Goal: Task Accomplishment & Management: Use online tool/utility

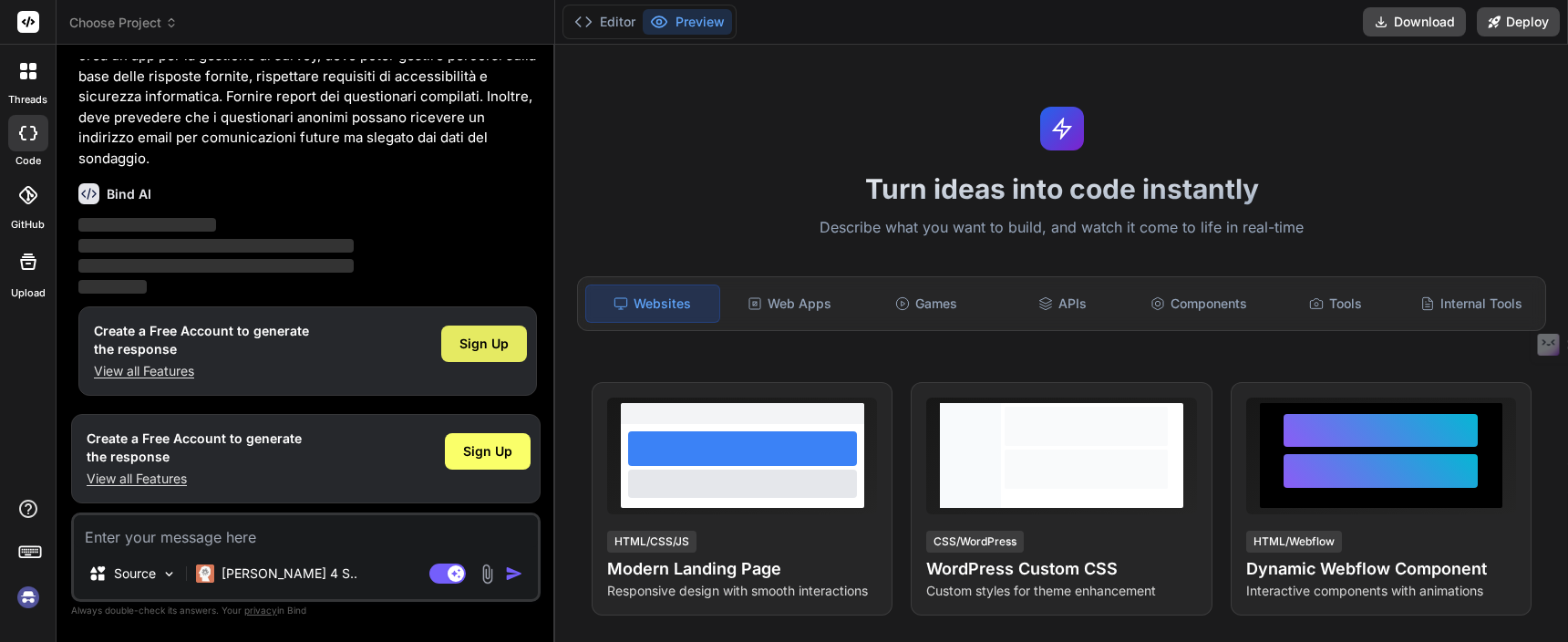
click at [499, 348] on span "Sign Up" at bounding box center [484, 344] width 49 height 19
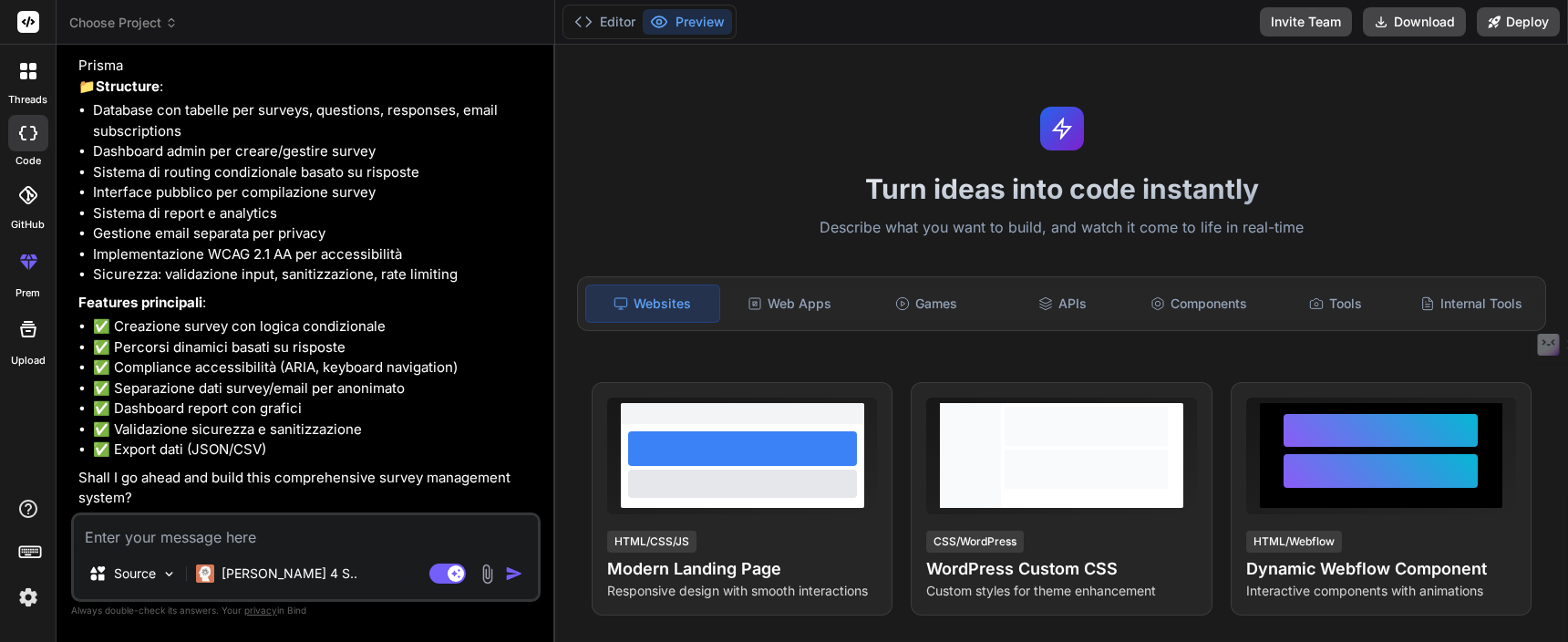
scroll to position [294, 0]
click at [325, 532] on textarea at bounding box center [305, 531] width 464 height 32
click at [300, 567] on div "Claude 4 S.." at bounding box center [276, 573] width 176 height 36
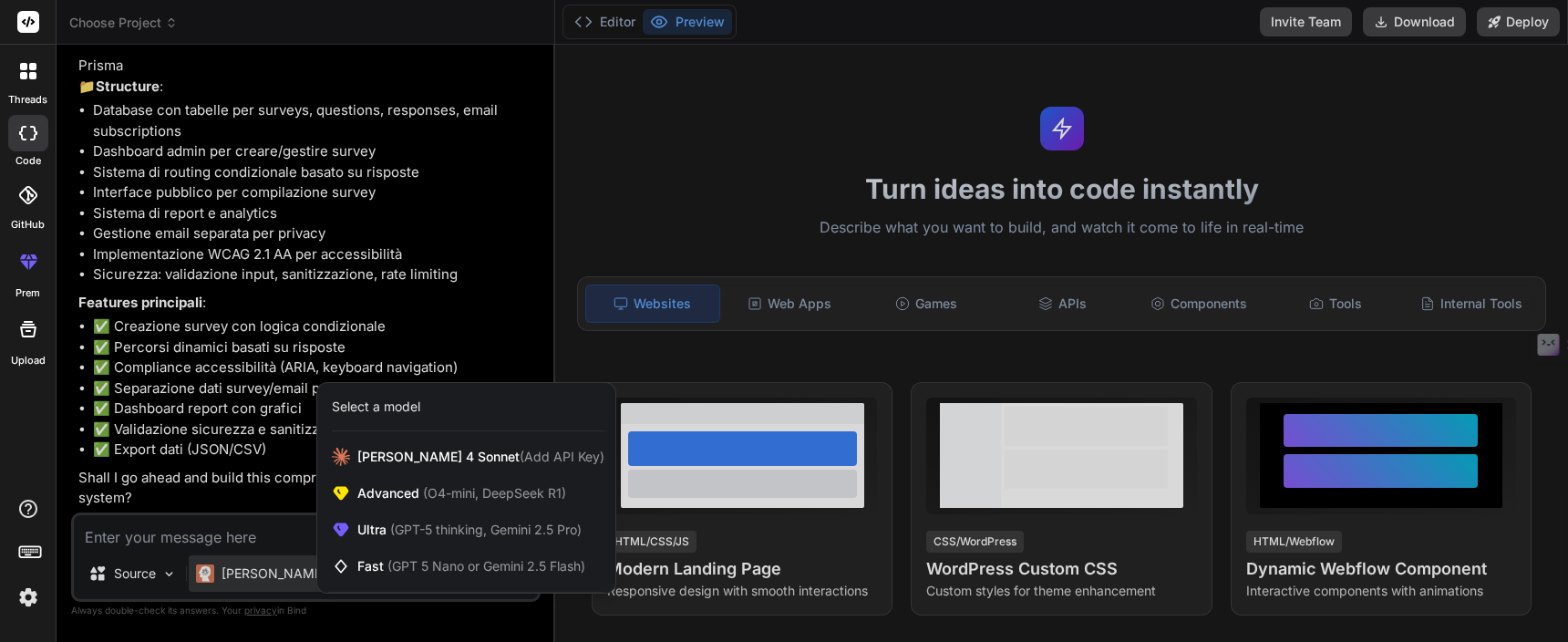
click at [275, 530] on div at bounding box center [784, 321] width 1568 height 642
type textarea "x"
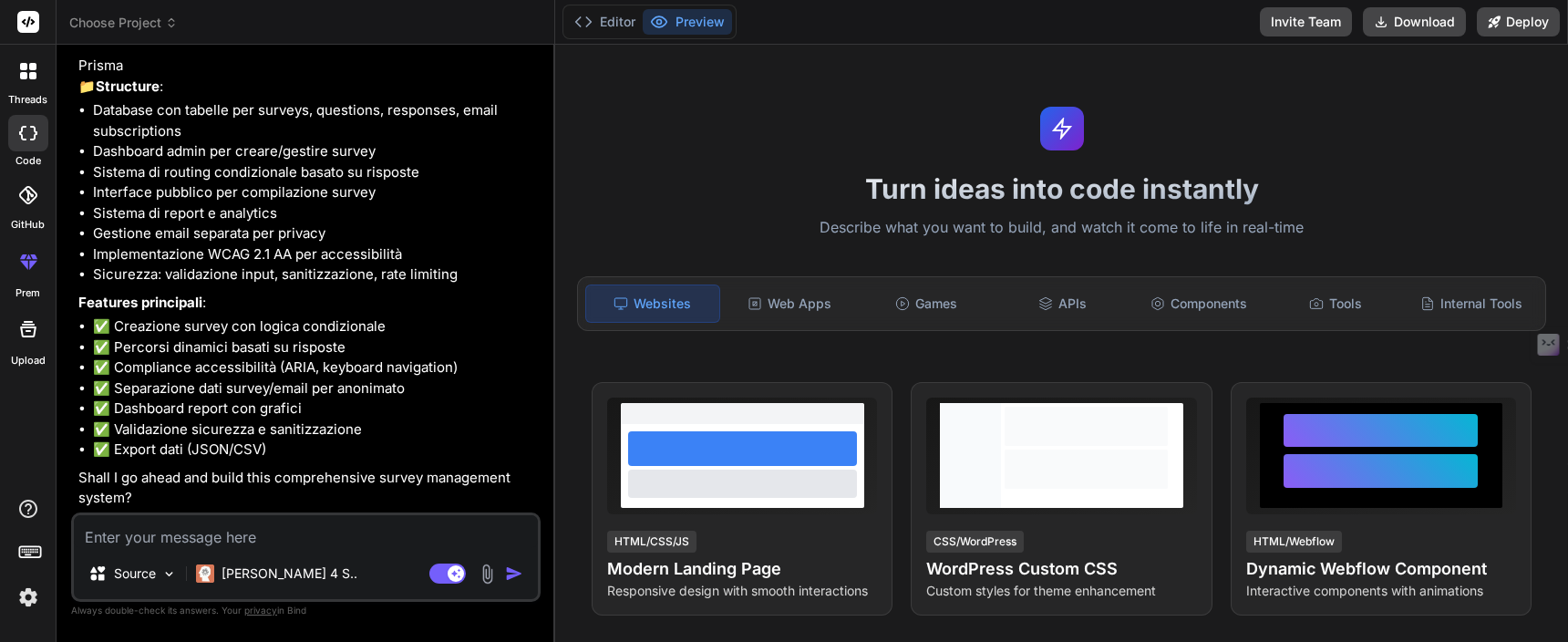
click at [271, 534] on textarea at bounding box center [305, 531] width 464 height 32
type textarea "s"
type textarea "x"
type textarea "si"
type textarea "x"
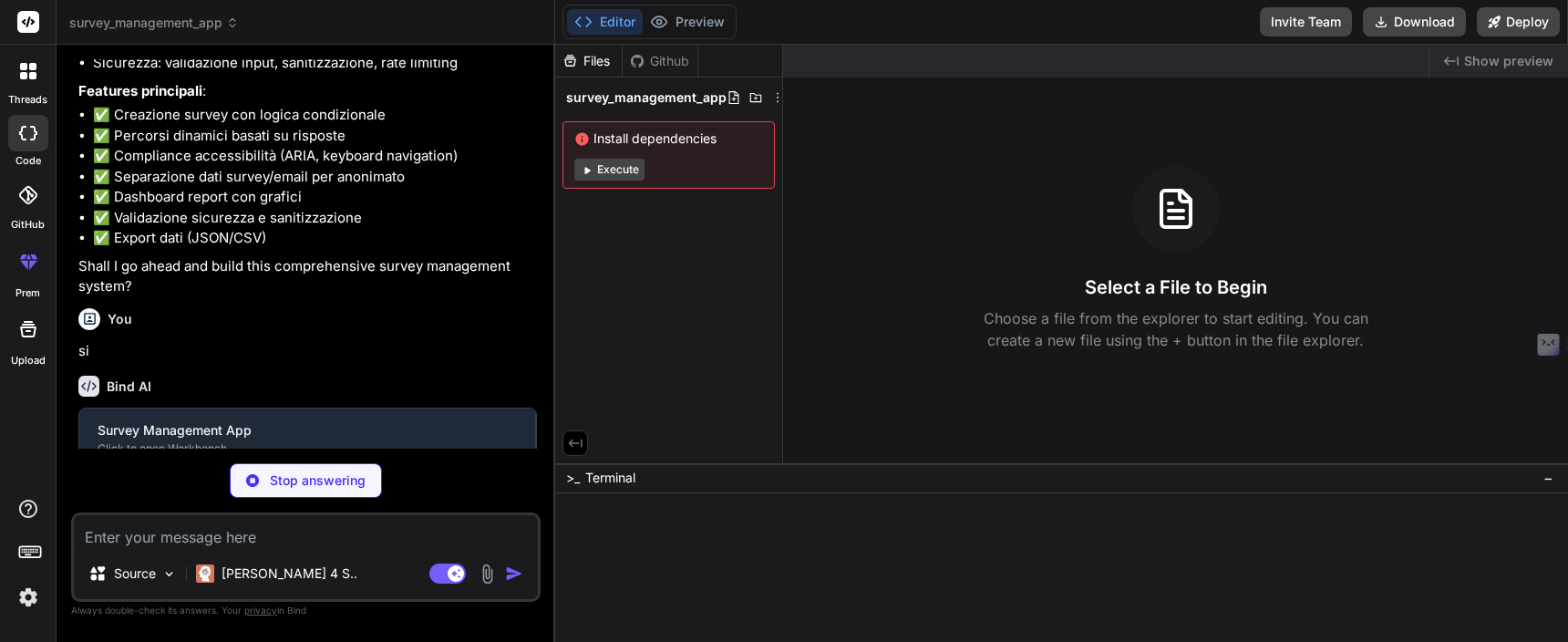
scroll to position [484, 0]
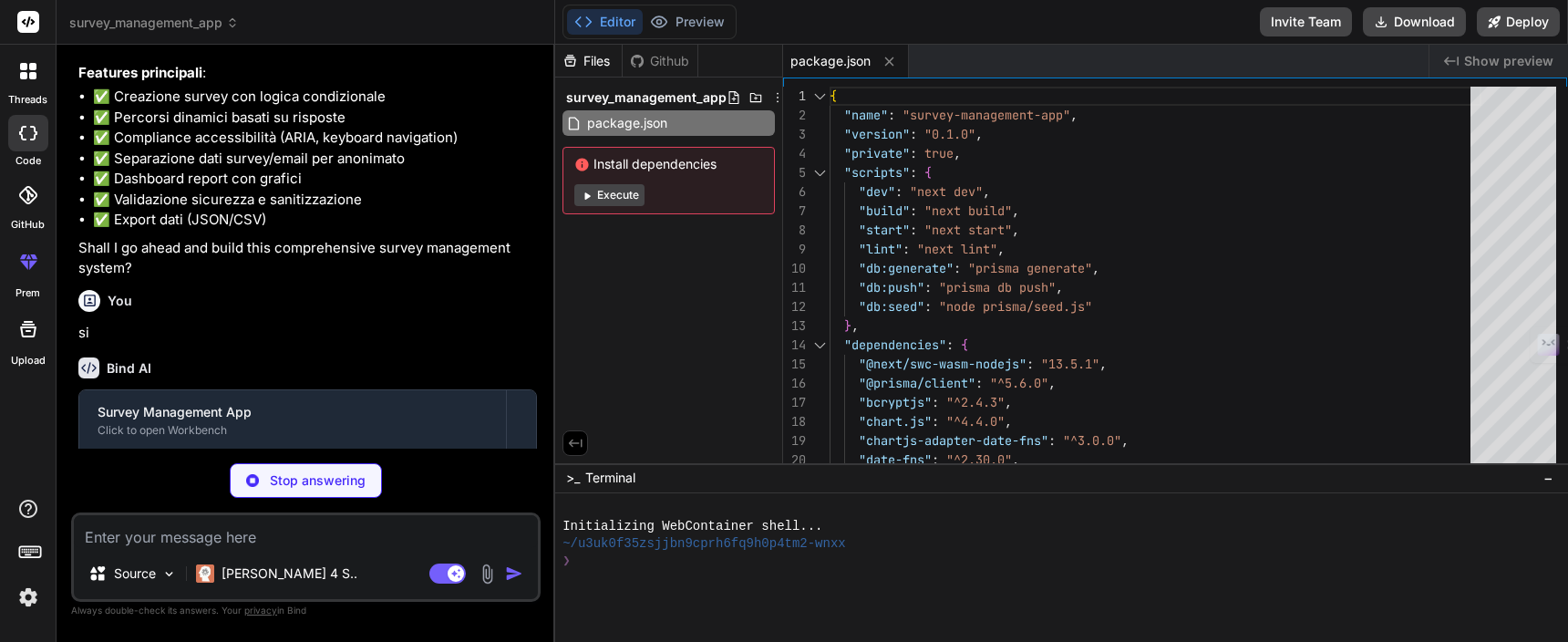
type textarea "x"
type textarea "net: false, tls: false, }; } return config; }, }; module.exports = nextConfig;"
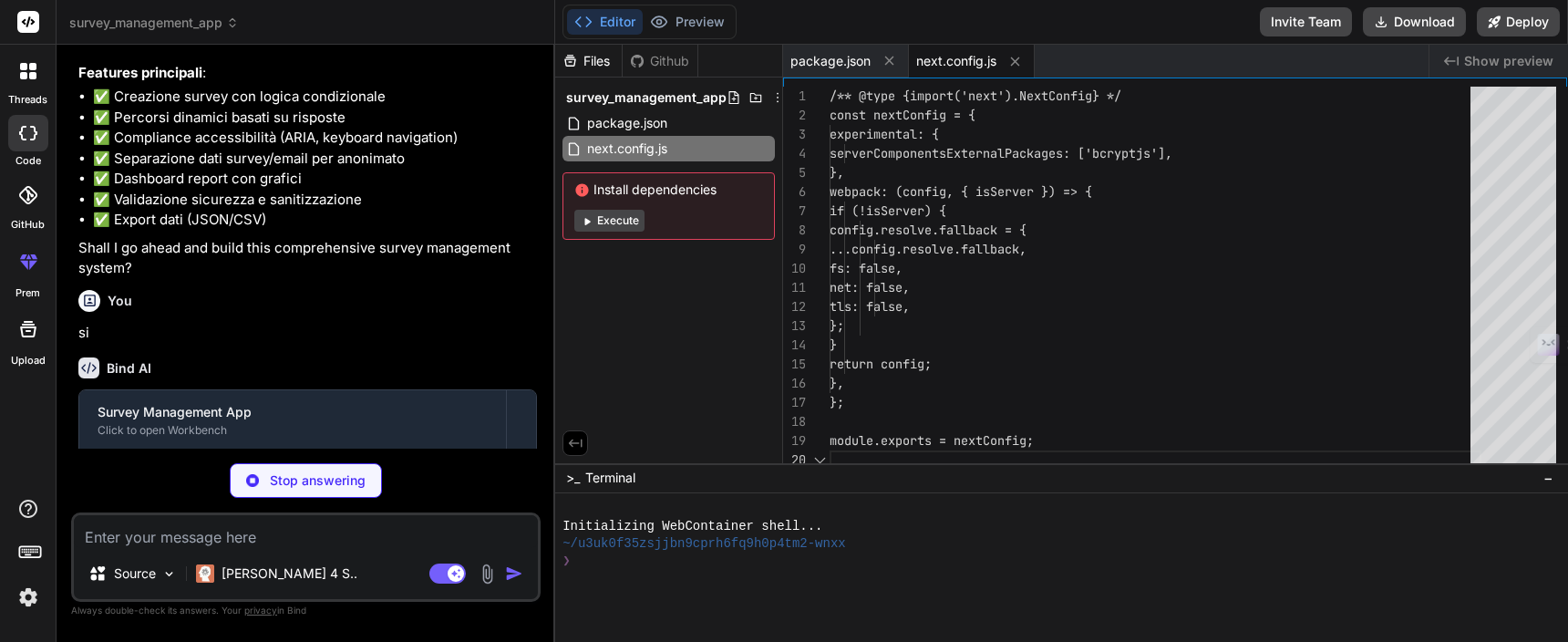
scroll to position [173, 0]
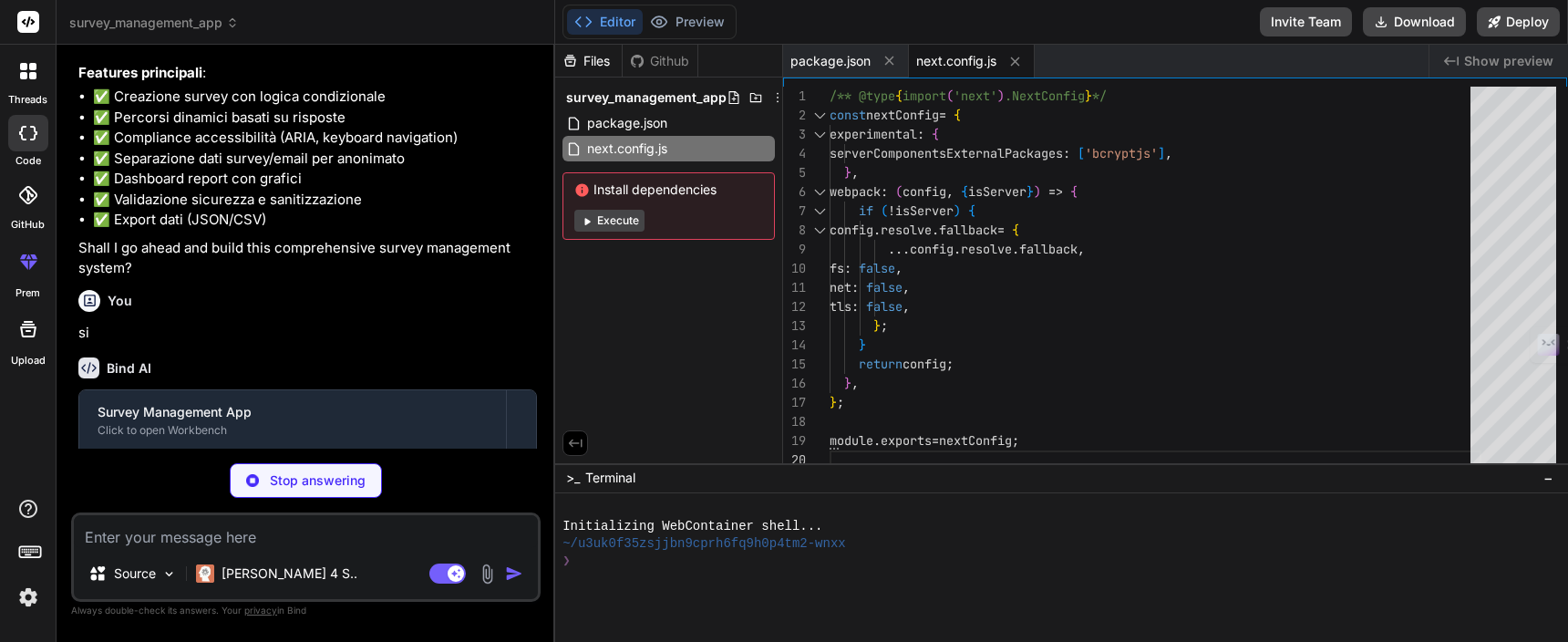
type textarea "x"
type textarea "}"
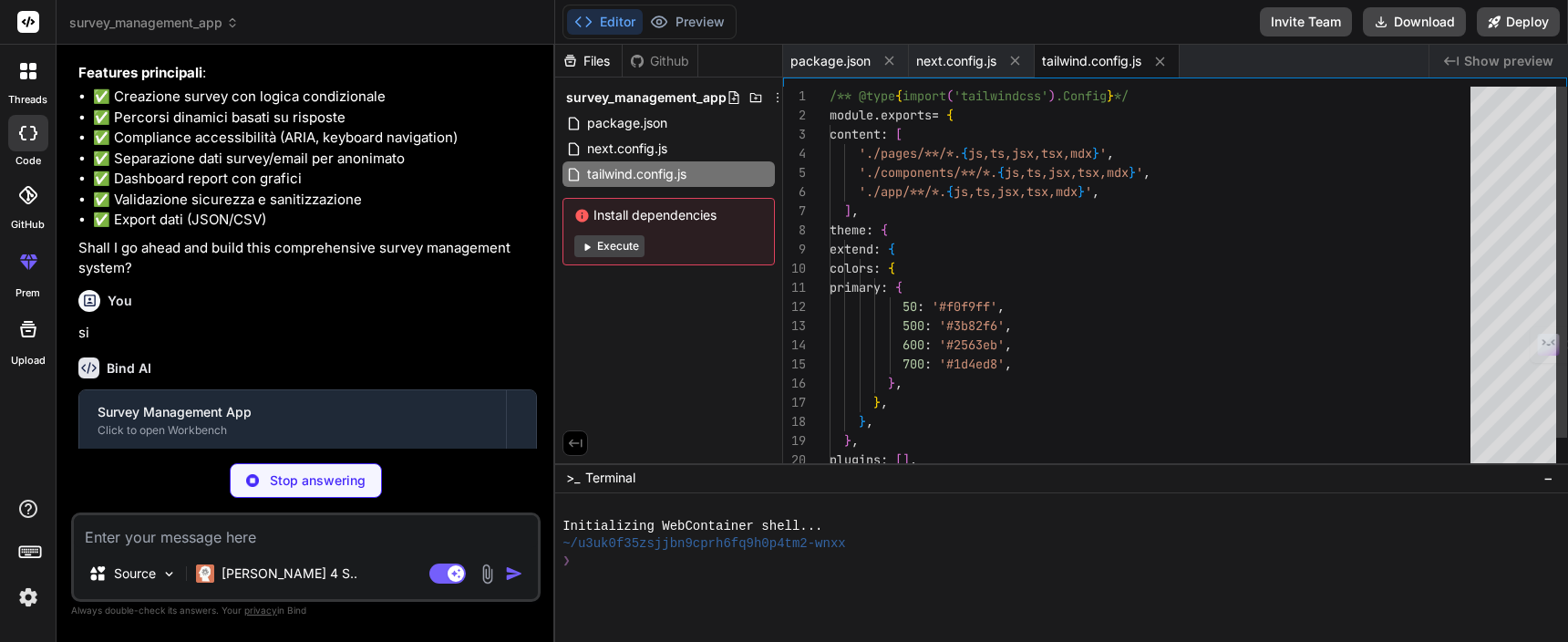
scroll to position [20, 0]
type textarea "x"
type textarea ""paths": { "@/*": ["./*"] } }, "include": ["next-env.d.ts", "**/*.ts", "**/*.ts…"
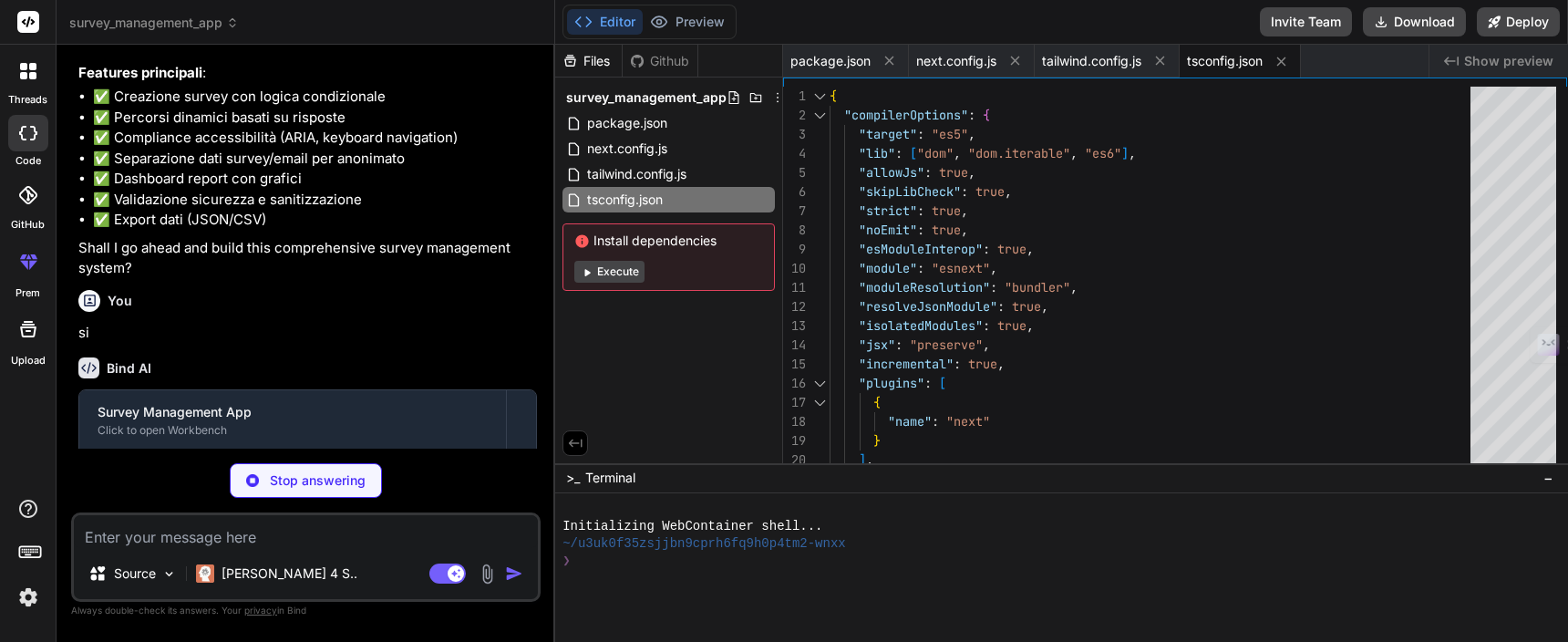
type textarea "x"
type textarea "NUMBER EMAIL SCALE }"
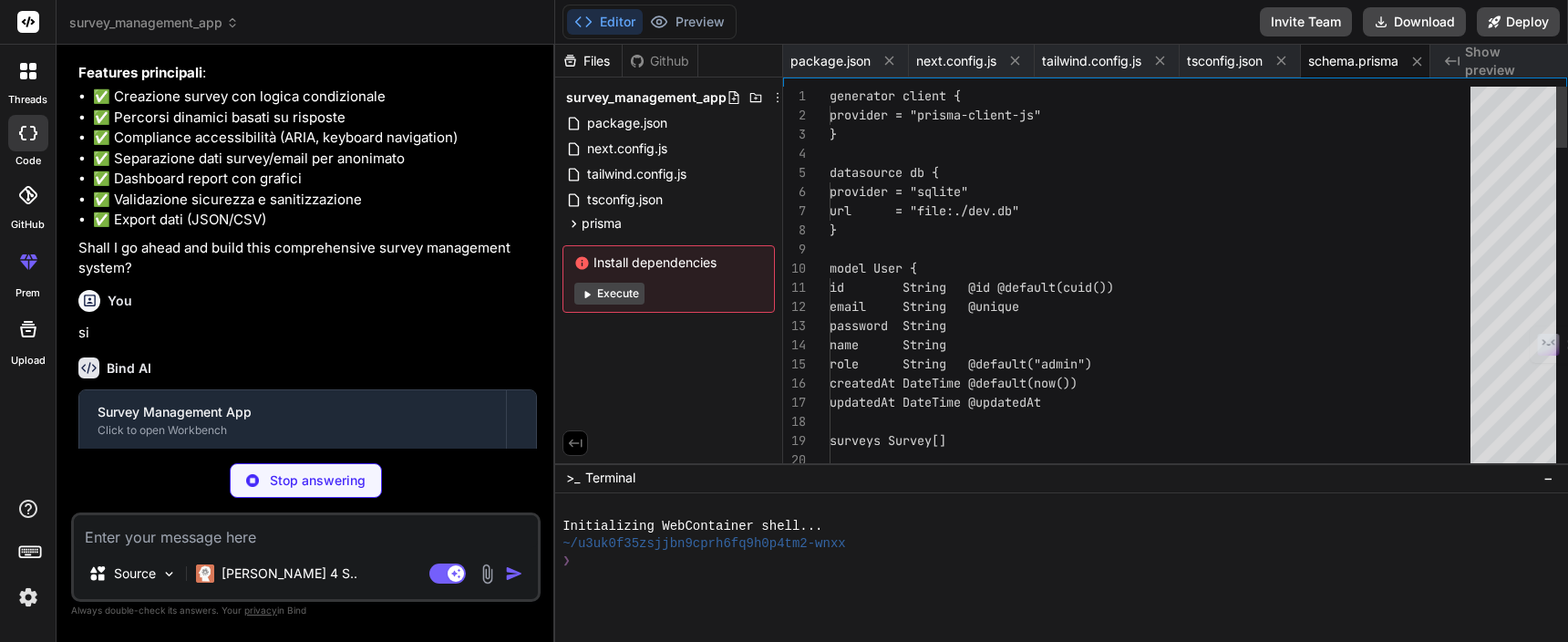
scroll to position [0, 14]
type textarea "x"
type textarea "process.exit(1); });"
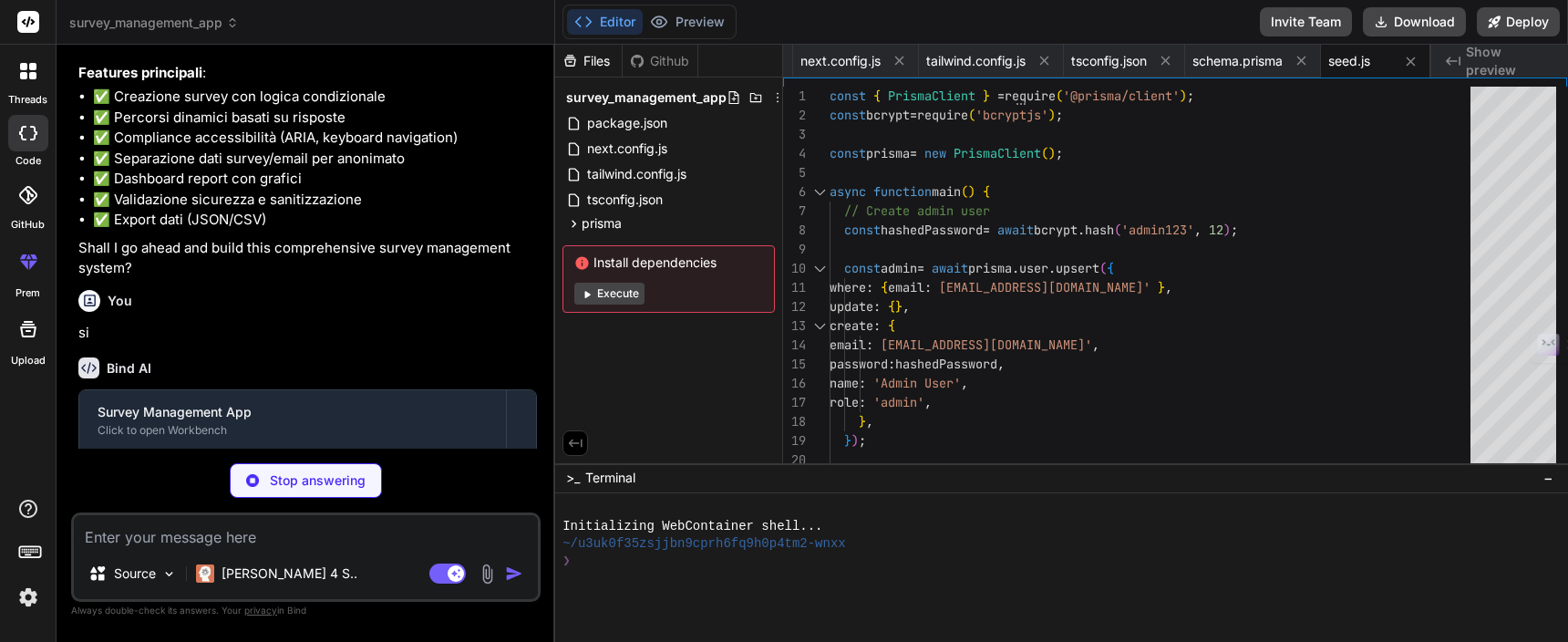
click at [632, 294] on button "Execute" at bounding box center [610, 294] width 71 height 22
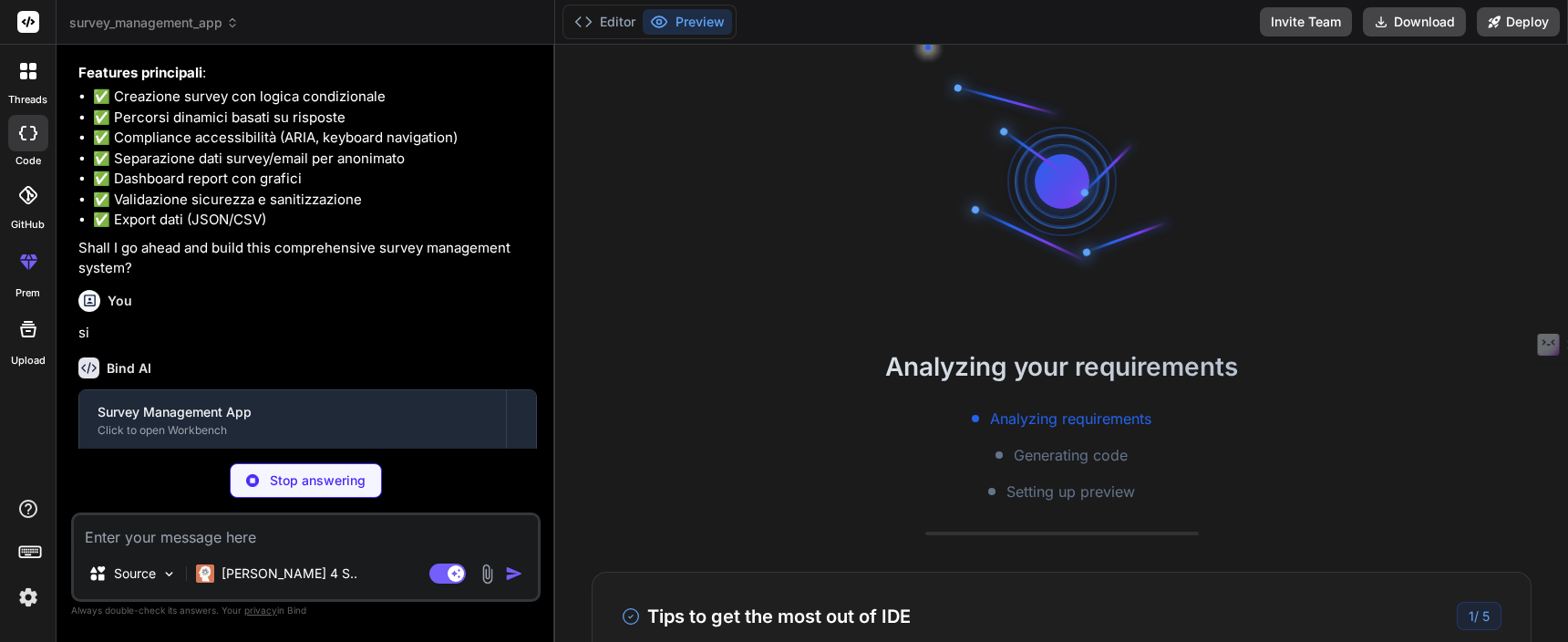
type textarea "x"
type textarea "return bcrypt.compare(password, hash); } export function getTokenFromRequest(re…"
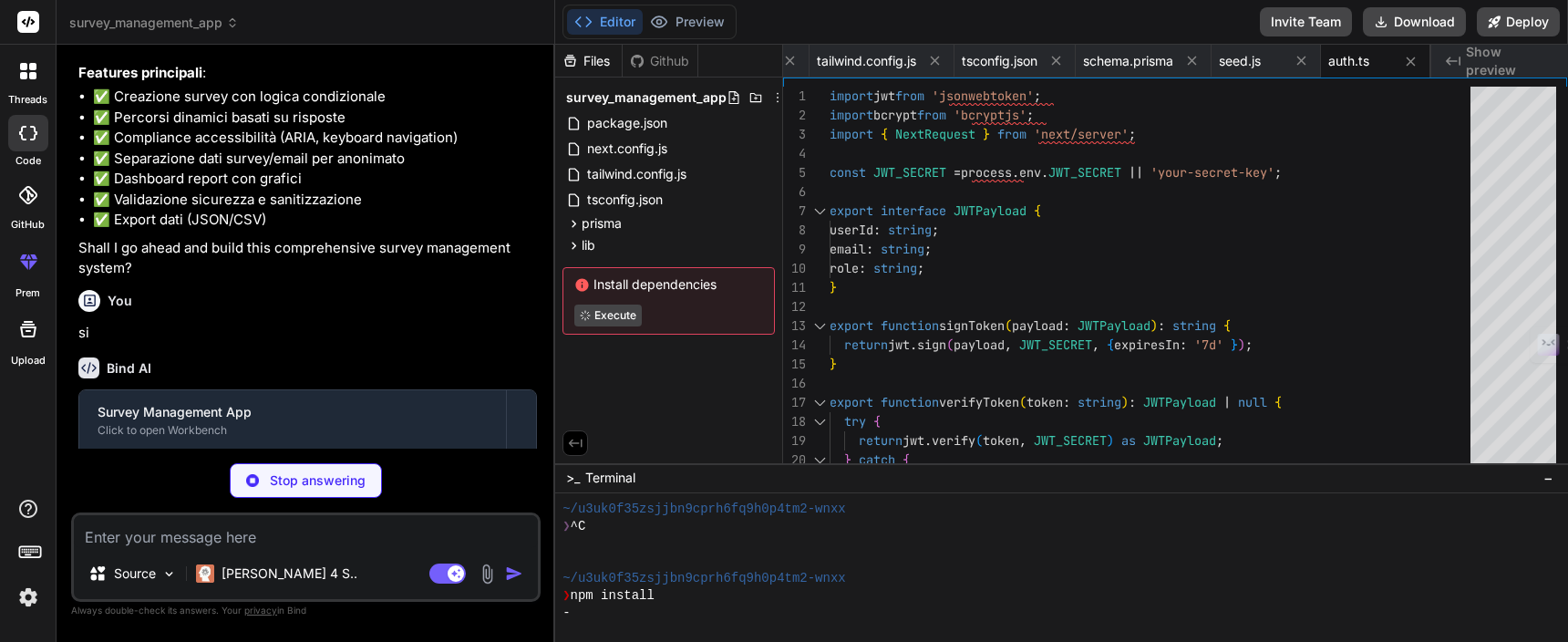
type textarea "x"
type textarea "export const emailCaptureSchema = z.object({ email: z.string().email('Invalid e…"
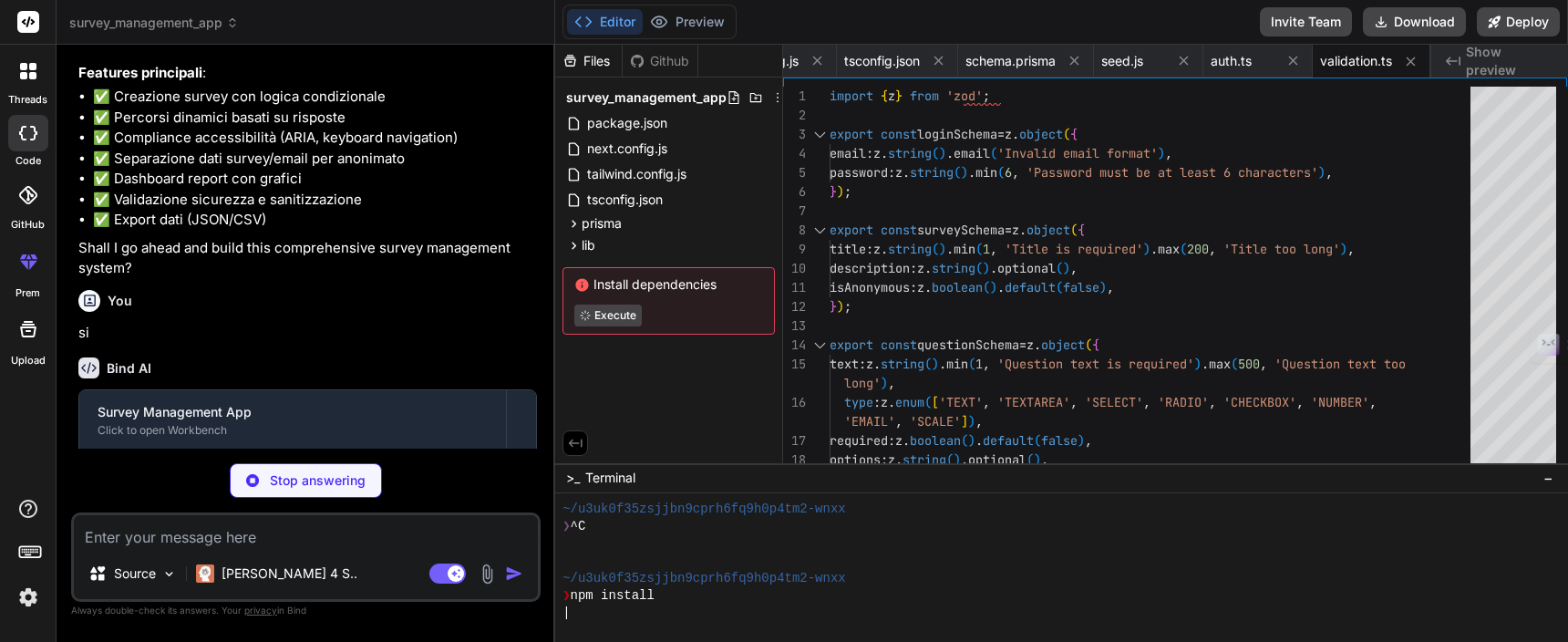
type textarea "x"
type textarea "[0-4][0-9]|[01]?[0-9][0-9]?)$/; return ipRegex.test(ip); }"
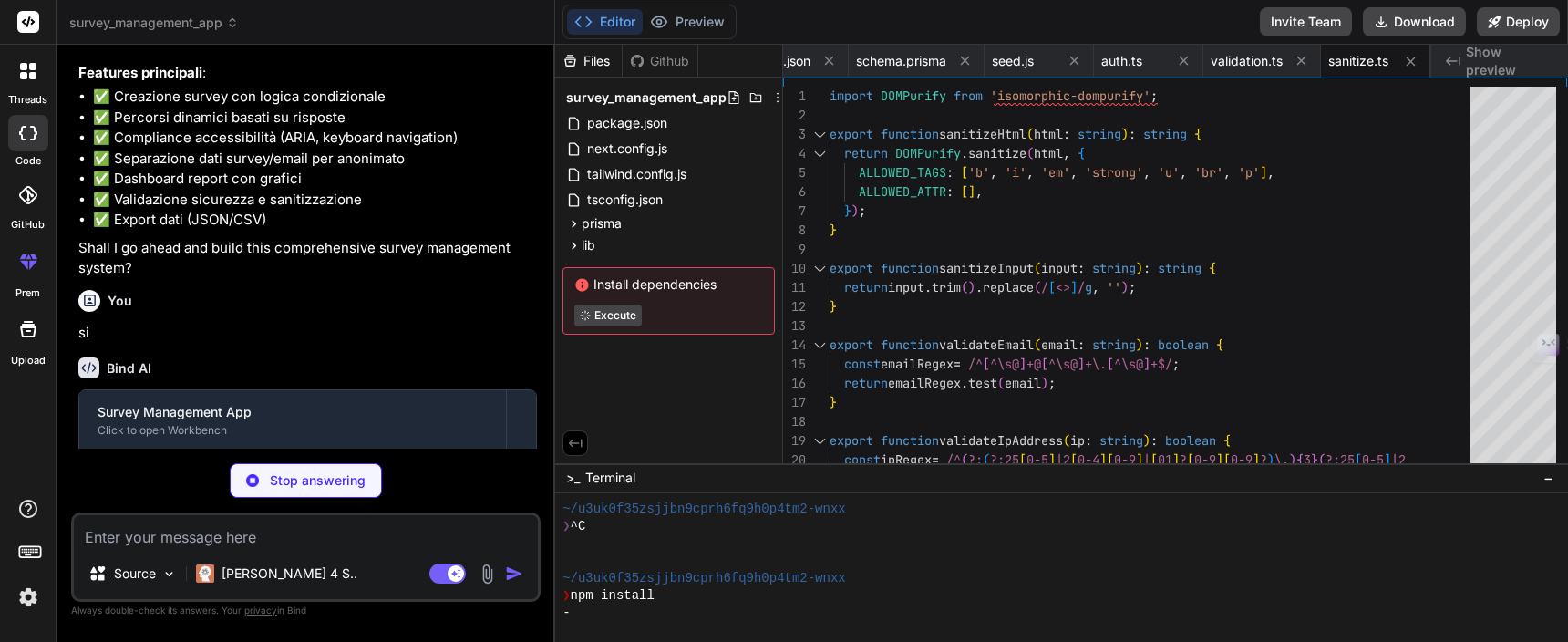
type textarea "x"
type textarea "} export const rateLimiter = new RateLimiter();"
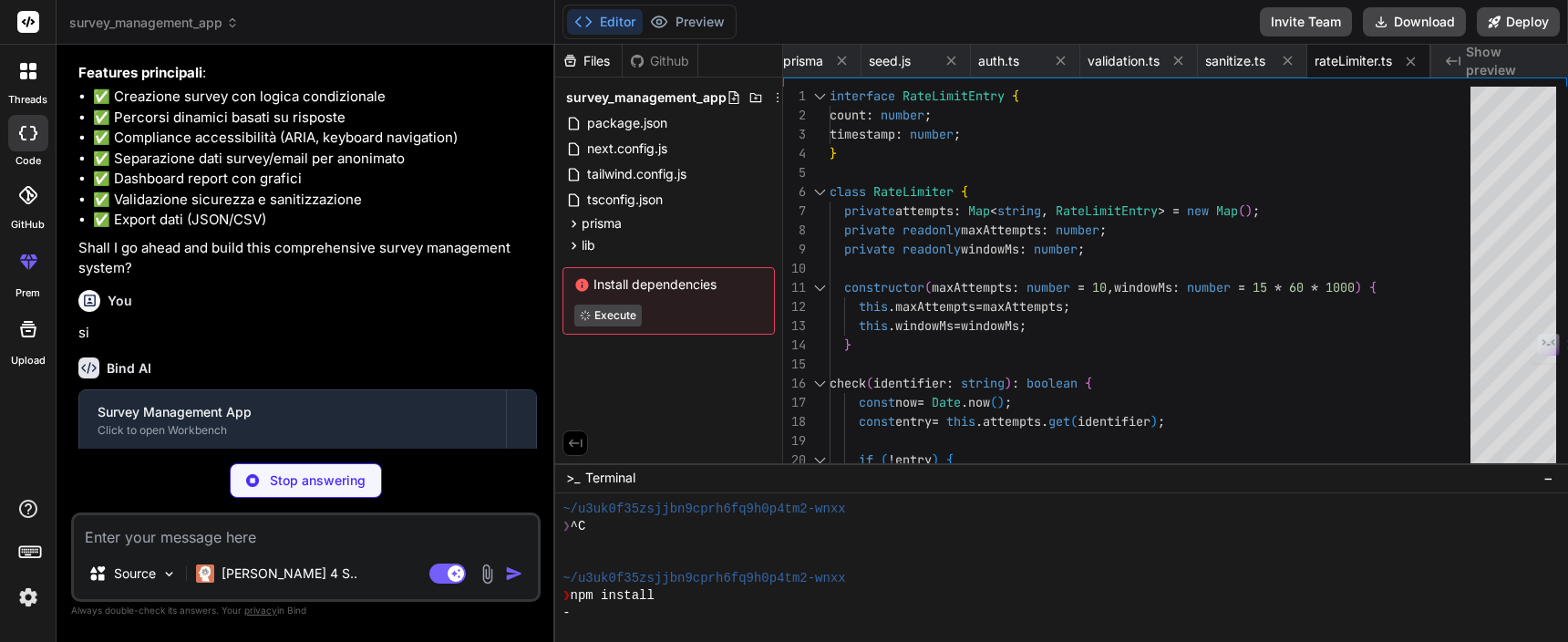
type textarea "x"
type textarea "} /* Responsive design */ @media (max-width: 640px) { .container { @apply px-4;…"
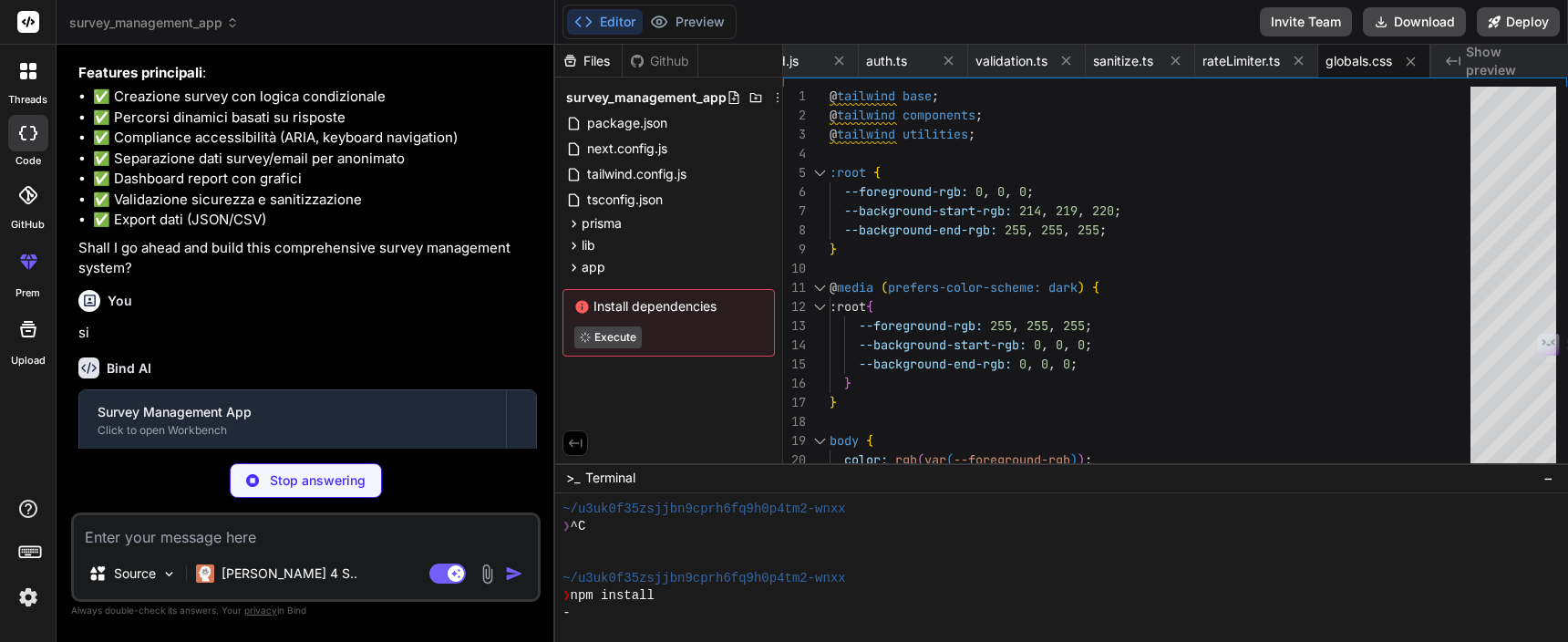
type textarea "x"
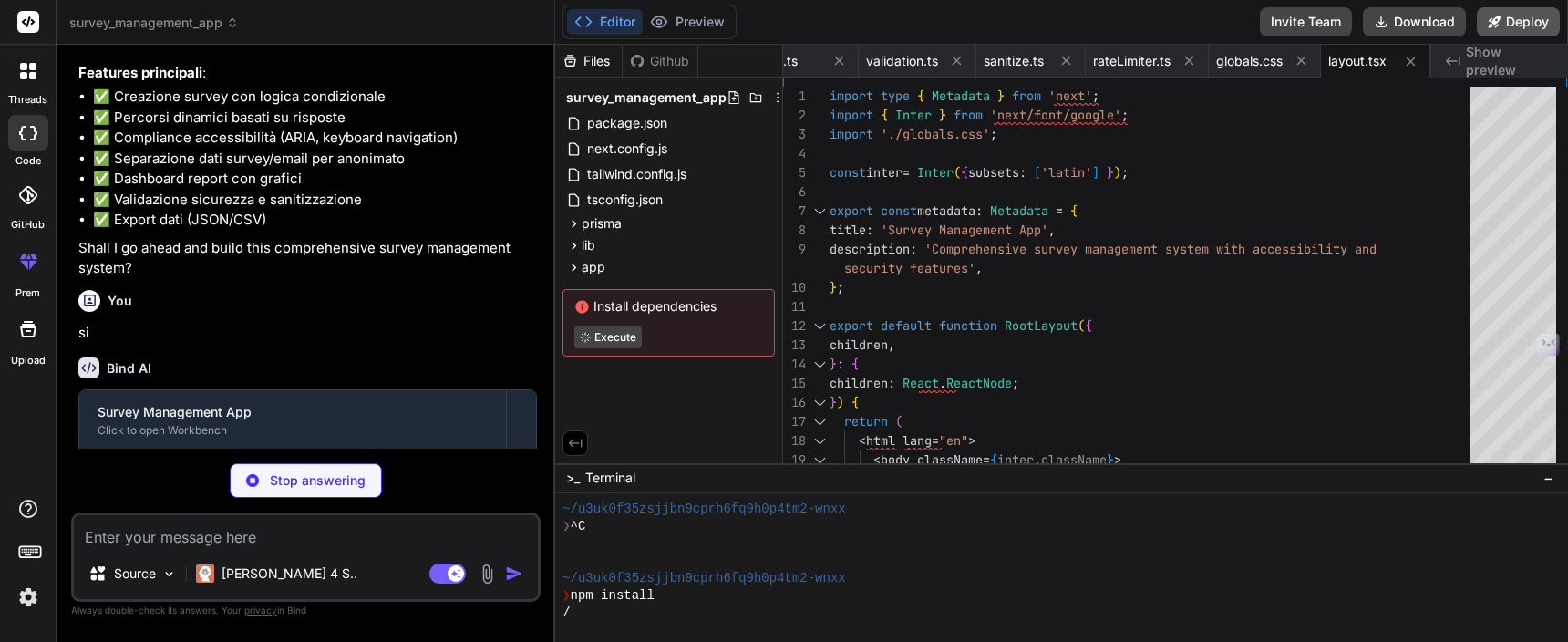
type textarea "x"
type textarea "</div> ); }"
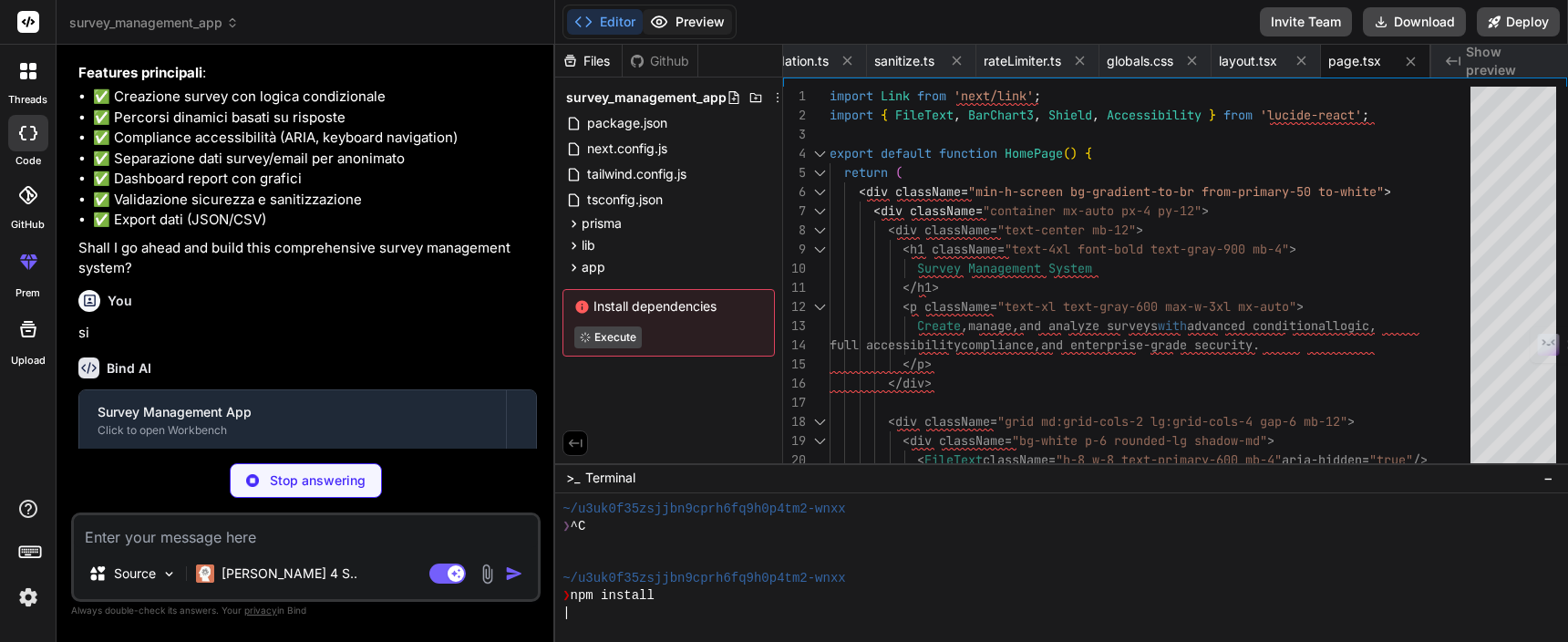
click at [722, 25] on button "Preview" at bounding box center [687, 22] width 89 height 26
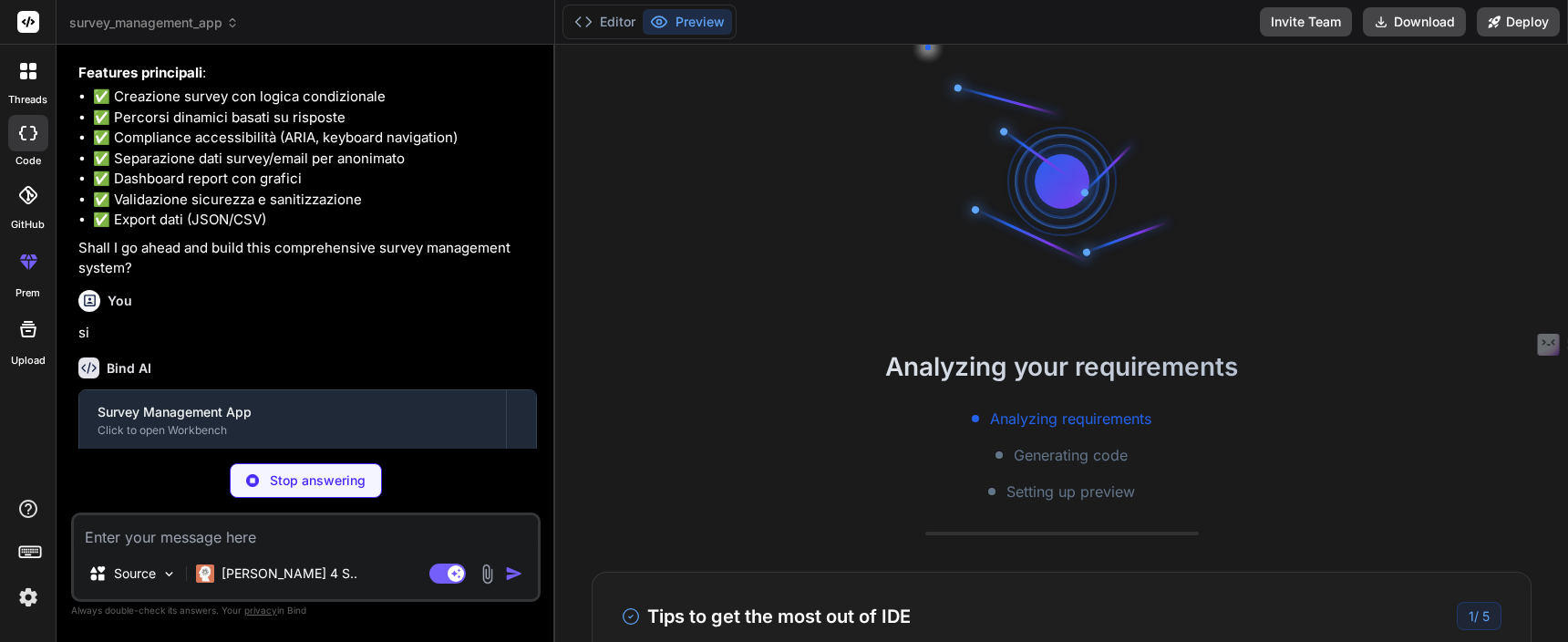
type textarea "x"
type textarea "<p className="mt-2 text-center text-sm text-gray-600"> Sign in to access the su…"
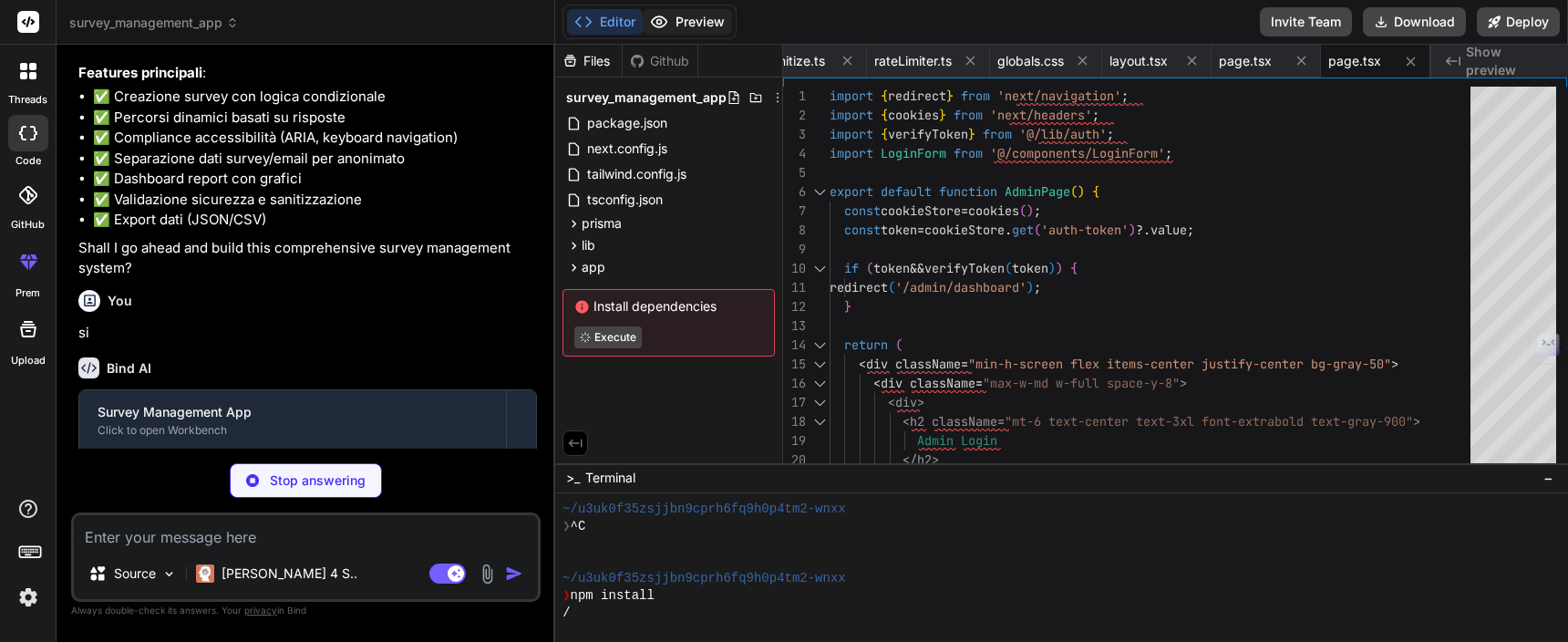
click at [722, 25] on button "Preview" at bounding box center [687, 22] width 89 height 26
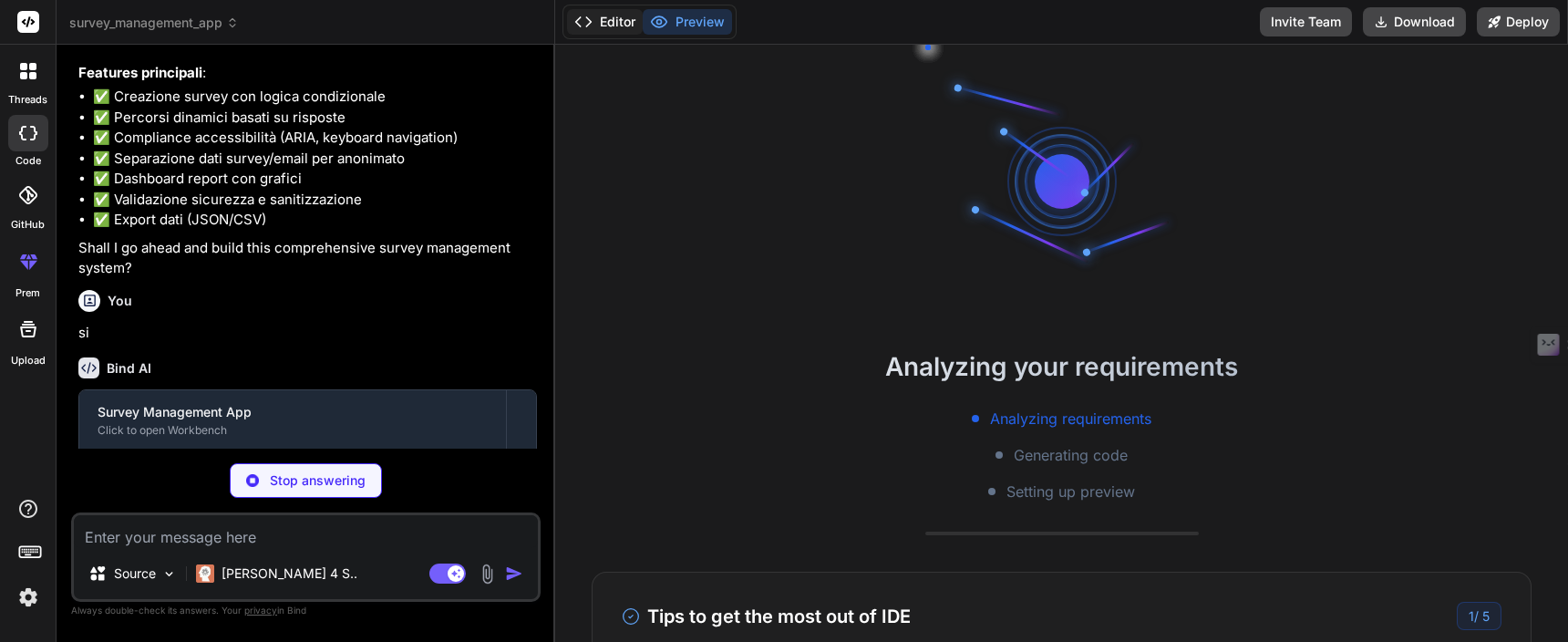
click at [617, 27] on button "Editor" at bounding box center [605, 22] width 76 height 26
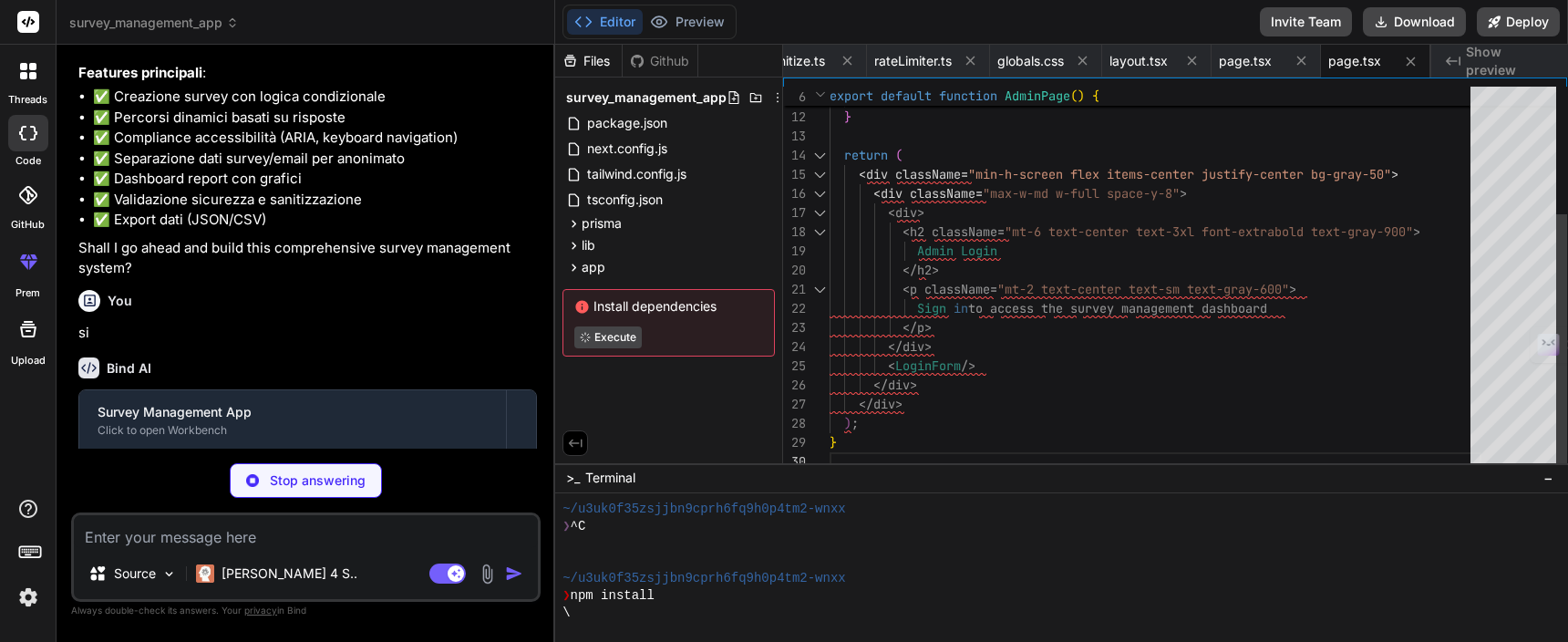
scroll to position [173, 0]
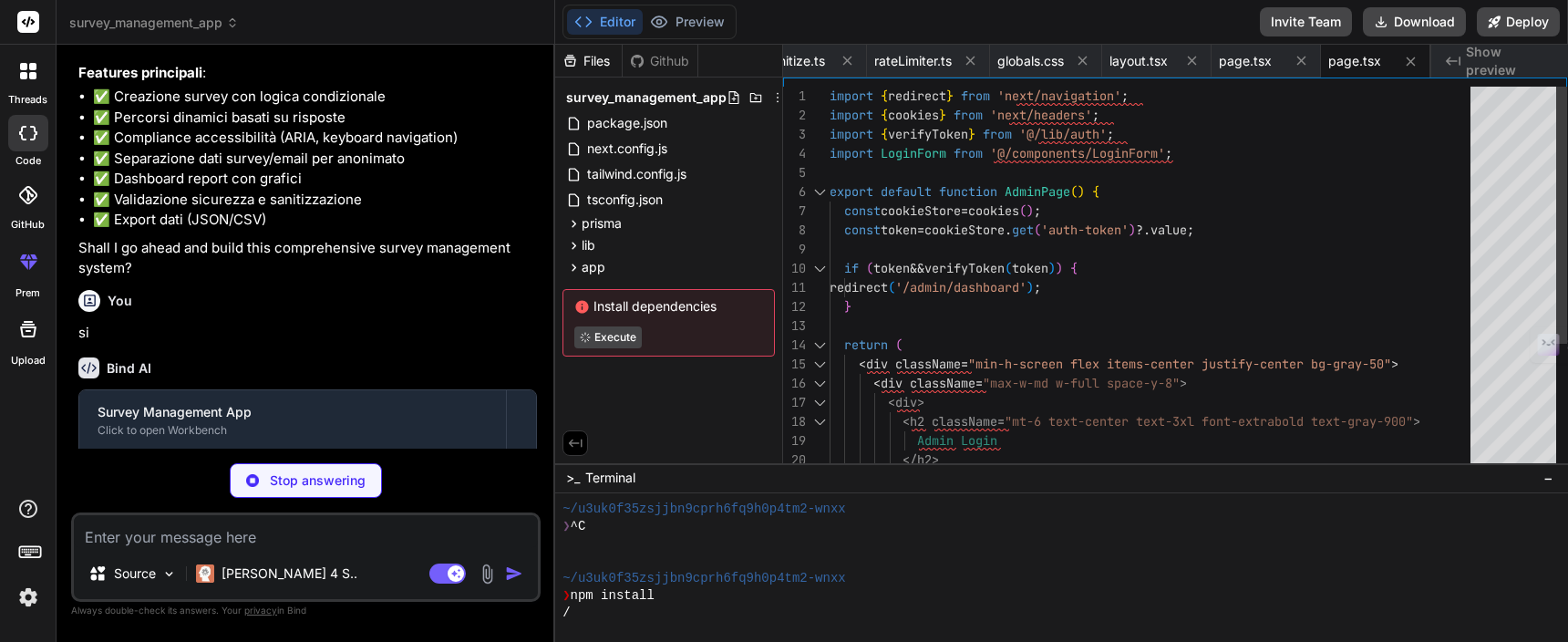
type textarea "x"
type textarea "); }"
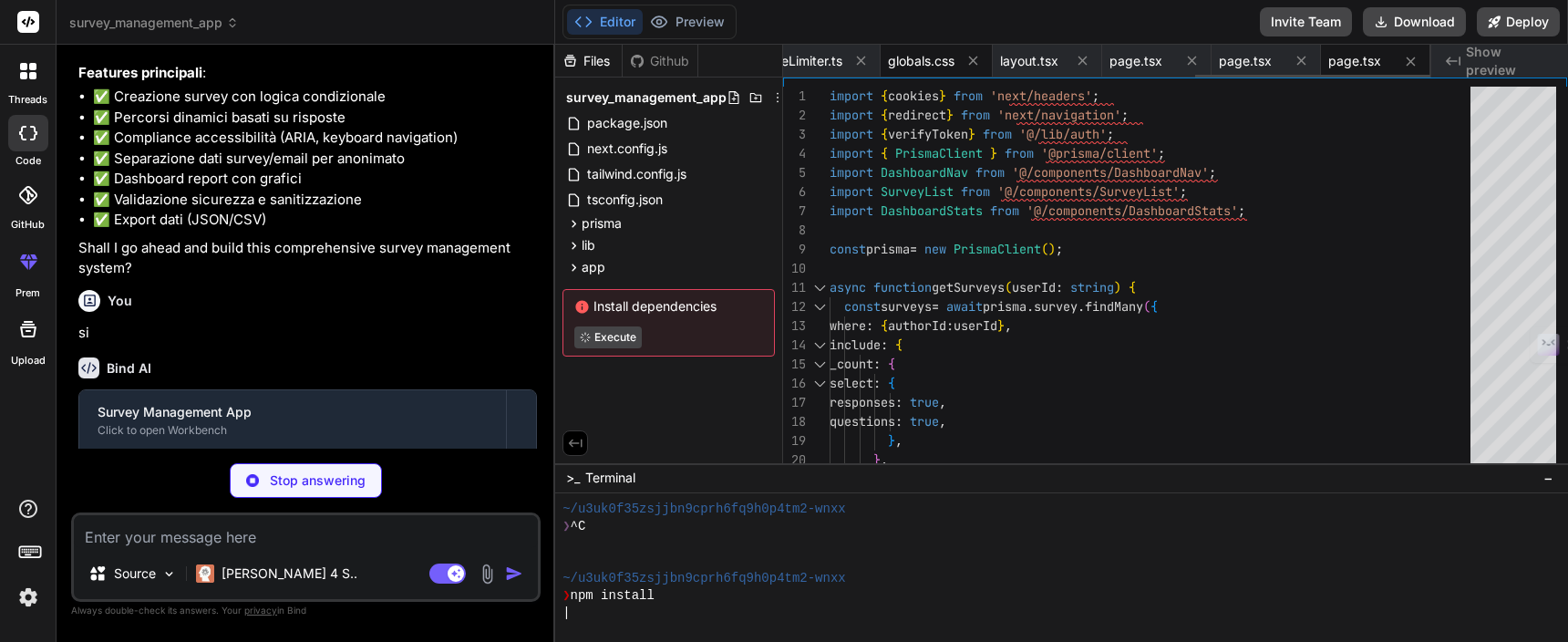
click at [938, 59] on span "globals.css" at bounding box center [921, 61] width 67 height 19
type textarea "x"
type textarea "} /* Responsive design */ @media (max-width: 640px) { .container { @apply px-4;…"
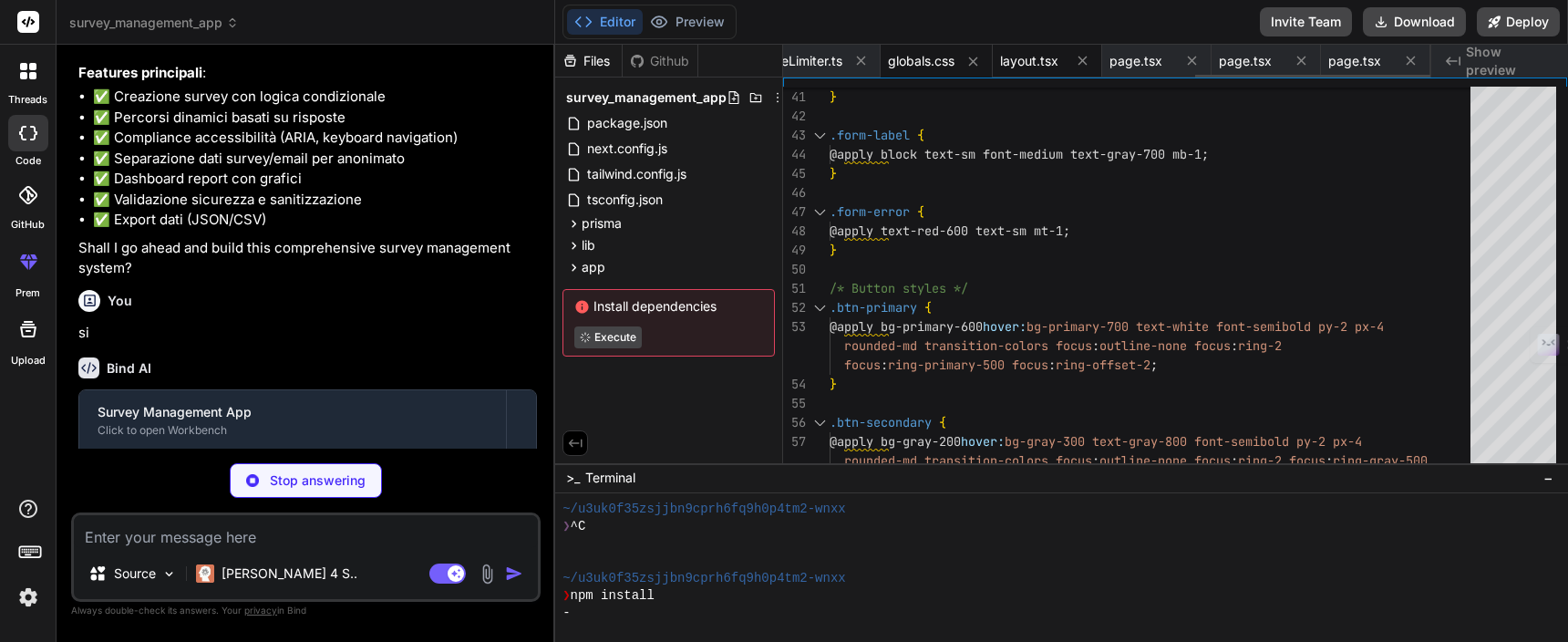
type textarea "x"
click at [1020, 57] on span "layout.tsx" at bounding box center [1029, 61] width 58 height 19
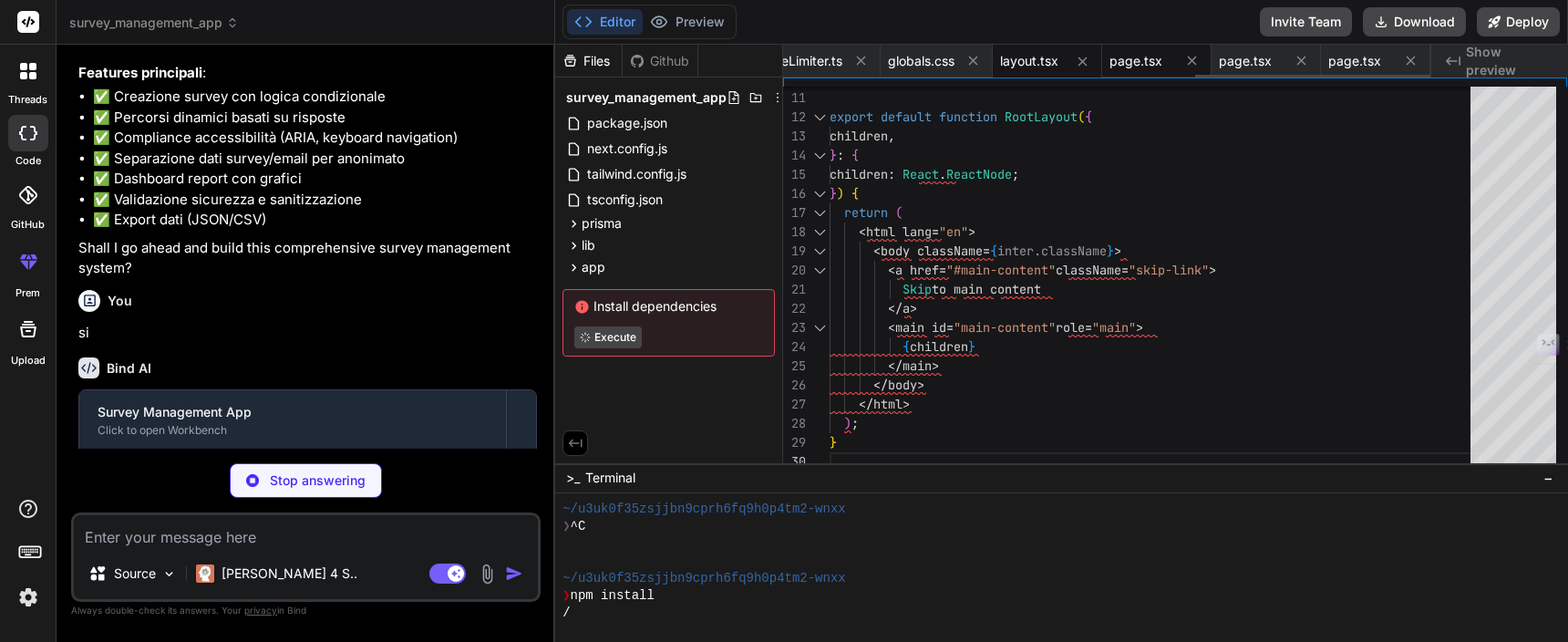
type textarea "x"
click at [1143, 59] on span "page.tsx" at bounding box center [1136, 61] width 53 height 19
type textarea "</div> ); }"
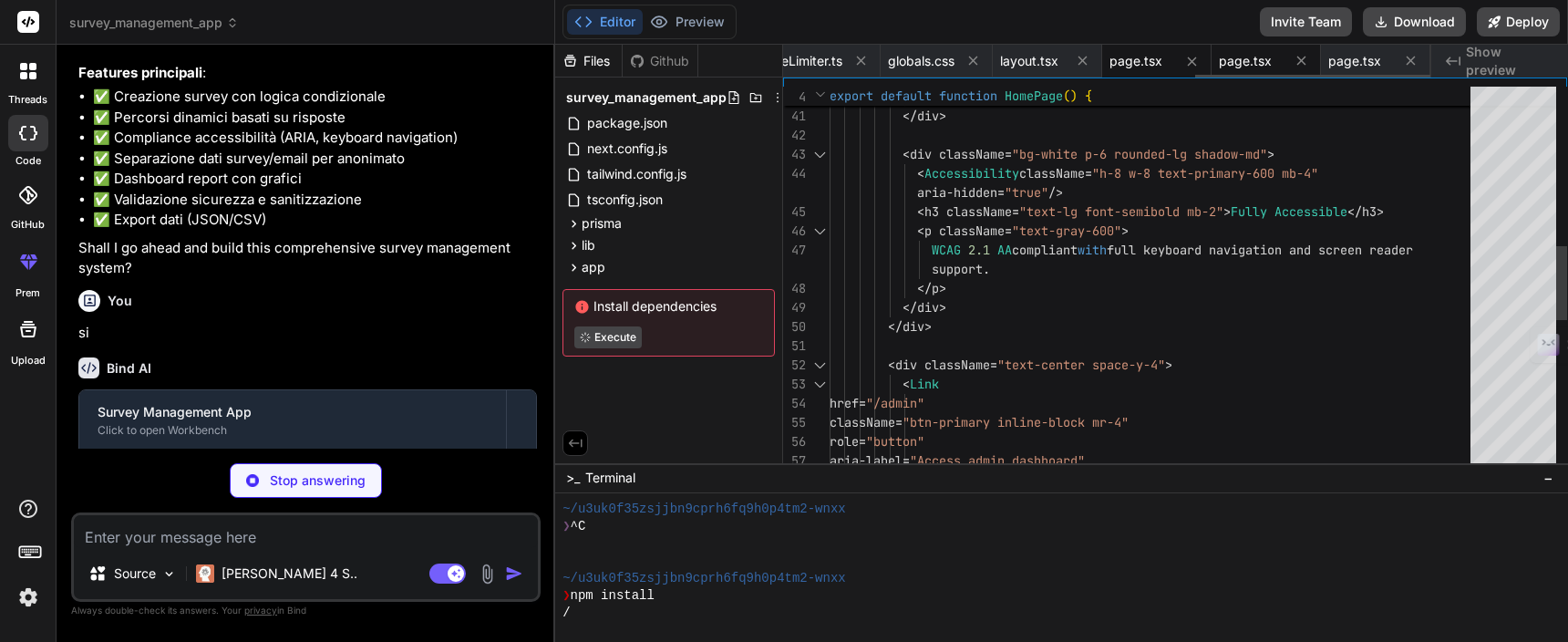
type textarea "x"
click at [1242, 63] on span "page.tsx" at bounding box center [1246, 61] width 53 height 19
type textarea "<p className="mt-2 text-center text-sm text-gray-600"> Sign in to access the su…"
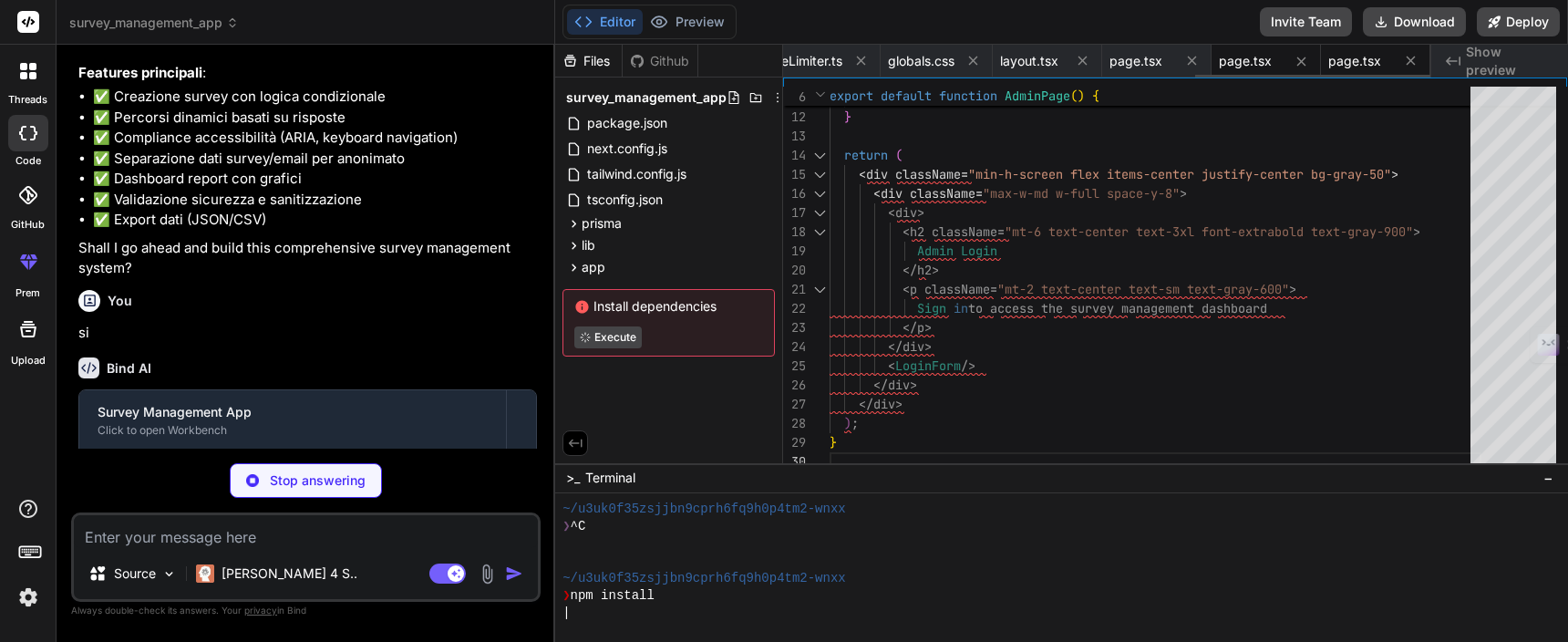
type textarea "x"
click at [1339, 64] on span "page.tsx" at bounding box center [1355, 61] width 53 height 19
type textarea "); }"
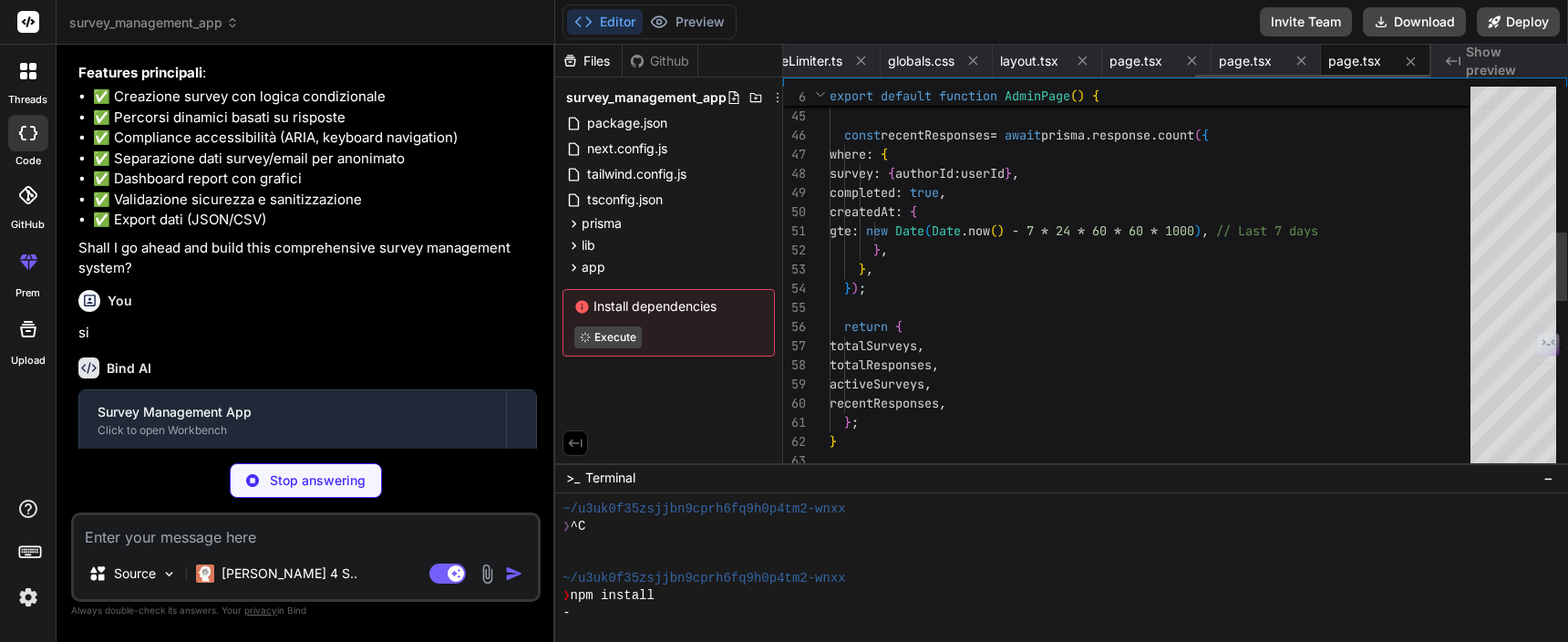
scroll to position [38, 0]
type textarea "x"
click at [1235, 64] on span "page.tsx" at bounding box center [1246, 61] width 53 height 19
type textarea "<p className="mt-2 text-center text-sm text-gray-600"> Sign in to access the su…"
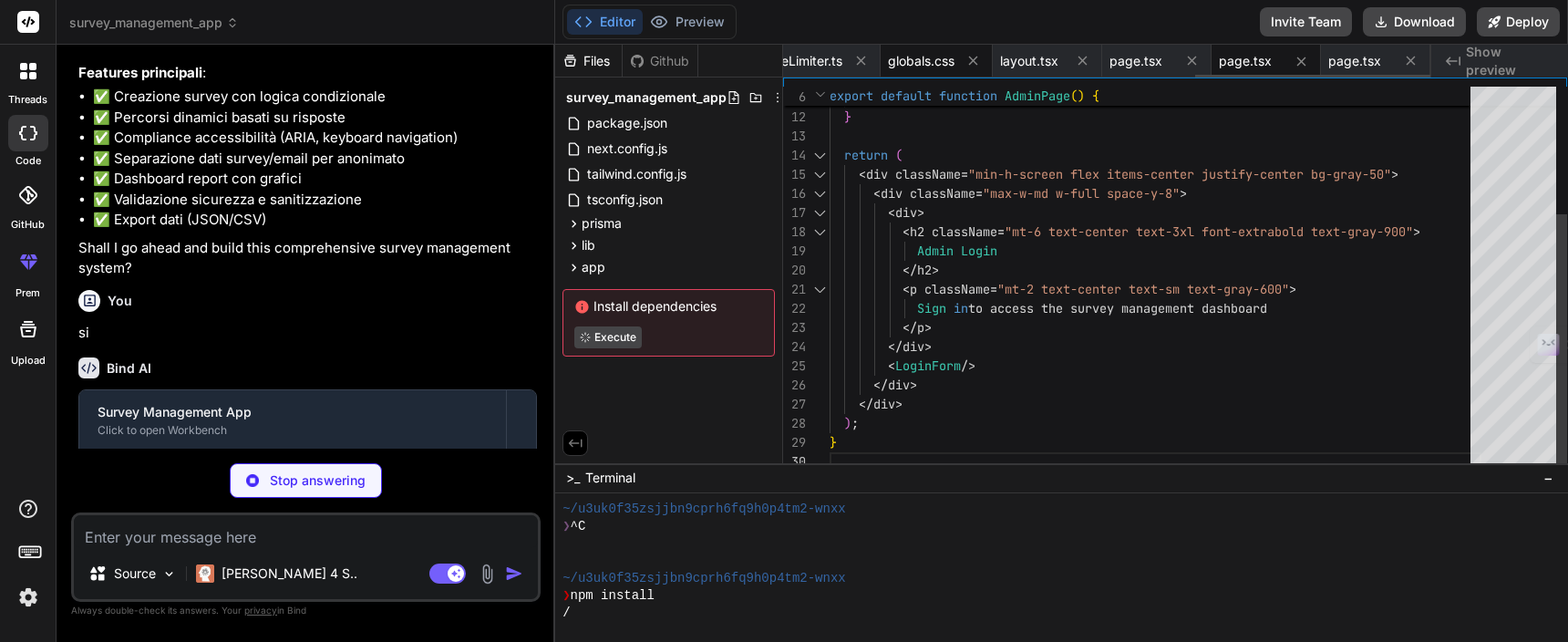
type textarea "x"
type textarea "</div> </form> ); }"
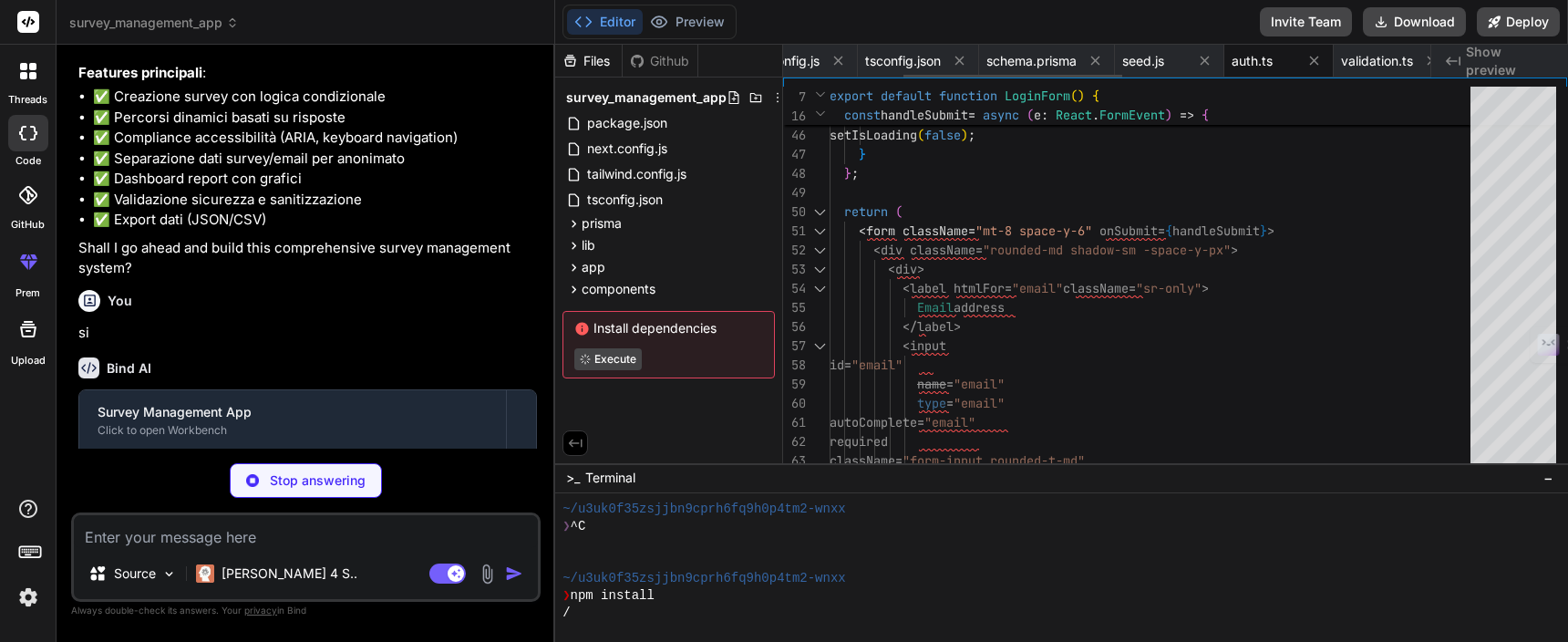
scroll to position [0, 0]
type textarea "x"
click at [817, 56] on span "package.json" at bounding box center [831, 61] width 81 height 19
type textarea ""autoprefixer": "^10", "eslint": "^8", "eslint-config-next": "13.5.1", "postcss…"
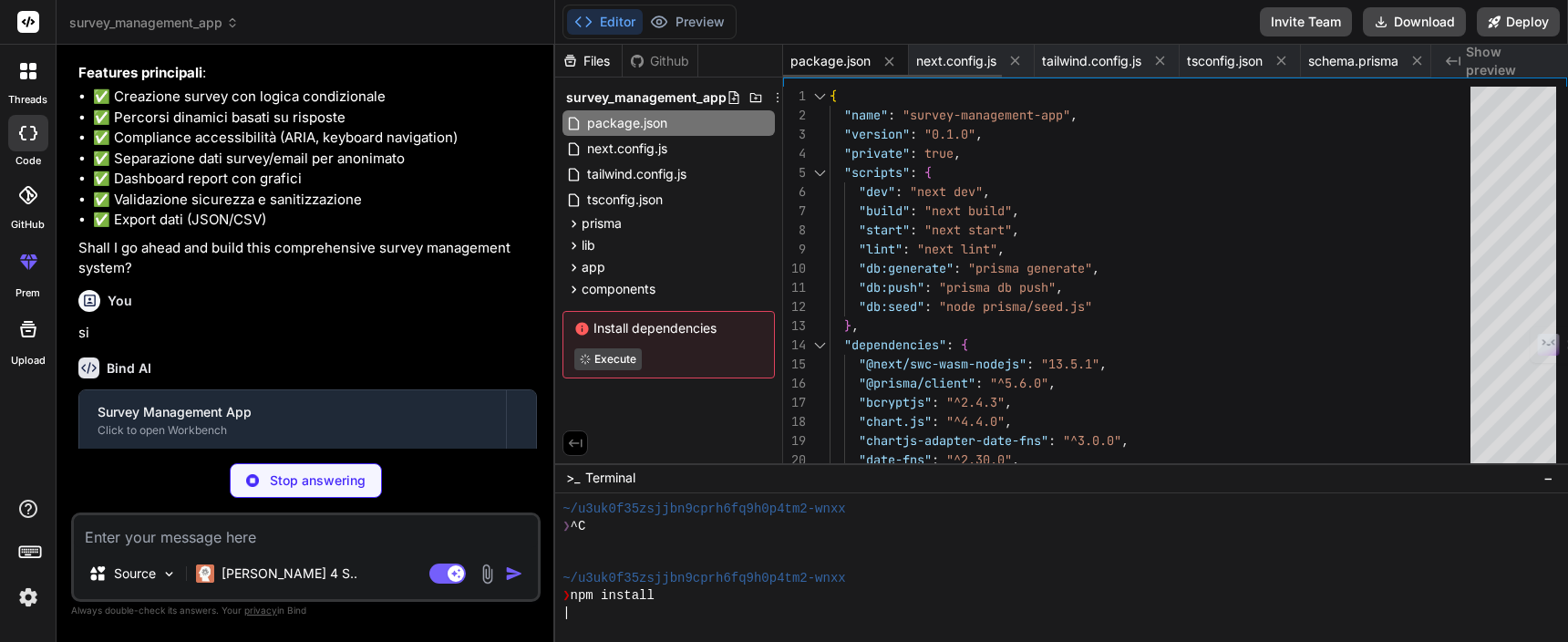
click at [834, 66] on span "package.json" at bounding box center [831, 61] width 81 height 19
click at [951, 60] on span "next.config.js" at bounding box center [956, 61] width 81 height 19
type textarea "x"
type textarea "net: false, tls: false, }; } return config; }, }; module.exports = nextConfig;"
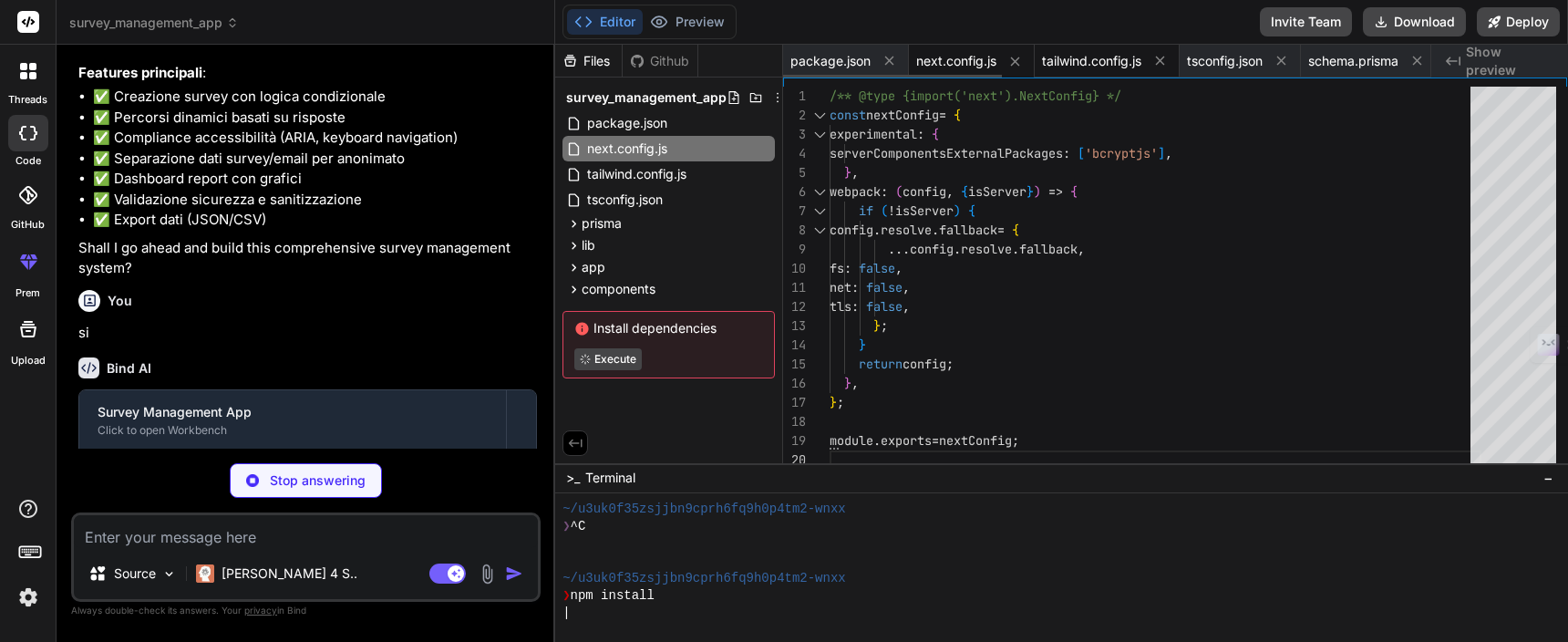
type textarea "x"
click at [1086, 65] on span "tailwind.config.js" at bounding box center [1091, 61] width 99 height 19
type textarea "}"
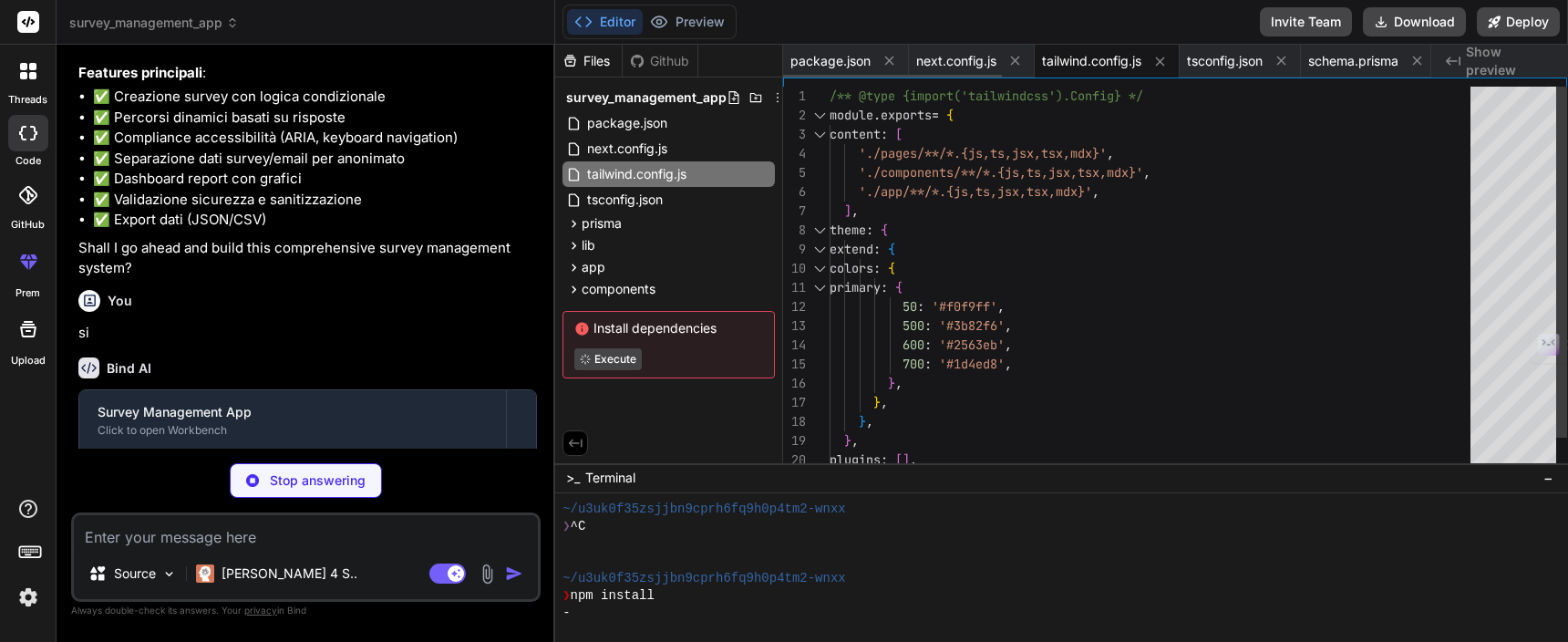
scroll to position [0, 1423]
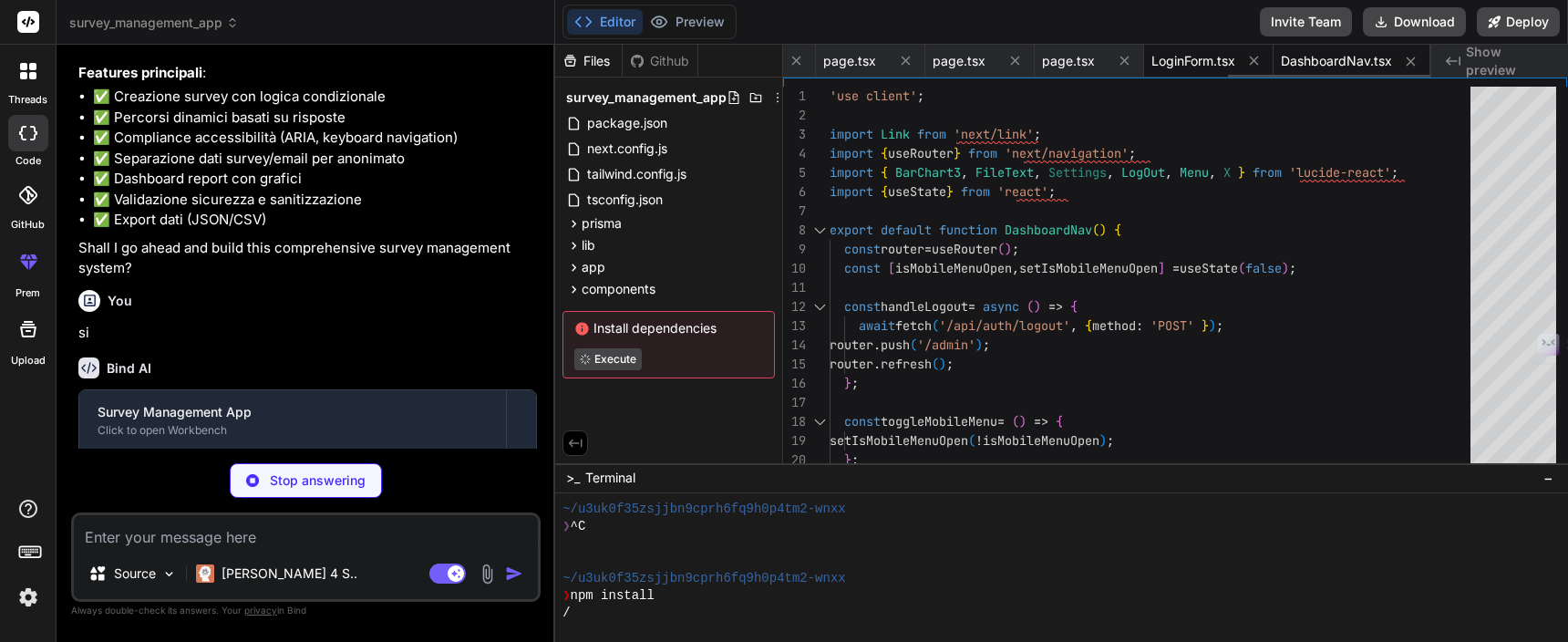
type textarea "x"
click at [1204, 52] on span "LoginForm.tsx" at bounding box center [1193, 61] width 83 height 19
type textarea "</div> </form> ); }"
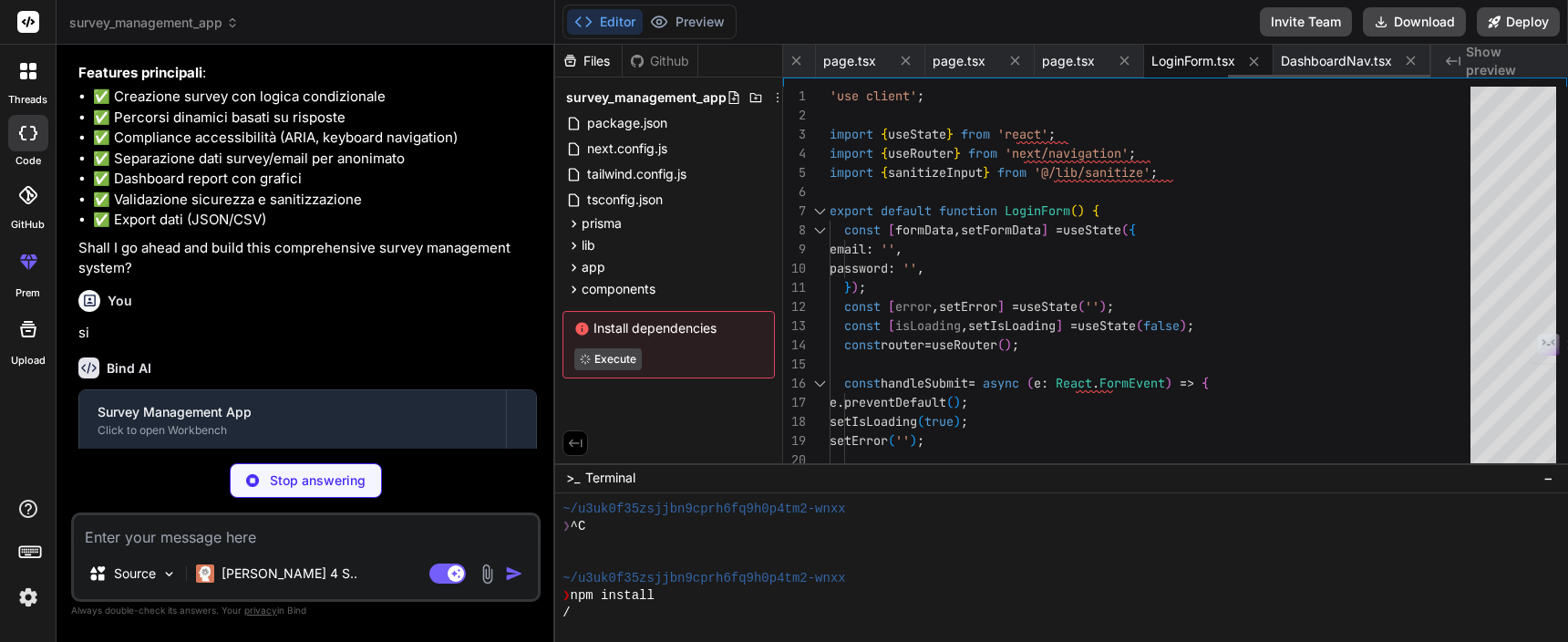
type textarea "x"
type textarea "</div> </div> </div> ))} </div> ); }"
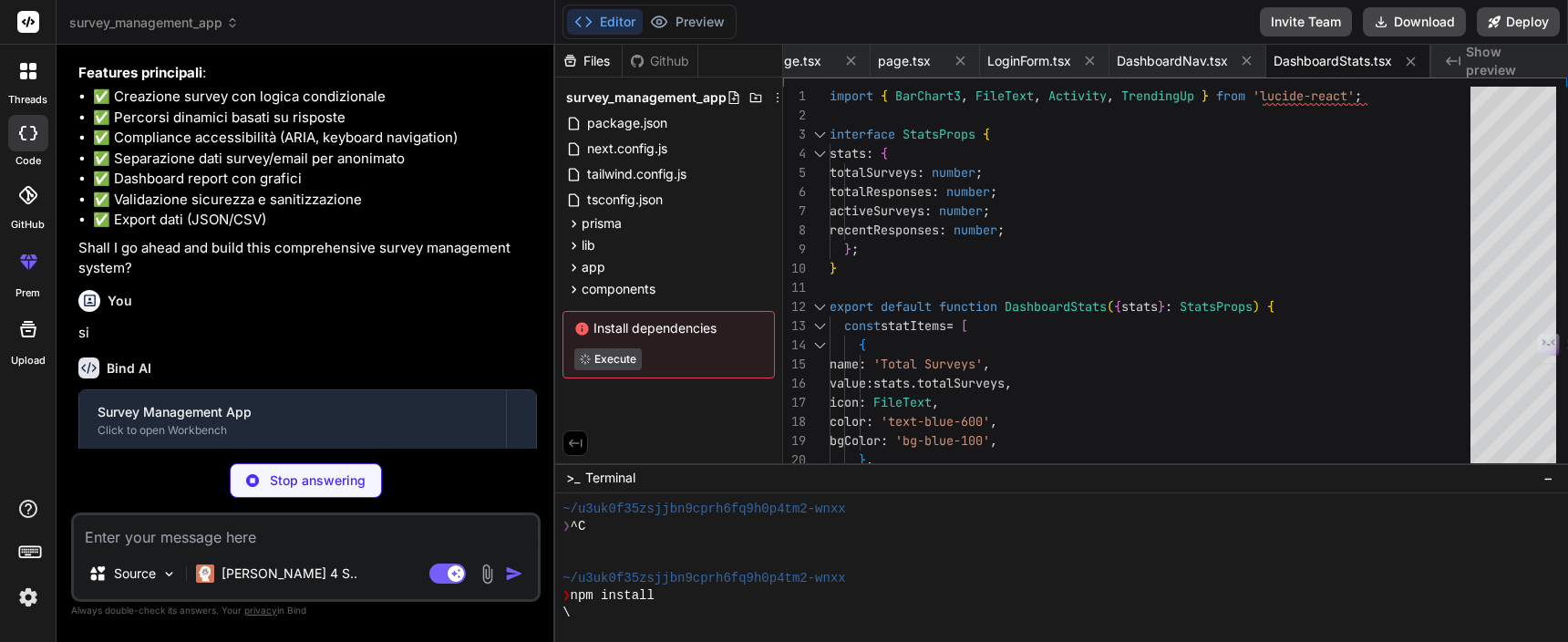
type textarea "x"
type textarea "))} </ul> </div> ); }"
type textarea "x"
type textarea "} }"
type textarea "x"
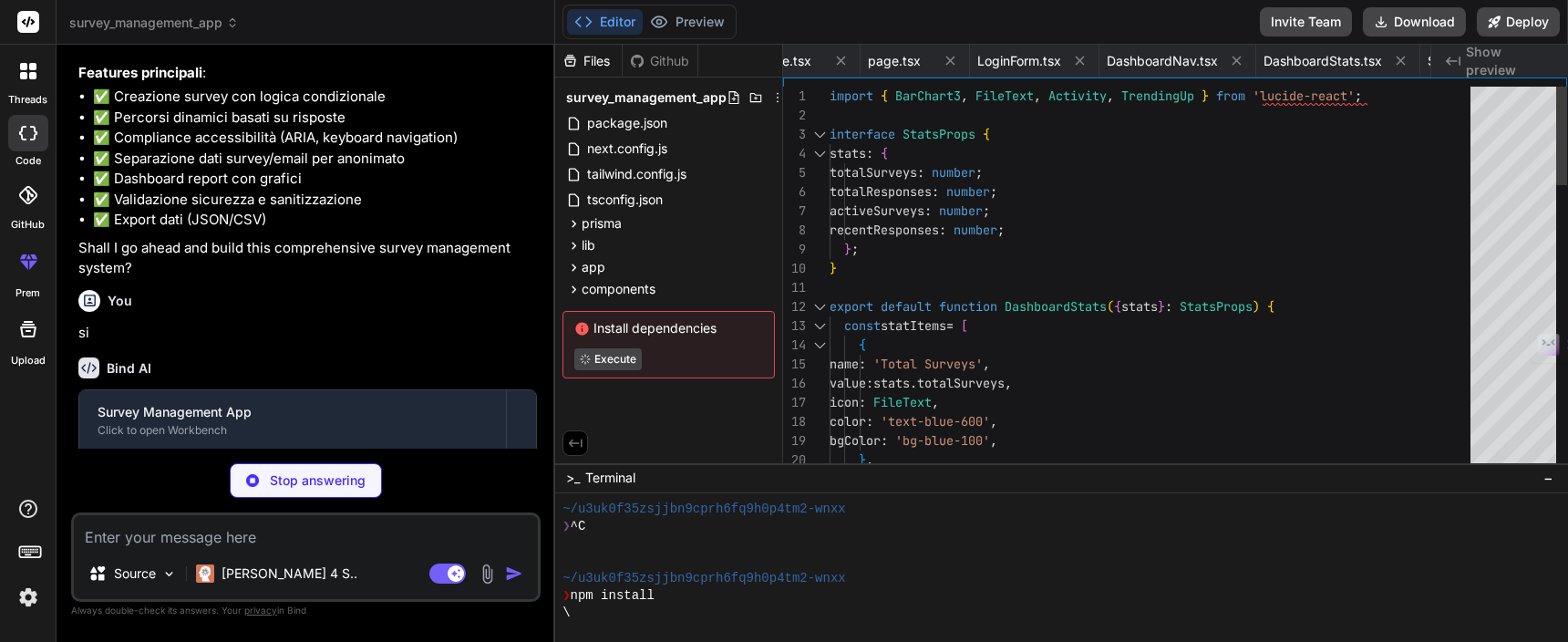
type textarea "import { NextResponse } from 'next/server'; export async function POST() { cons…"
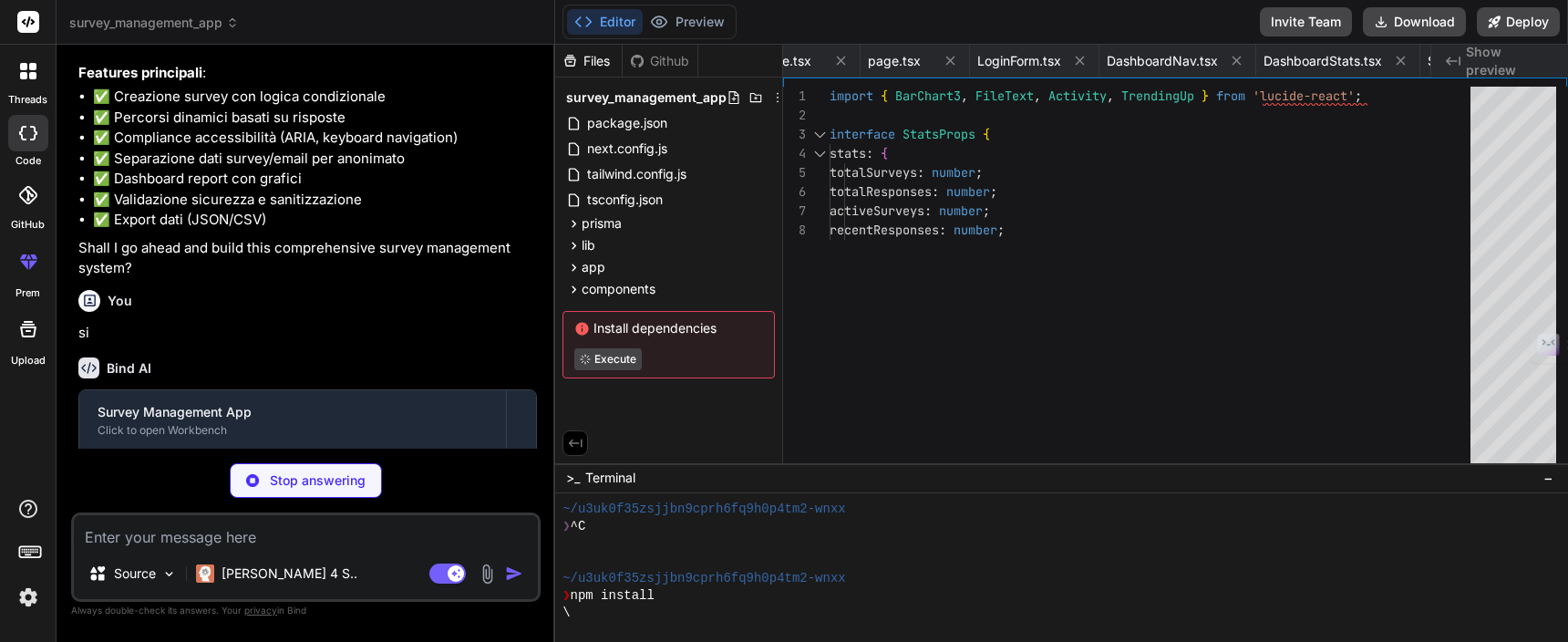
type textarea "x"
type textarea "return NextResponse.json( { error: 'Internal server error' }, { status: 500 } )…"
type textarea "x"
type textarea "} }"
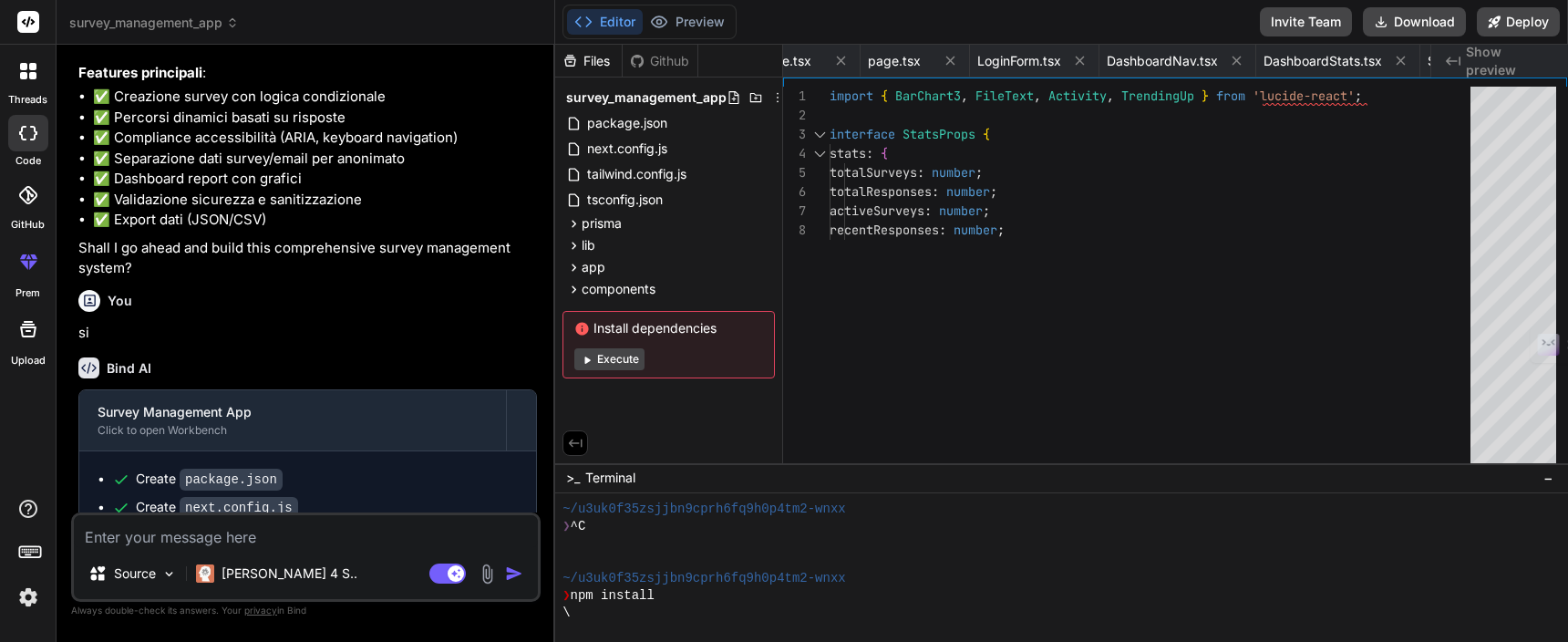
scroll to position [122, 0]
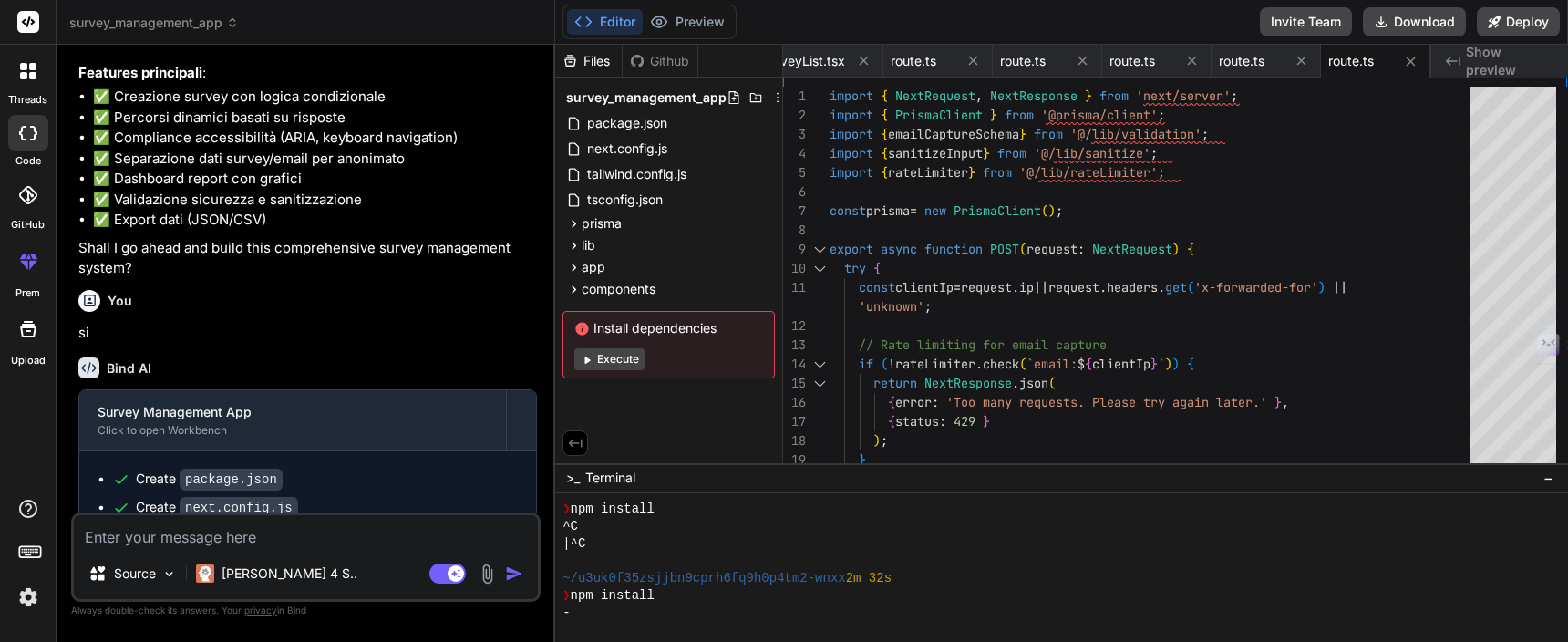
click at [635, 363] on button "Execute" at bounding box center [610, 359] width 71 height 22
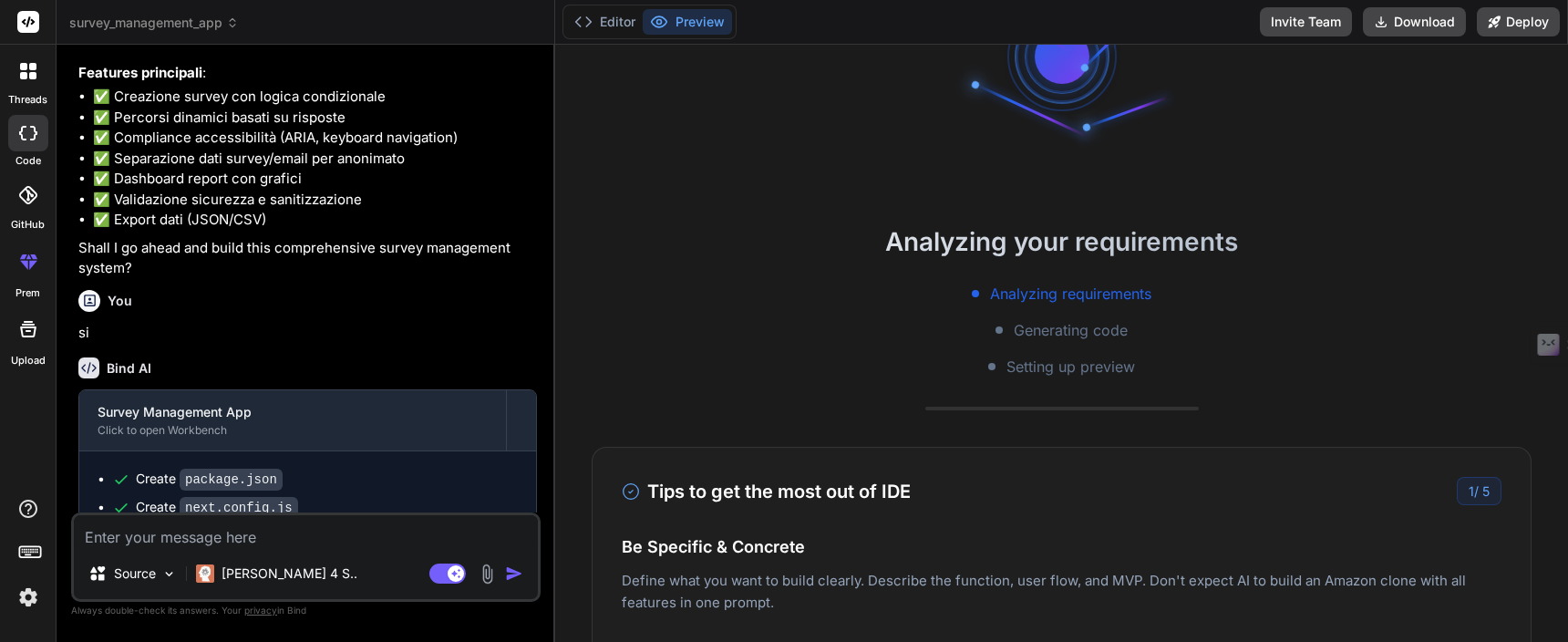
scroll to position [254, 0]
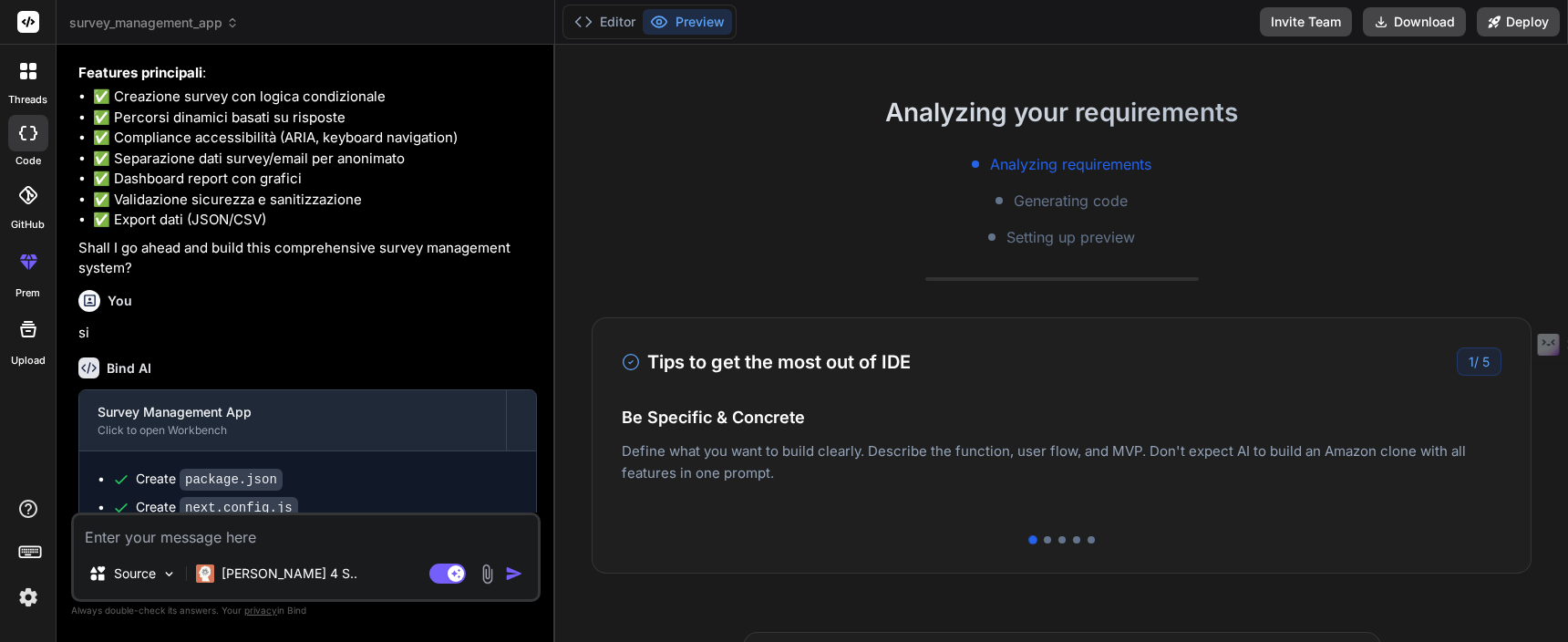
click at [1054, 543] on div at bounding box center [1061, 539] width 880 height 7
click at [1051, 543] on div at bounding box center [1061, 539] width 880 height 7
click at [1047, 541] on div at bounding box center [1047, 539] width 7 height 7
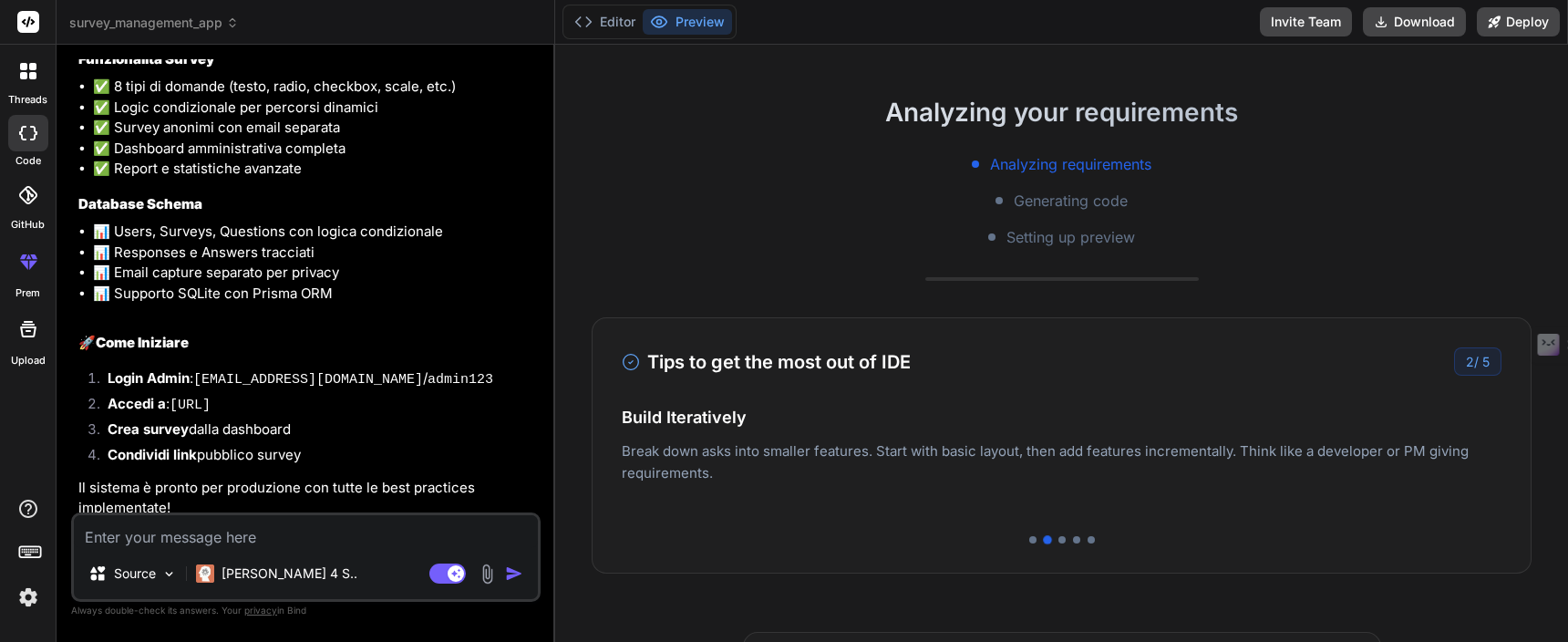
scroll to position [2372, 0]
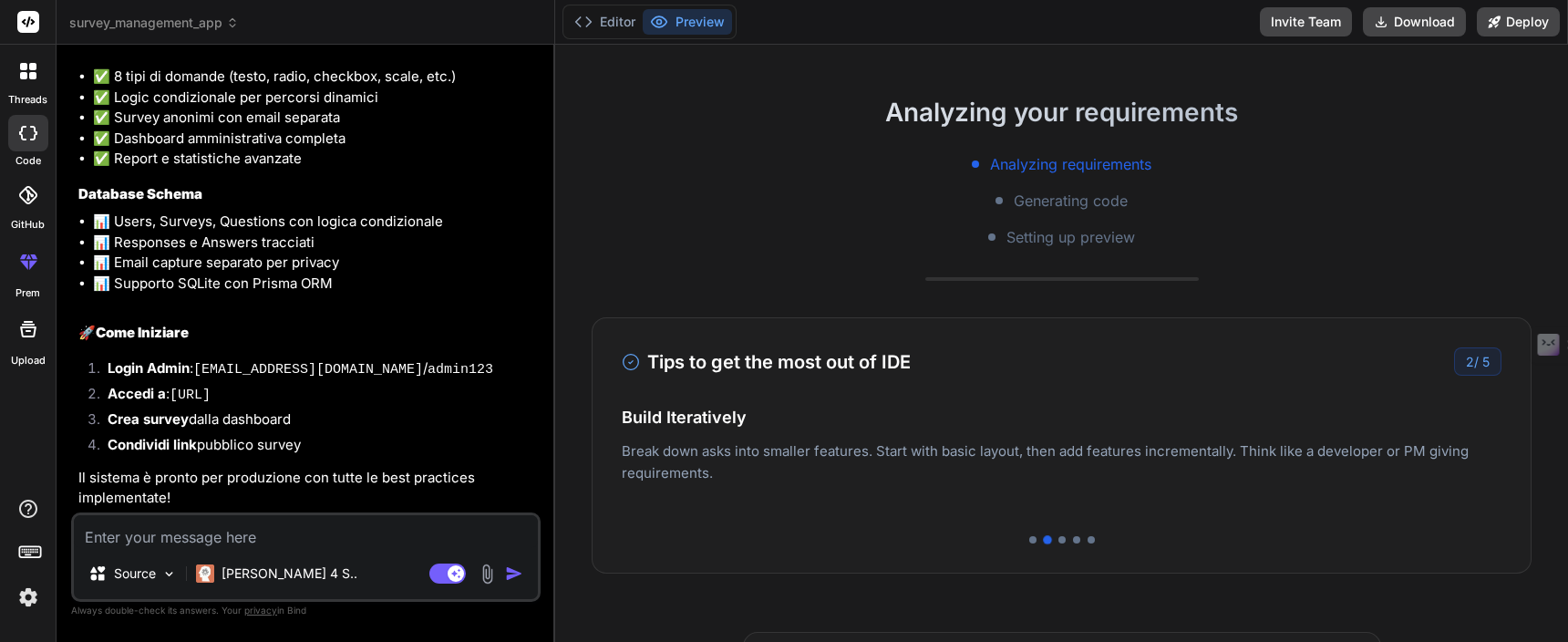
click at [687, 16] on button "Preview" at bounding box center [687, 22] width 89 height 26
click at [611, 27] on button "Editor" at bounding box center [605, 22] width 76 height 26
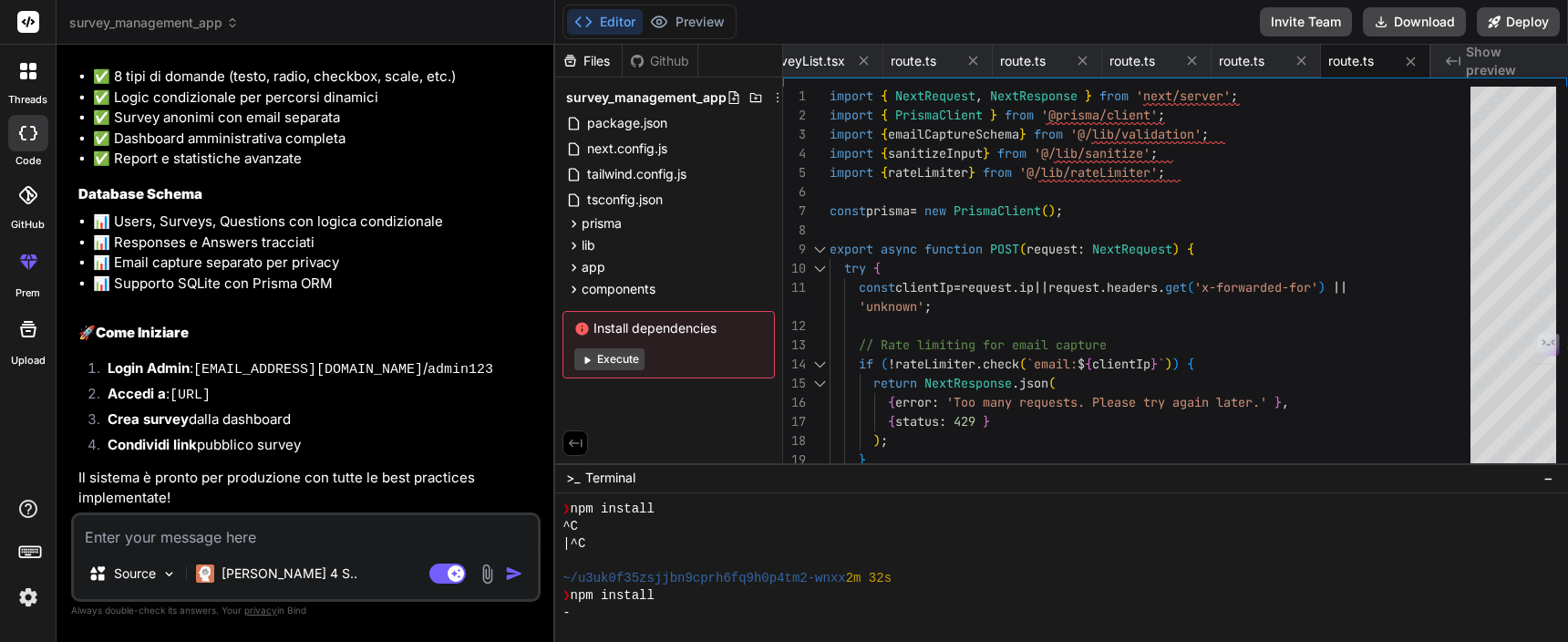
scroll to position [329, 0]
click at [601, 359] on button "Execute" at bounding box center [610, 359] width 71 height 22
type textarea "x"
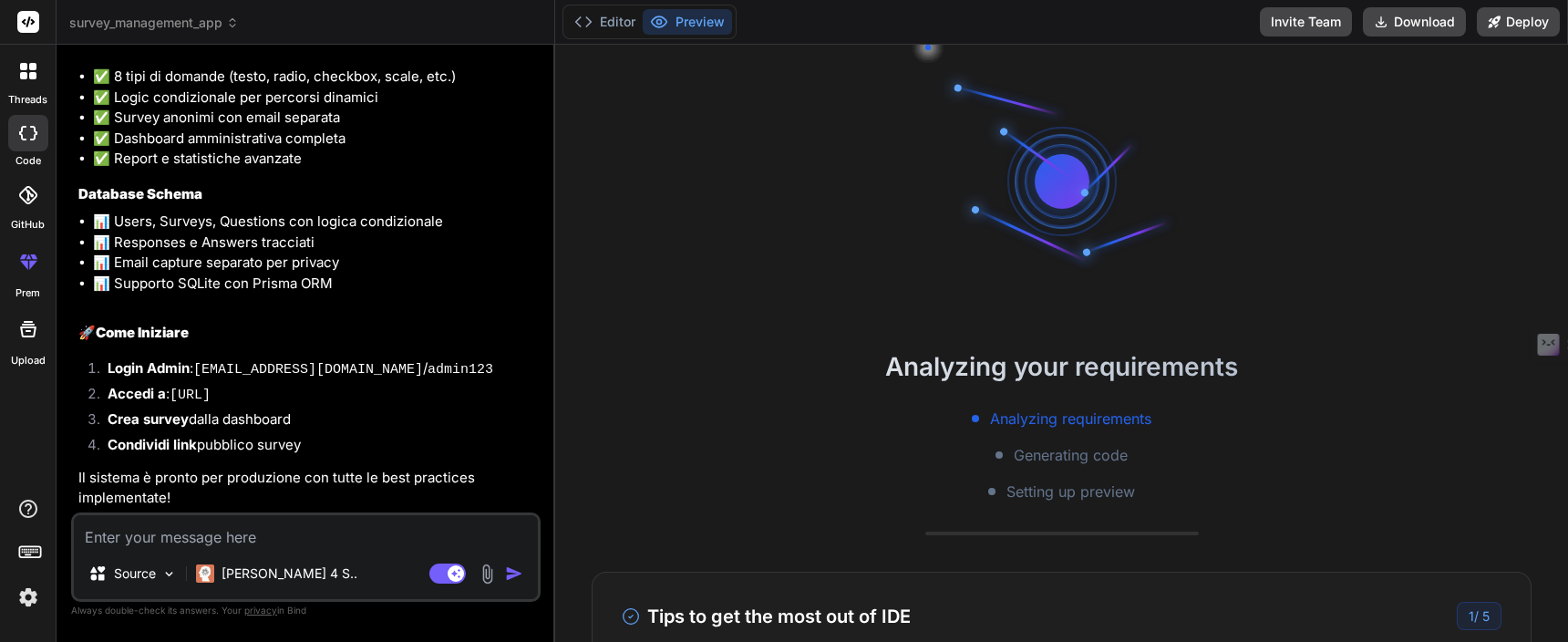
click at [678, 29] on button "Preview" at bounding box center [687, 22] width 89 height 26
click at [633, 20] on button "Editor" at bounding box center [605, 22] width 76 height 26
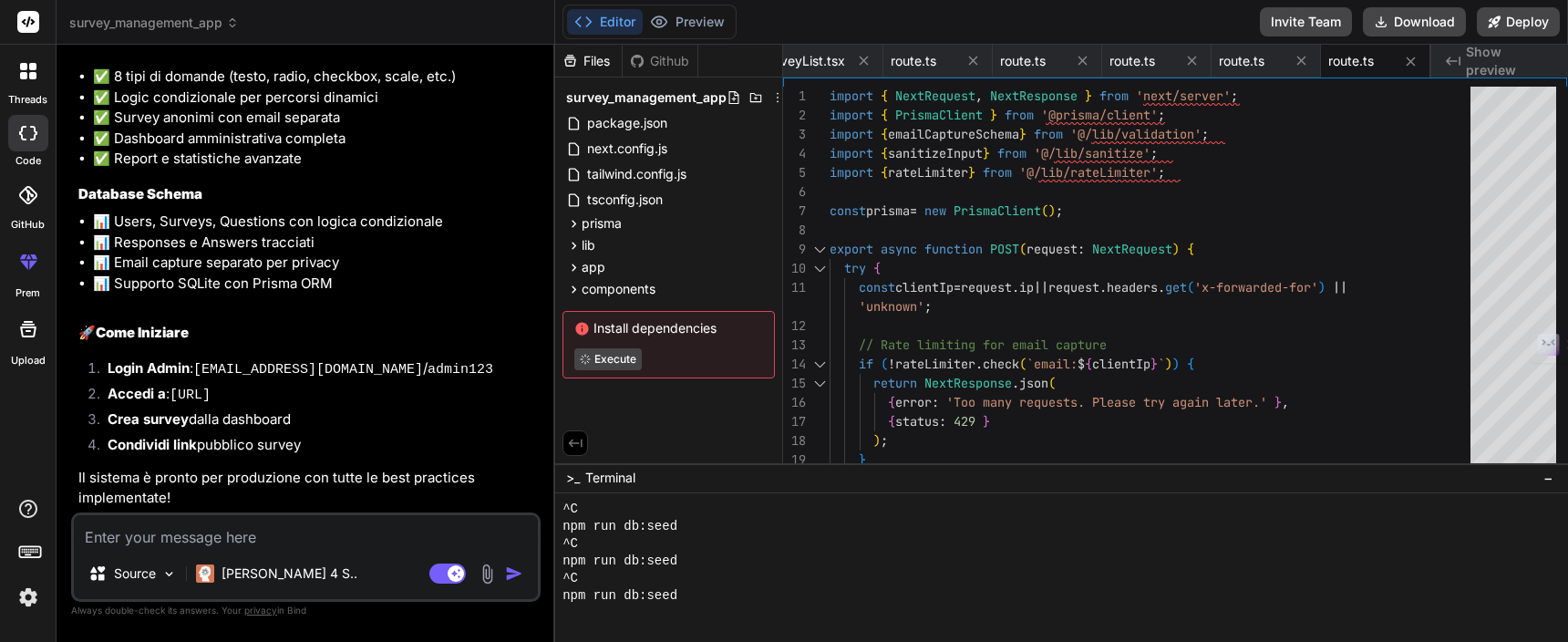
click at [352, 529] on textarea at bounding box center [305, 531] width 464 height 32
type textarea "L"
type textarea "x"
type textarea "L"
type textarea "x"
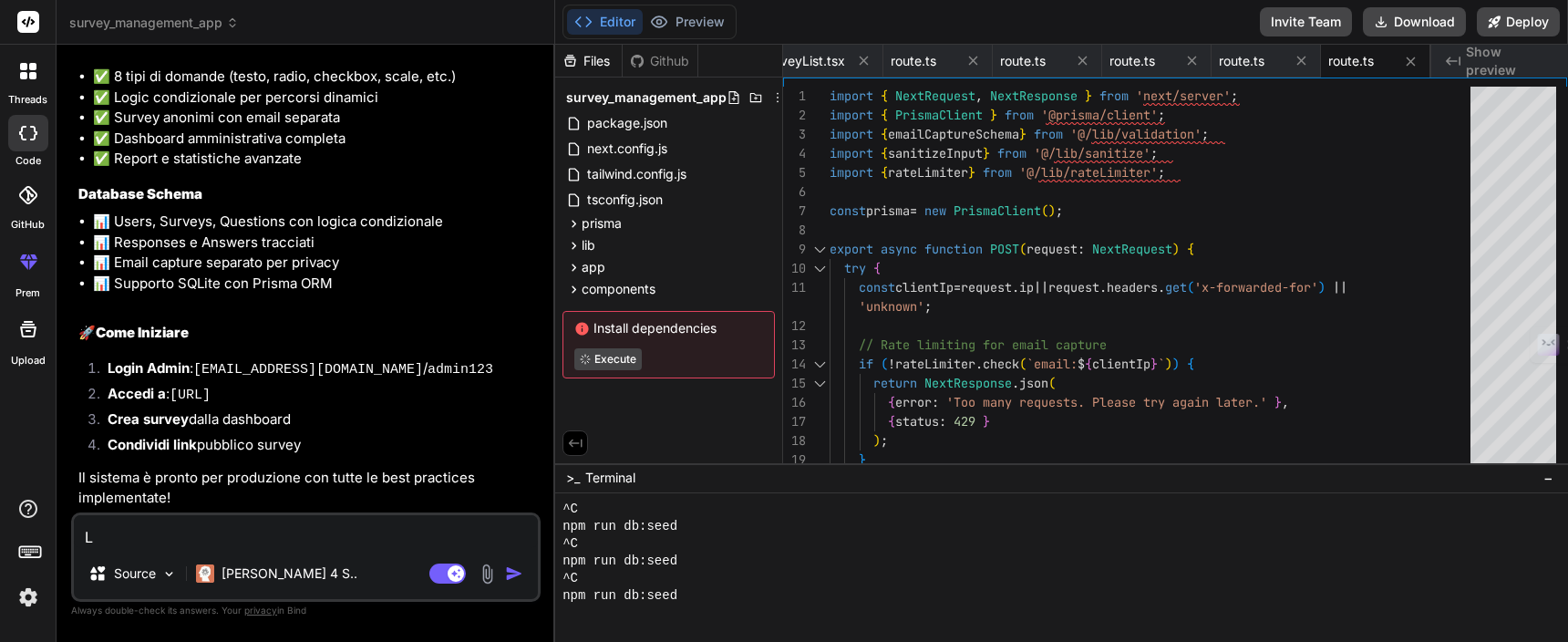
type textarea "L p"
type textarea "x"
type textarea "L pr"
type textarea "x"
type textarea "L p"
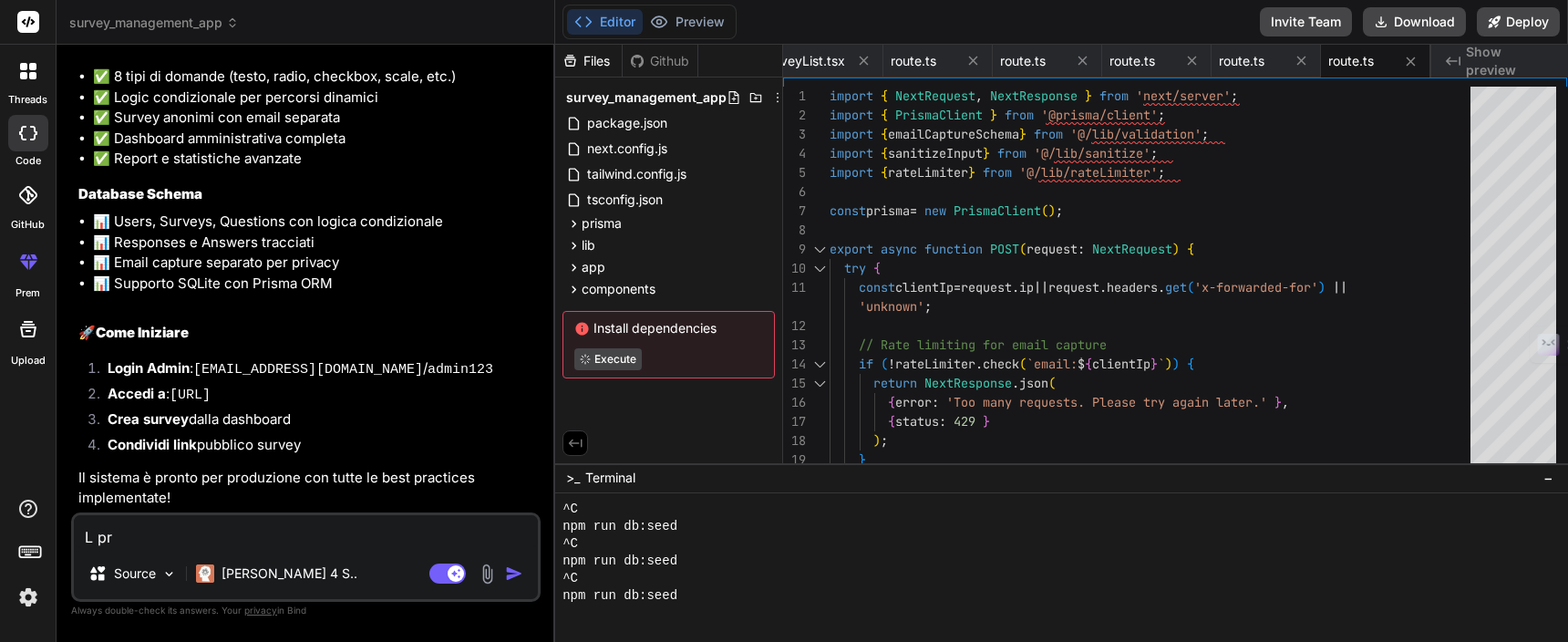
type textarea "x"
type textarea "L"
type textarea "x"
type textarea "L"
type textarea "x"
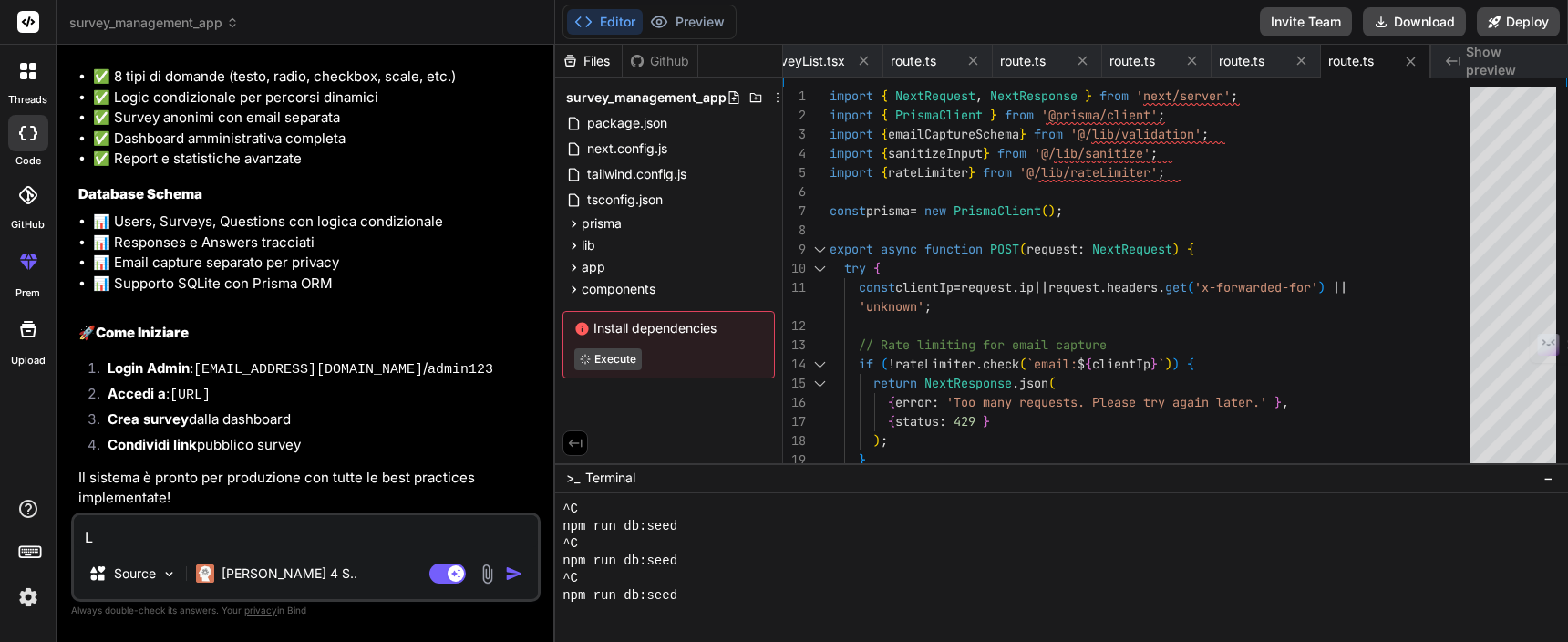
type textarea "x"
type textarea "n"
type textarea "x"
type textarea "no"
type textarea "x"
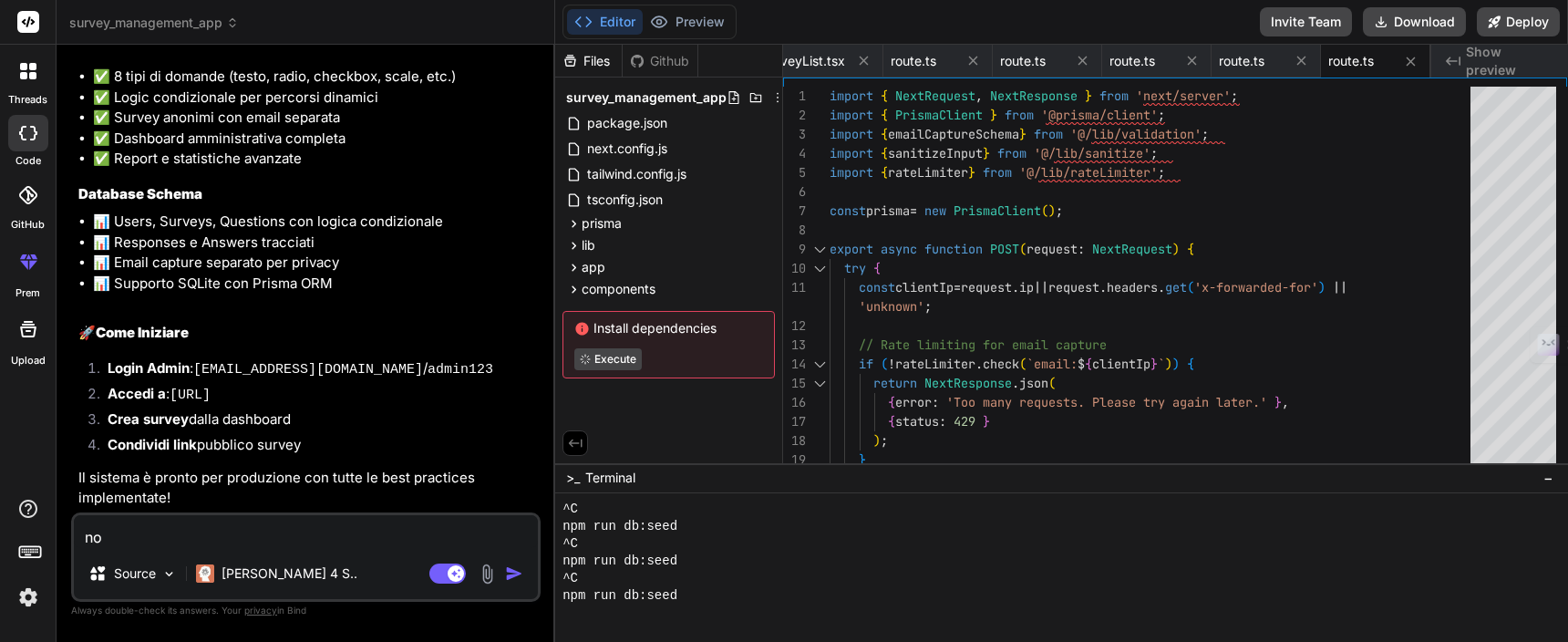
type textarea "non"
type textarea "x"
type textarea "non"
type textarea "x"
type textarea "non f"
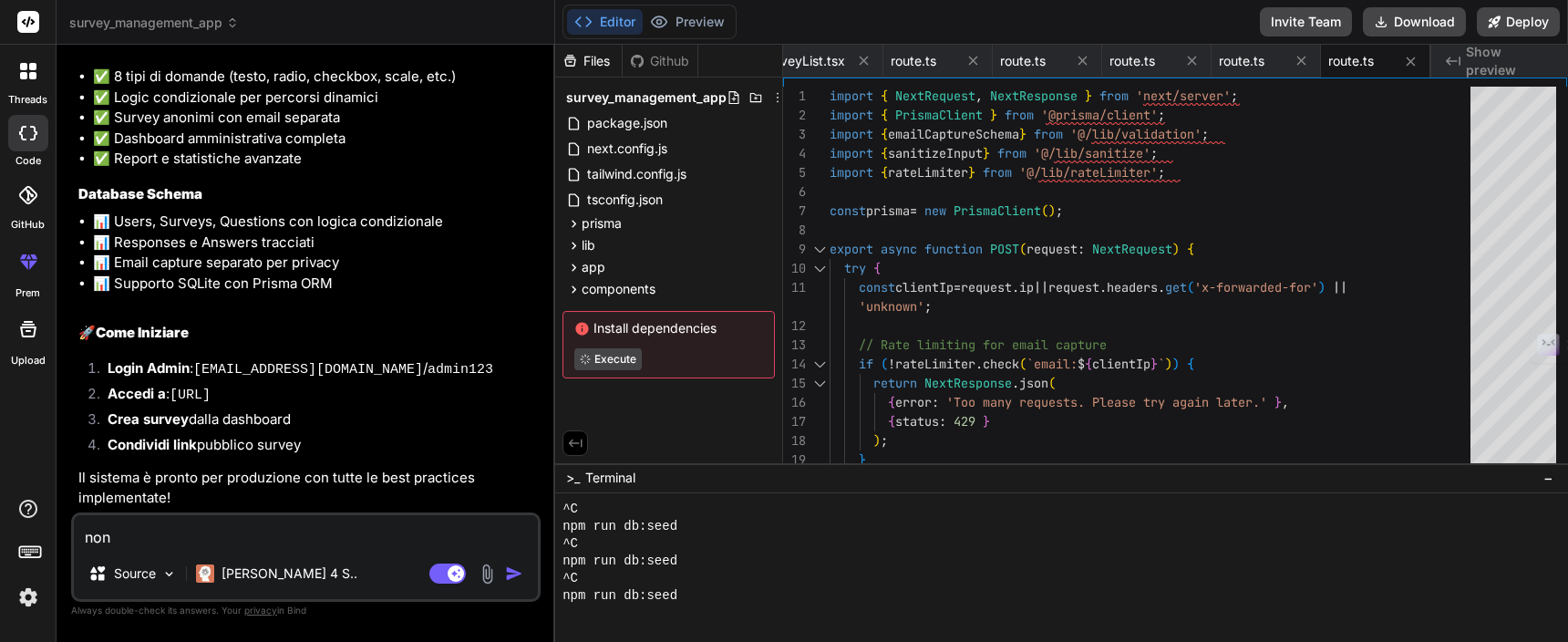
type textarea "x"
type textarea "non fu"
type textarea "x"
type textarea "non fun"
type textarea "x"
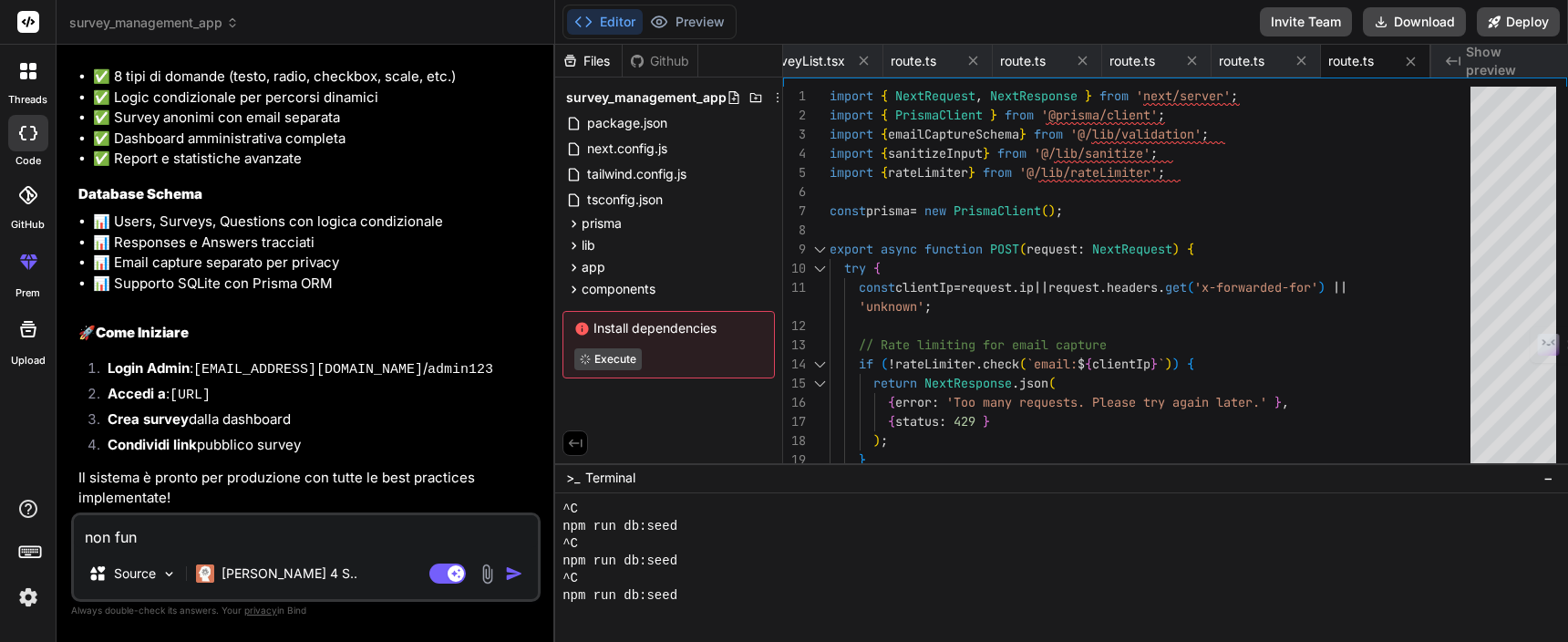
type textarea "non funi"
type textarea "x"
type textarea "non funiz"
type textarea "x"
type textarea "non funizo"
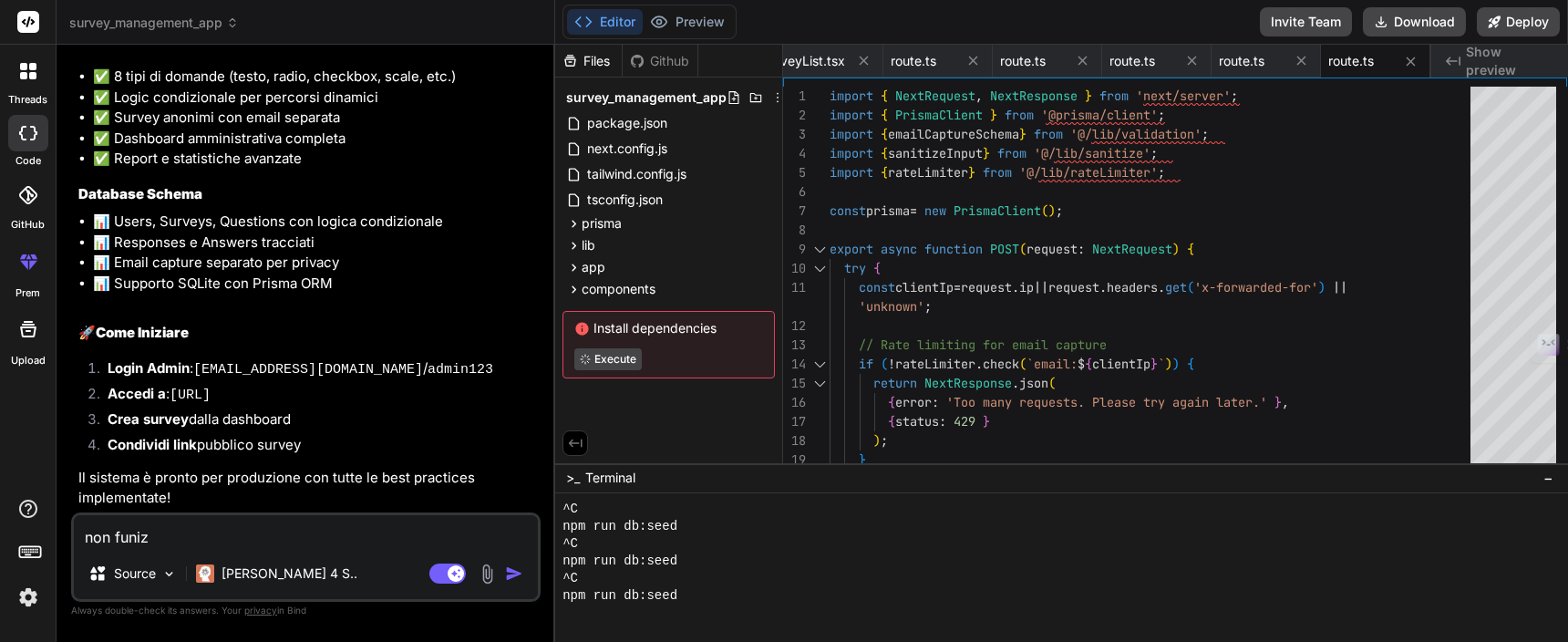
type textarea "x"
type textarea "non funizon"
type textarea "x"
type textarea "non funizona"
type textarea "x"
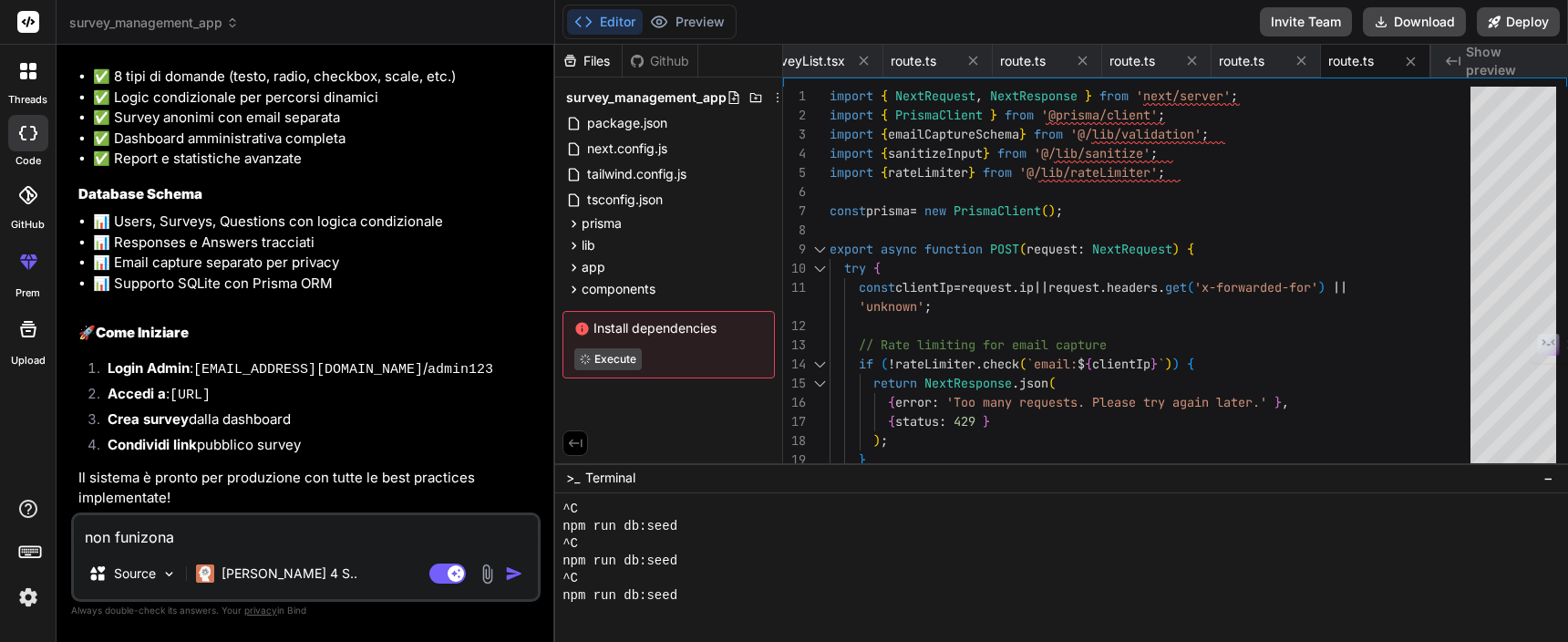
type textarea "non funizona"
type textarea "x"
type textarea "non funizona"
type textarea "x"
type textarea "non funizon"
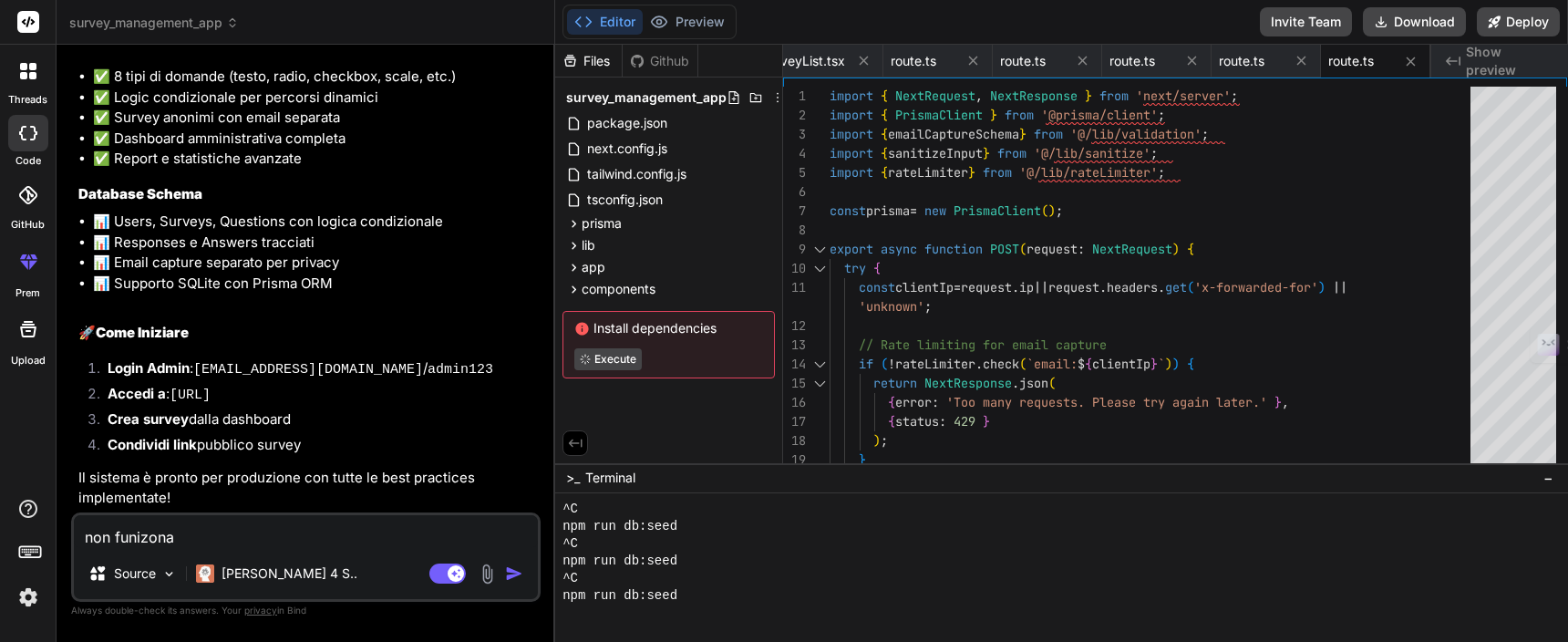
type textarea "x"
type textarea "non funizo"
type textarea "x"
type textarea "non funiz"
type textarea "x"
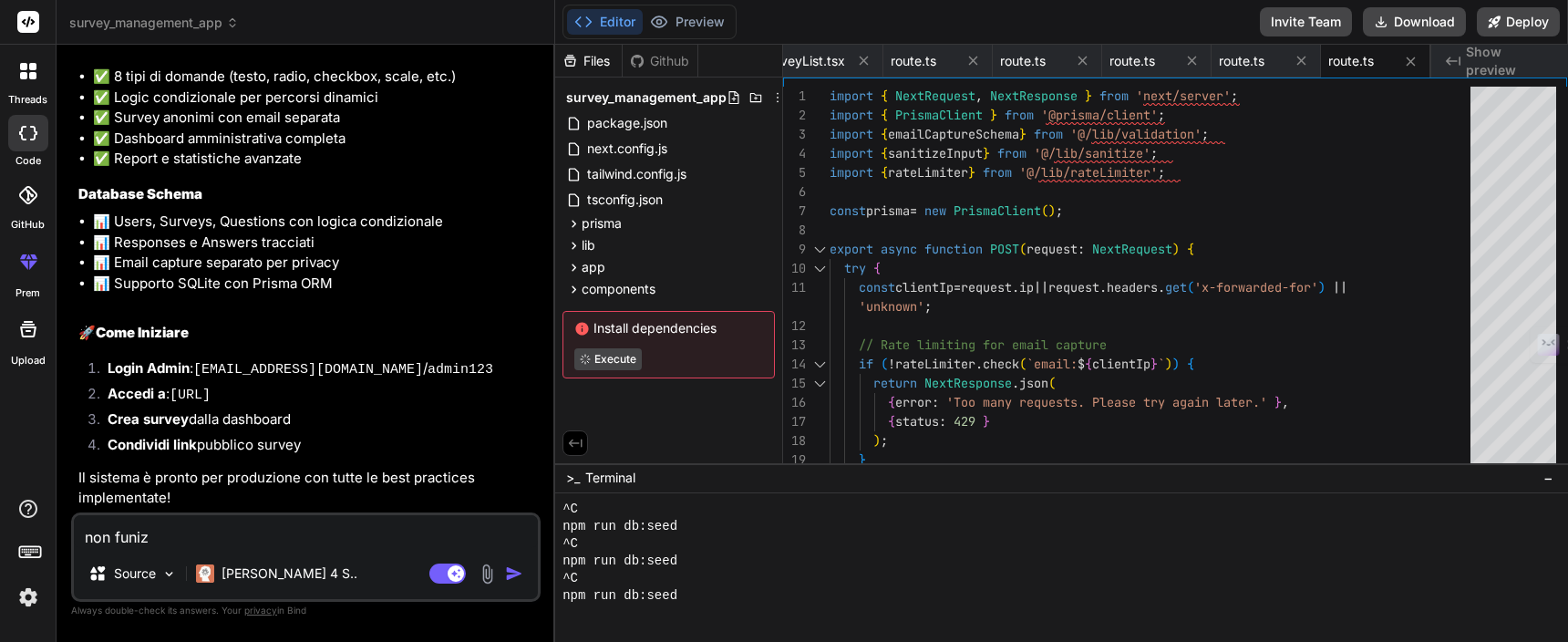
type textarea "non funi"
type textarea "x"
type textarea "non fun"
type textarea "x"
type textarea "non funz"
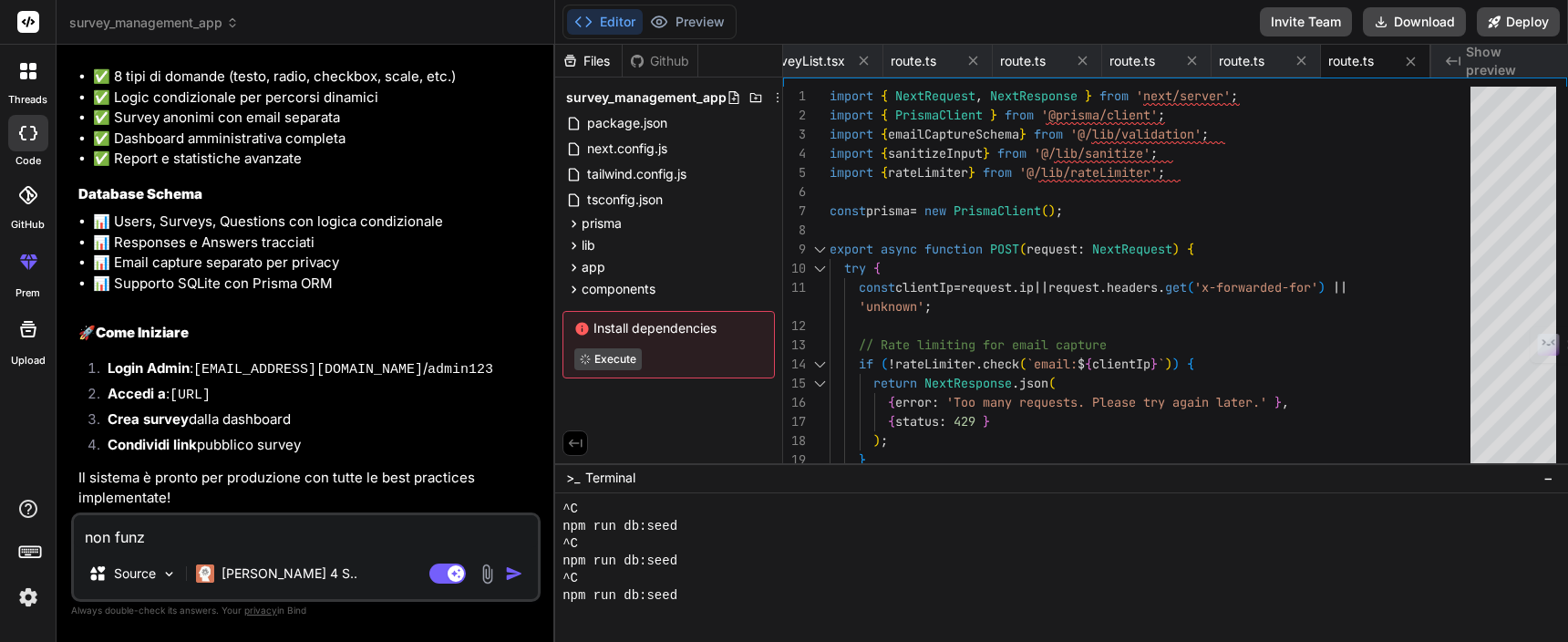
type textarea "x"
type textarea "non funzi"
type textarea "x"
type textarea "non funzio"
type textarea "x"
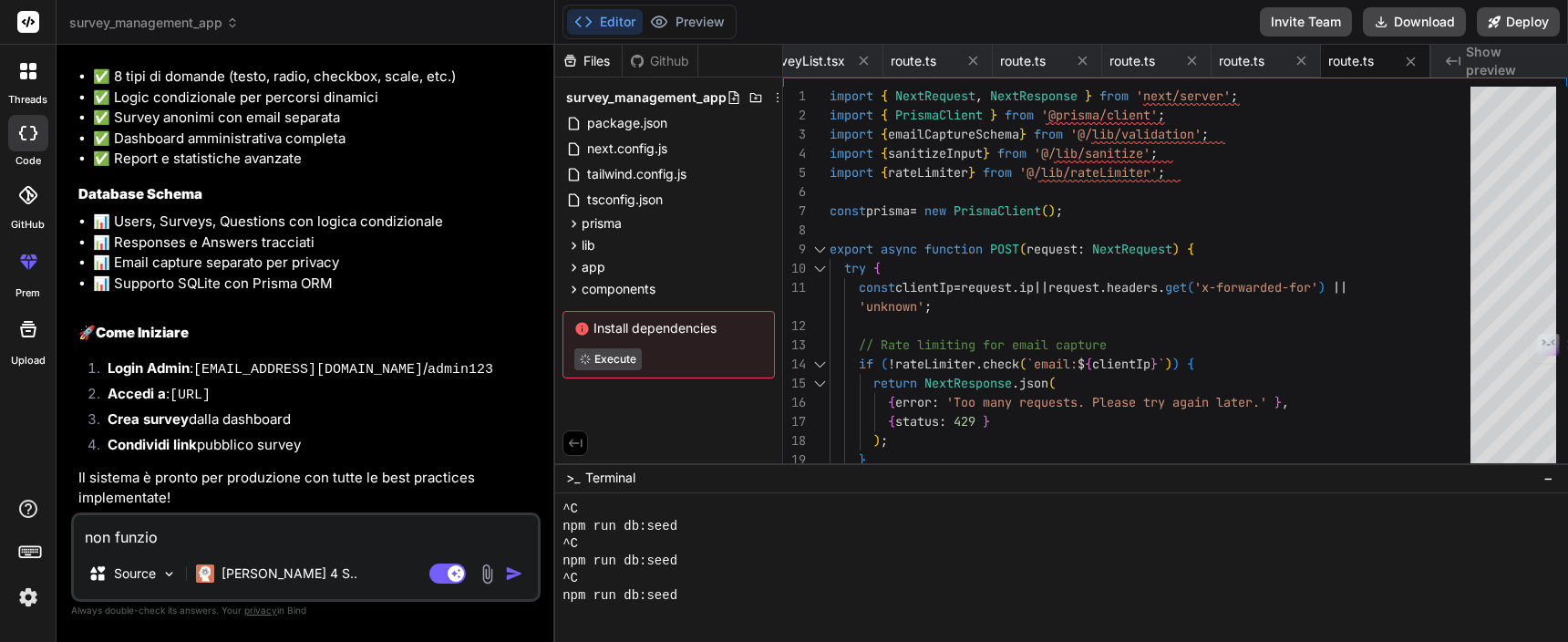
type textarea "non funzion"
type textarea "x"
type textarea "non funziona"
type textarea "x"
type textarea "non funziona"
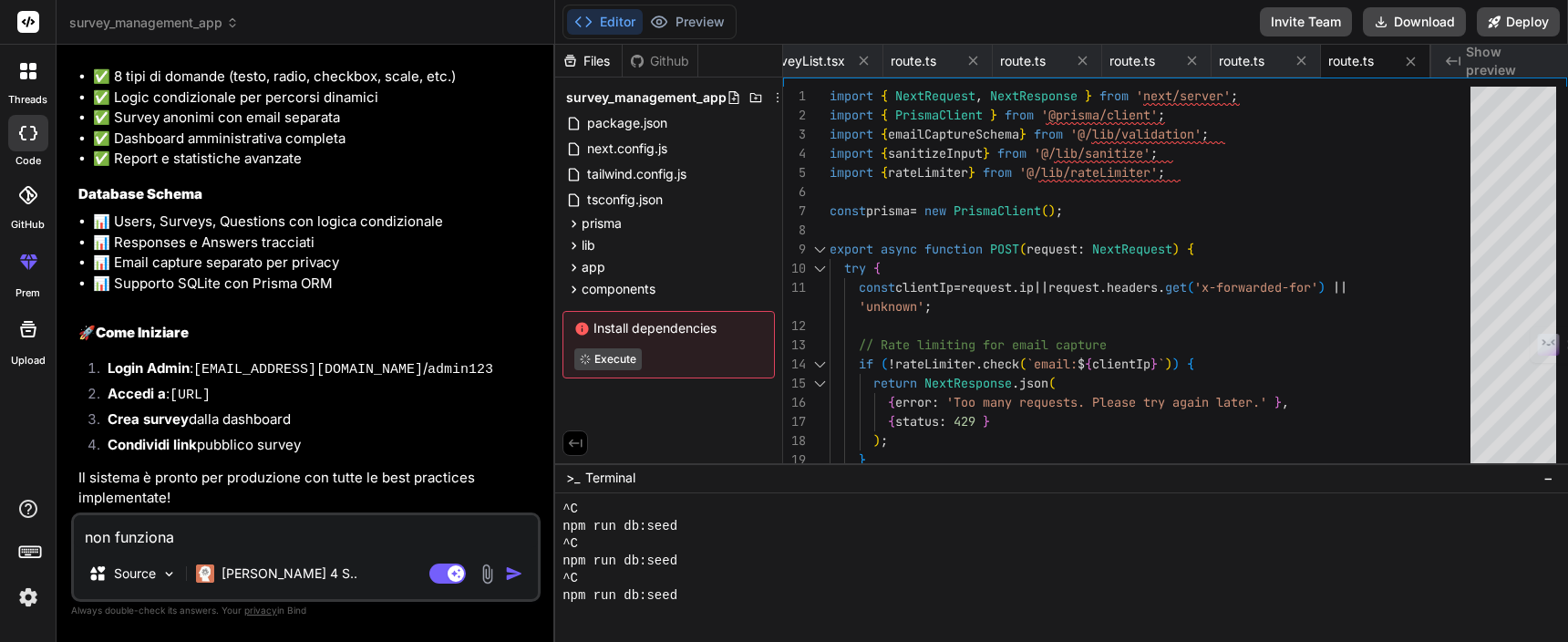
type textarea "x"
type textarea "non funziona l"
type textarea "x"
type textarea "non funziona la"
type textarea "x"
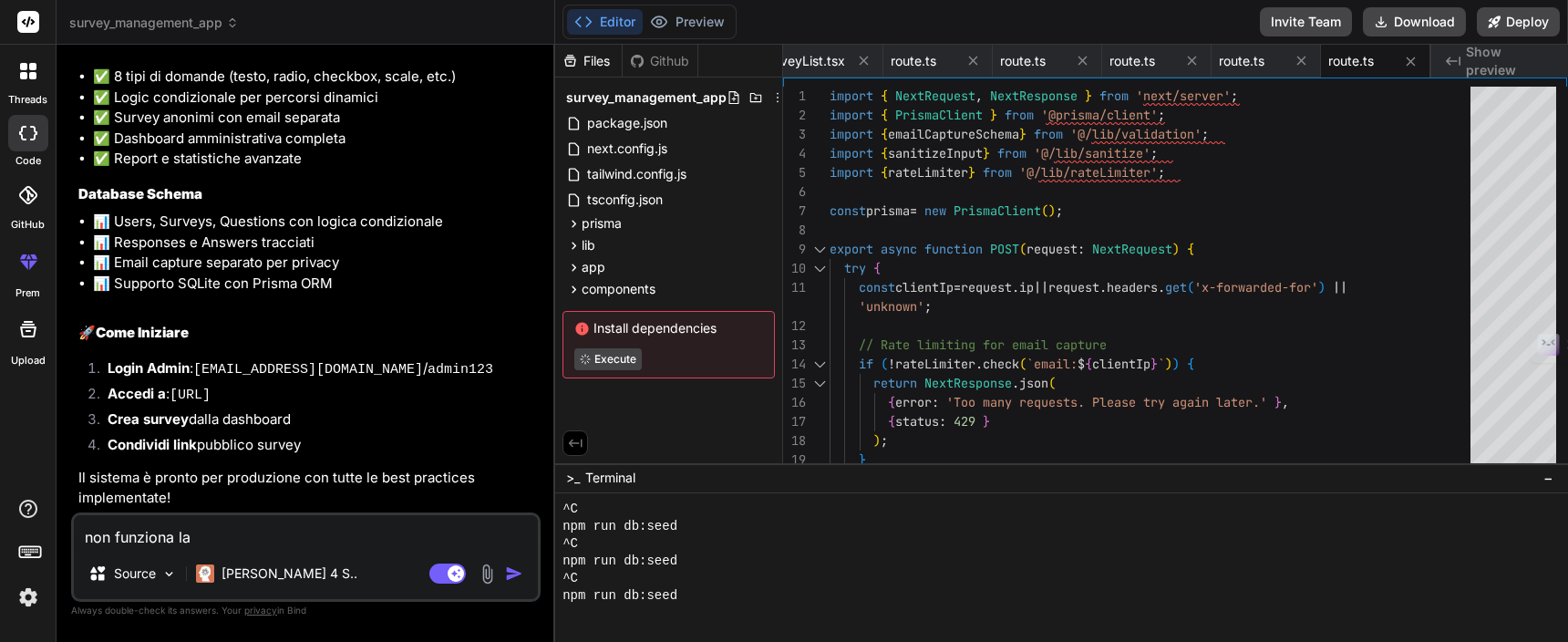
type textarea "non funziona la"
type textarea "x"
type textarea "non funziona la p"
type textarea "x"
type textarea "non funziona la pr"
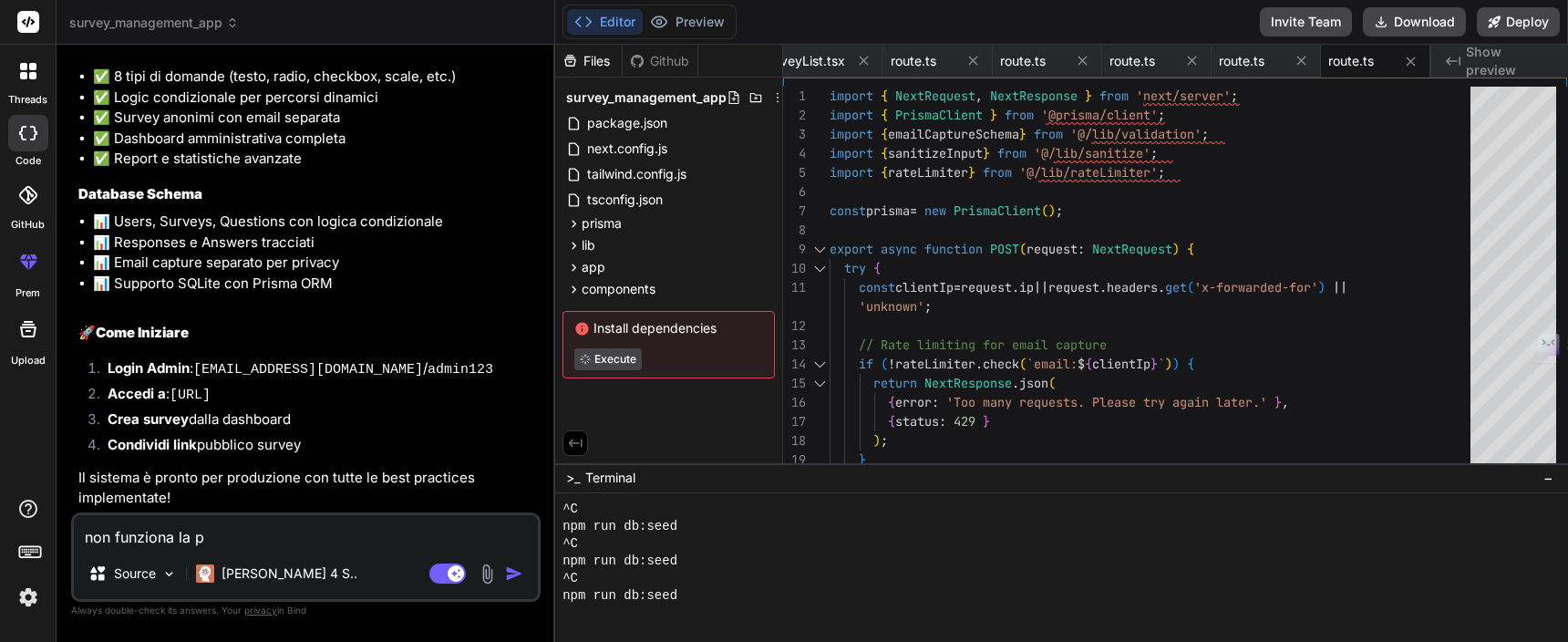
type textarea "x"
type textarea "non funziona la pre"
type textarea "x"
type textarea "non funziona la prew"
type textarea "x"
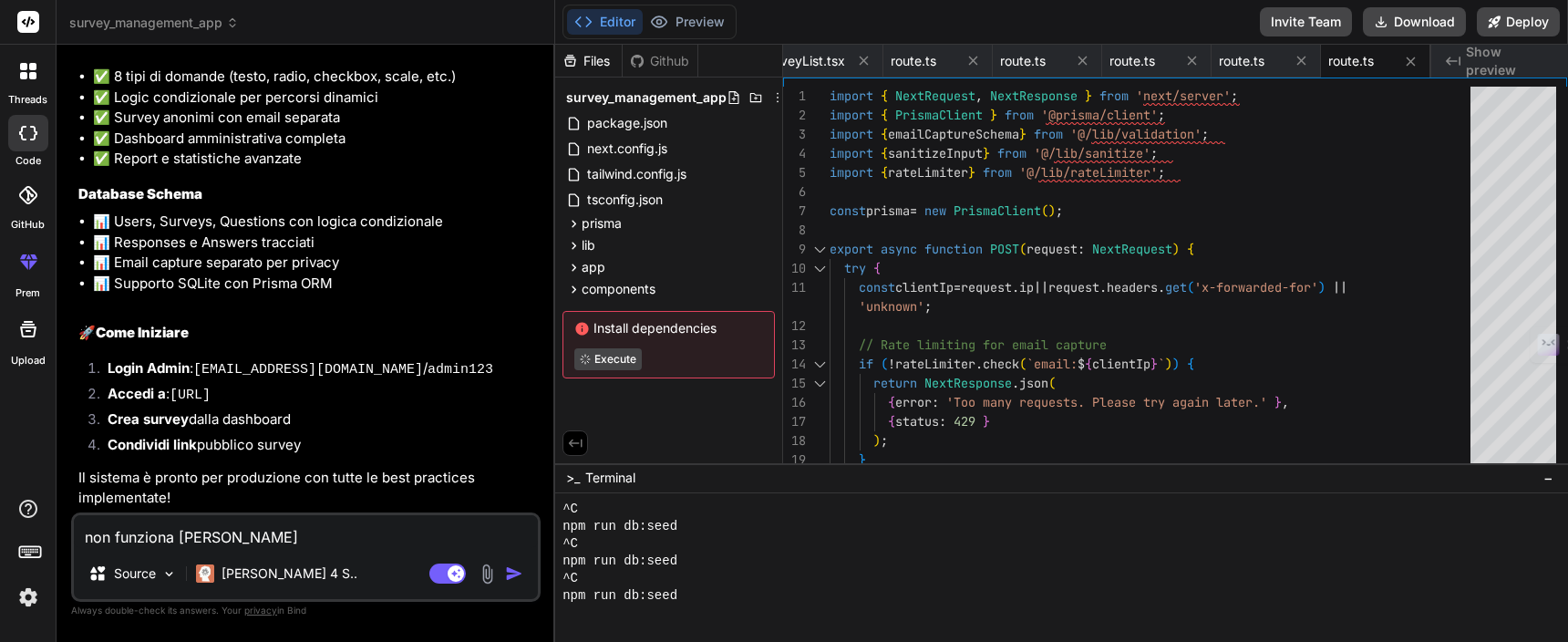
click at [211, 396] on code "http://localhost:3000/admin" at bounding box center [190, 396] width 41 height 16
click at [294, 528] on textarea "non funziona la prew" at bounding box center [305, 531] width 464 height 32
type textarea "non funziona la pre"
type textarea "x"
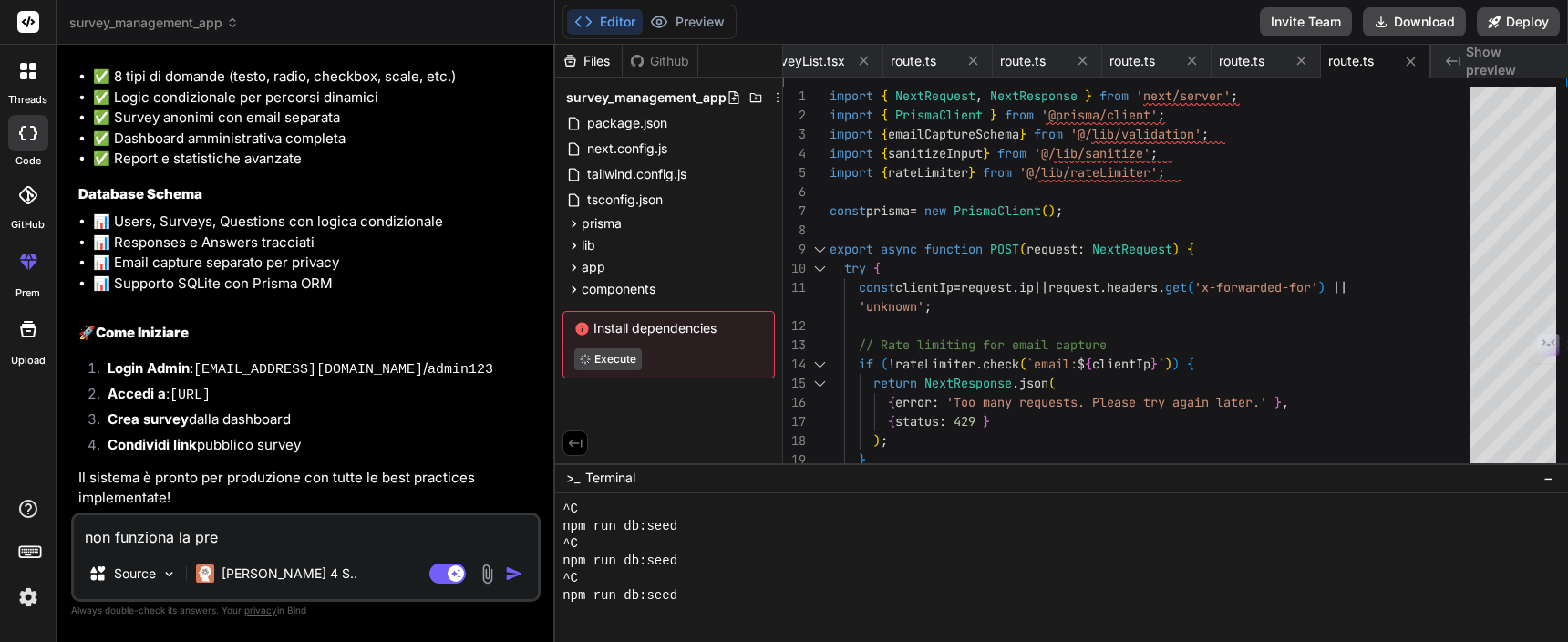
type textarea "non funziona la prev"
type textarea "x"
type textarea "non funziona la previ"
type textarea "x"
type textarea "non funziona la previe"
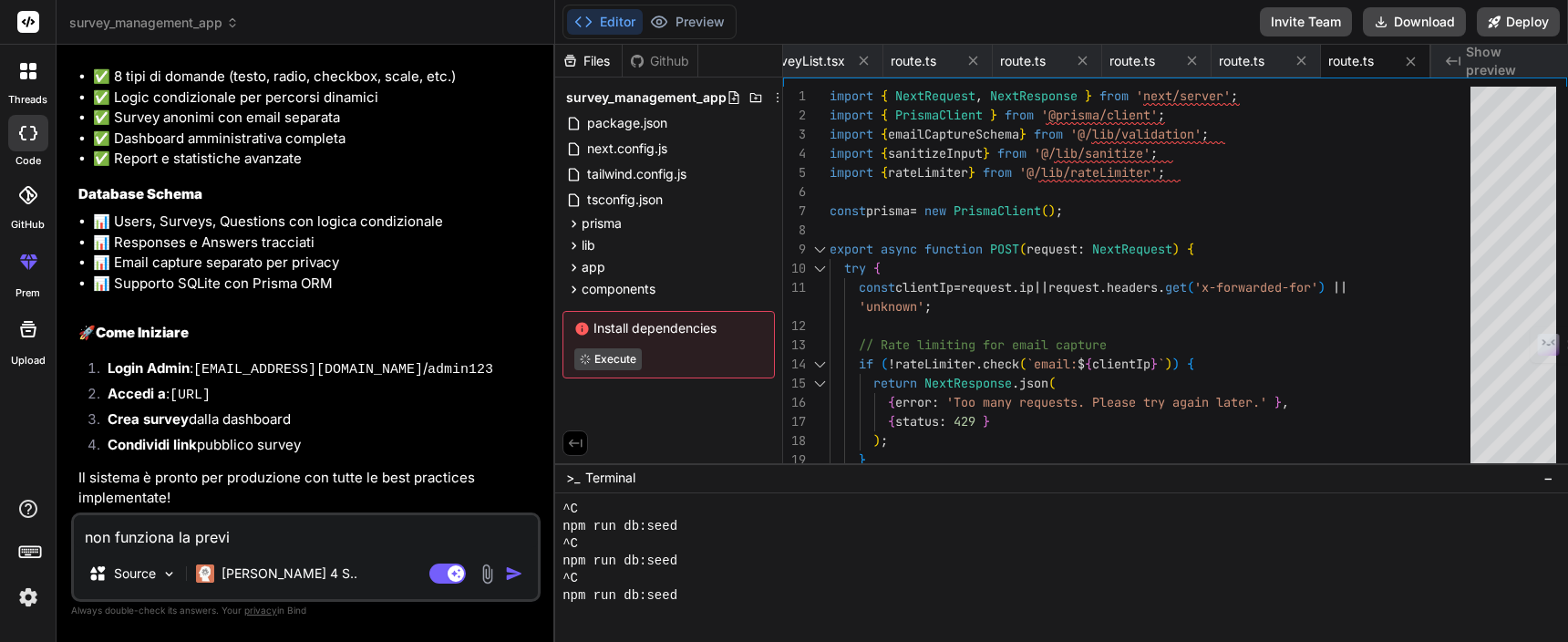
type textarea "x"
type textarea "non funziona la preview"
type textarea "x"
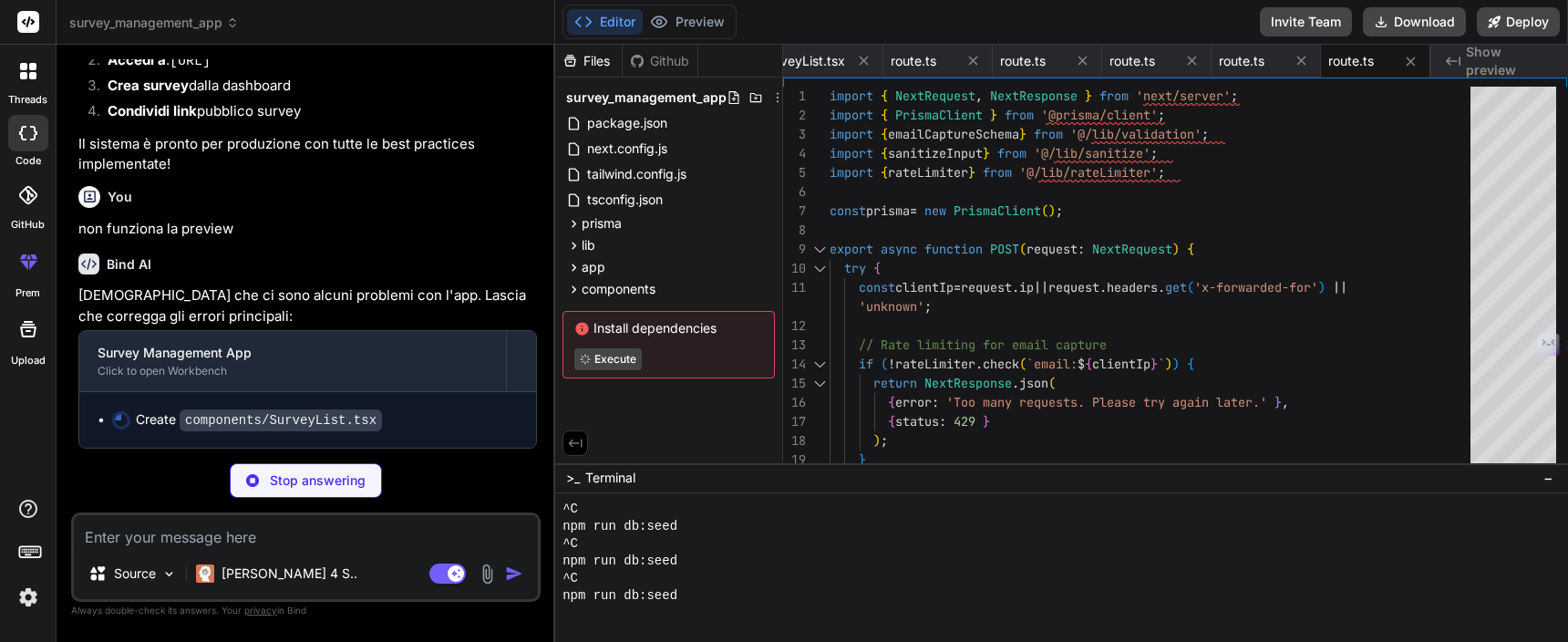
scroll to position [2705, 0]
type textarea "x"
type textarea "))} </ul> </div> ); }"
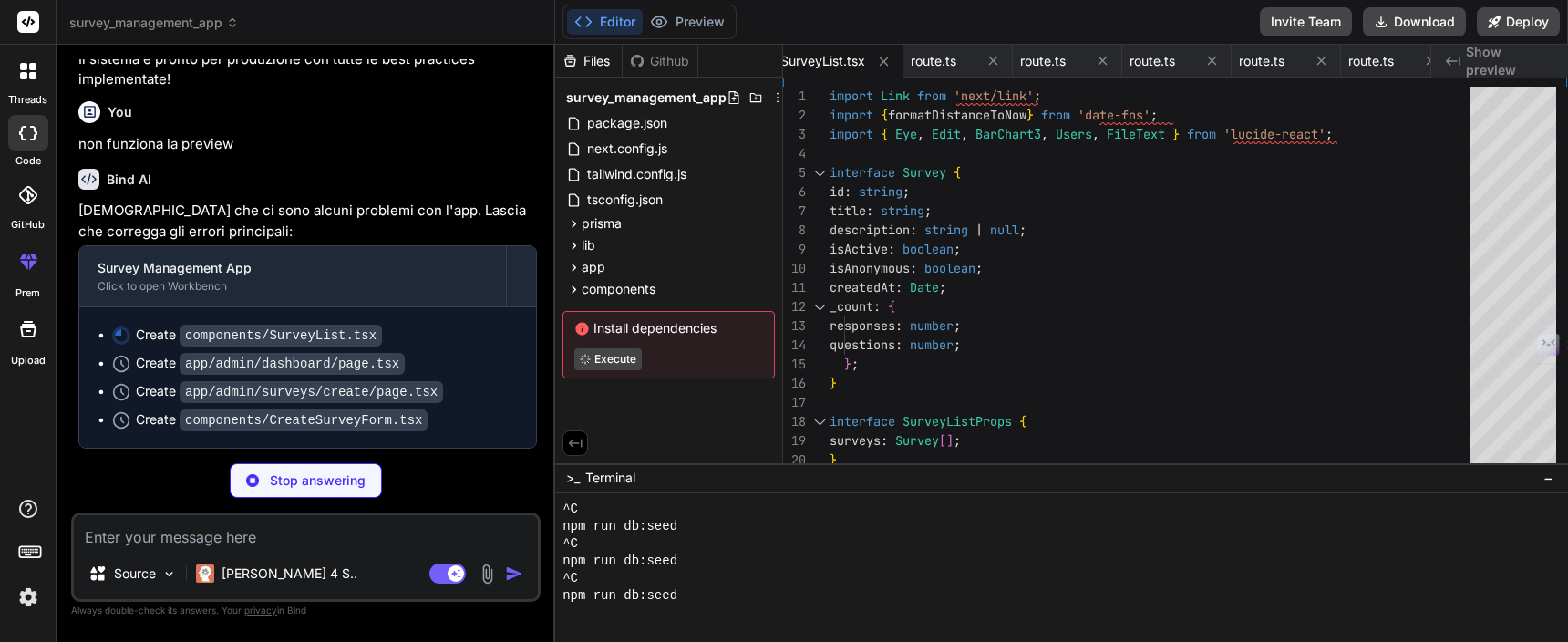
scroll to position [2789, 0]
type textarea "x"
click at [39, 24] on div at bounding box center [27, 23] width 56 height 45
click at [29, 20] on icon at bounding box center [28, 22] width 14 height 11
click at [30, 605] on img at bounding box center [28, 597] width 31 height 31
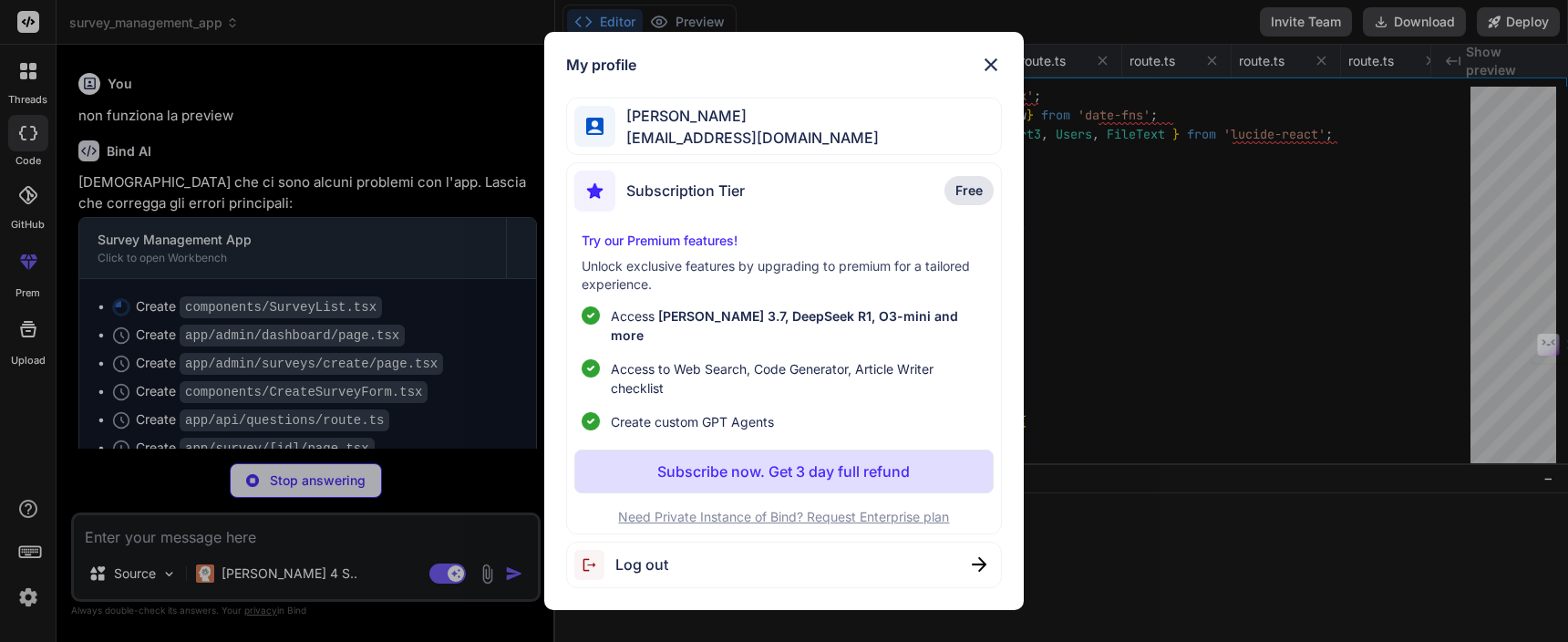
click at [1007, 54] on div "My profile Fabrizio De Lorenzo dlfab83@gmail.com Subscription Tier Free Try our…" at bounding box center [784, 321] width 479 height 578
click at [1003, 58] on div "My profile Fabrizio De Lorenzo dlfab83@gmail.com Subscription Tier Free Try our…" at bounding box center [784, 321] width 479 height 578
click at [999, 62] on div "My profile Fabrizio De Lorenzo dlfab83@gmail.com Subscription Tier Free Try our…" at bounding box center [784, 321] width 479 height 578
click at [994, 66] on img at bounding box center [991, 65] width 22 height 22
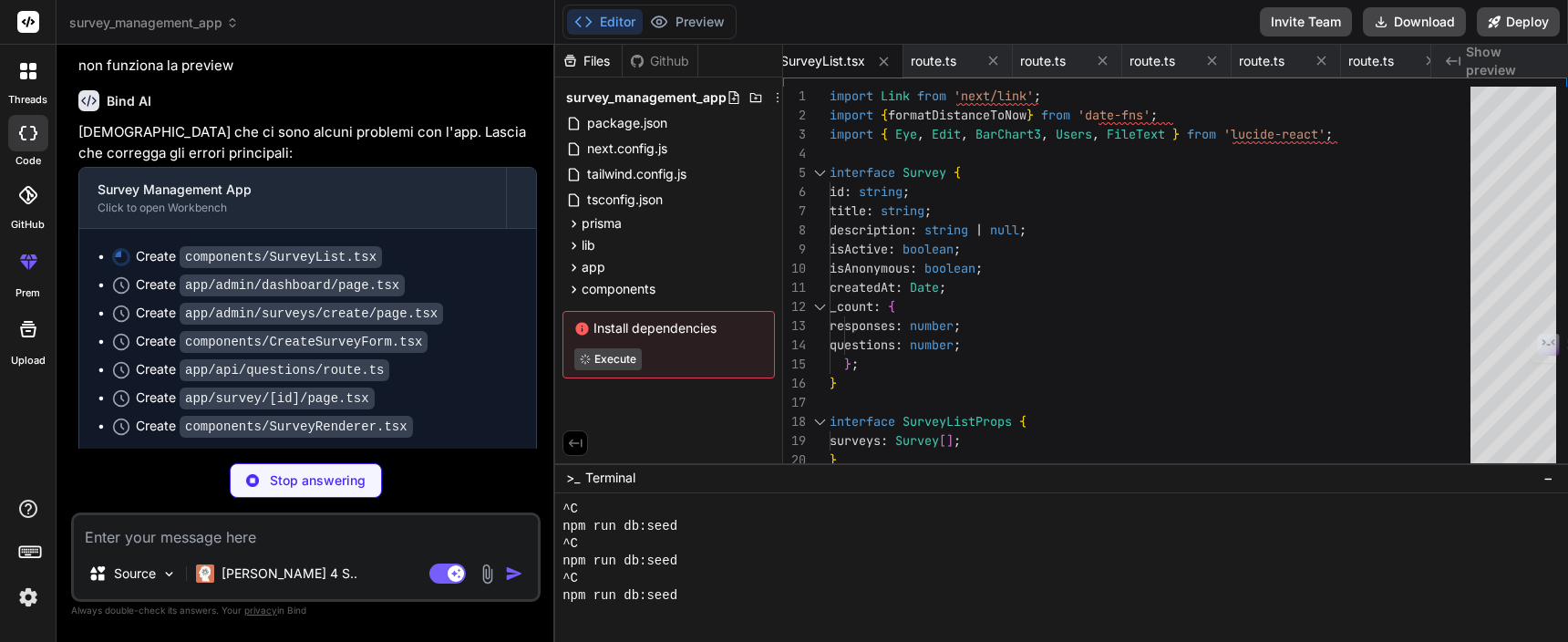
scroll to position [2872, 0]
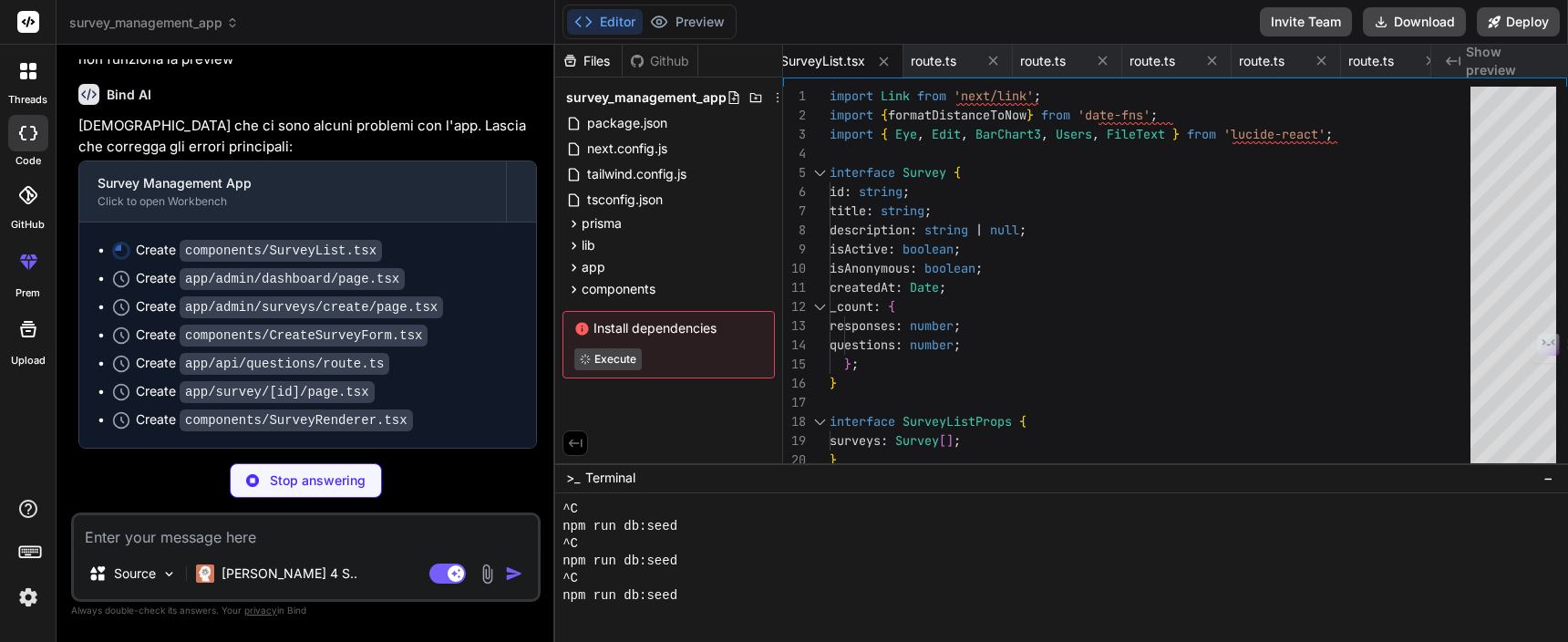
click at [29, 594] on img at bounding box center [28, 597] width 31 height 31
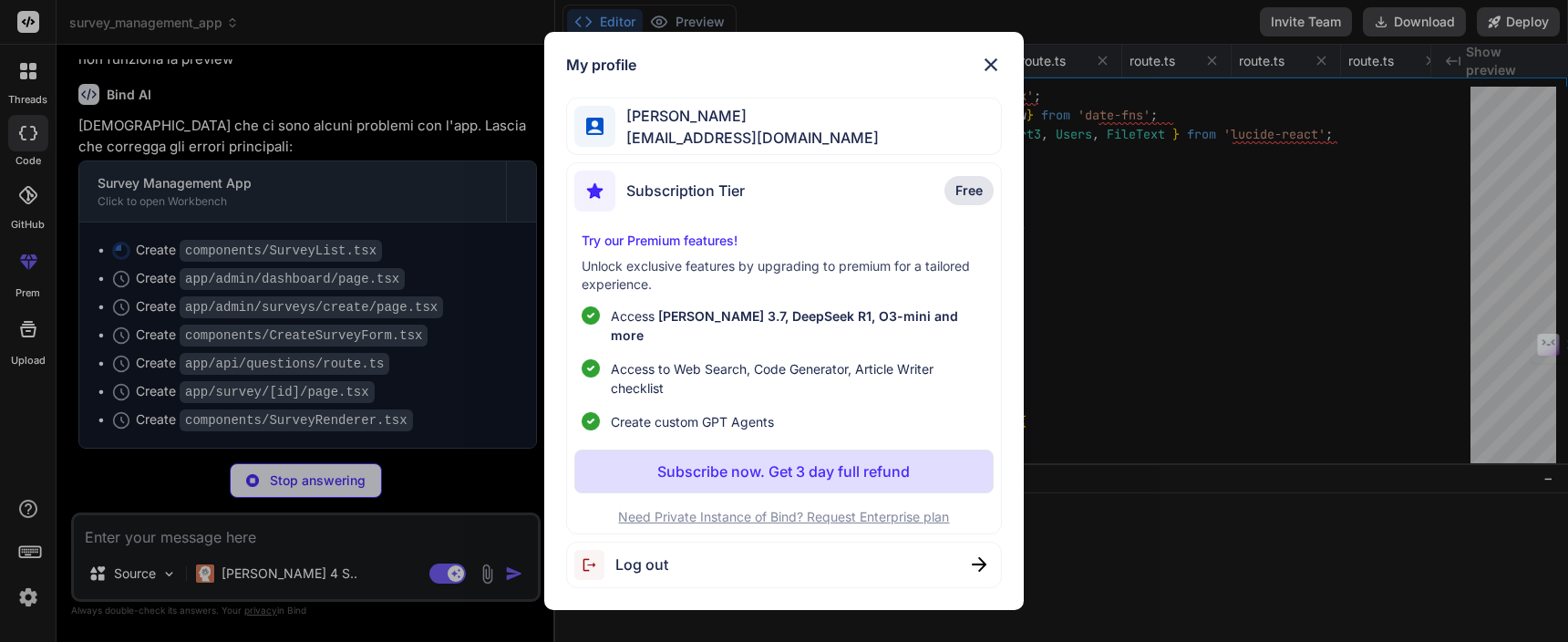
click at [30, 567] on div "My profile Fabrizio De Lorenzo dlfab83@gmail.com Subscription Tier Free Try our…" at bounding box center [784, 321] width 1568 height 642
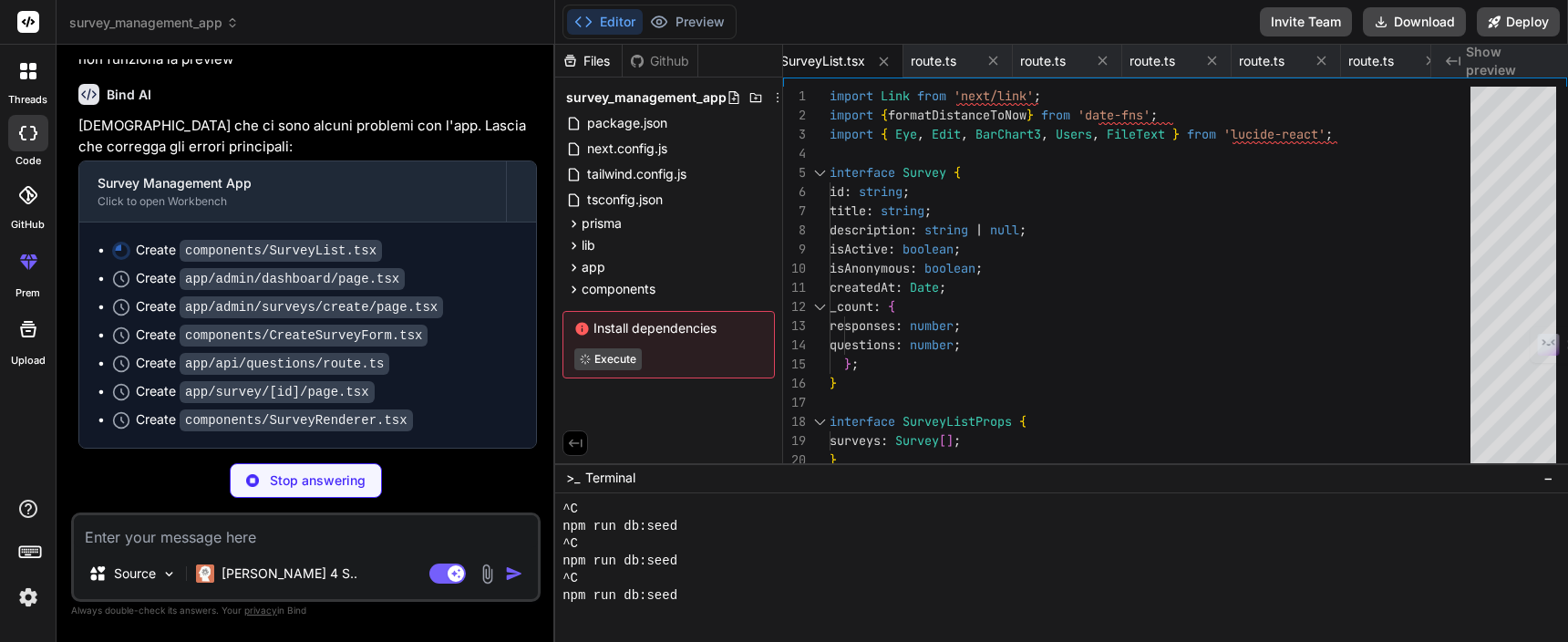
click at [30, 562] on icon at bounding box center [30, 551] width 26 height 26
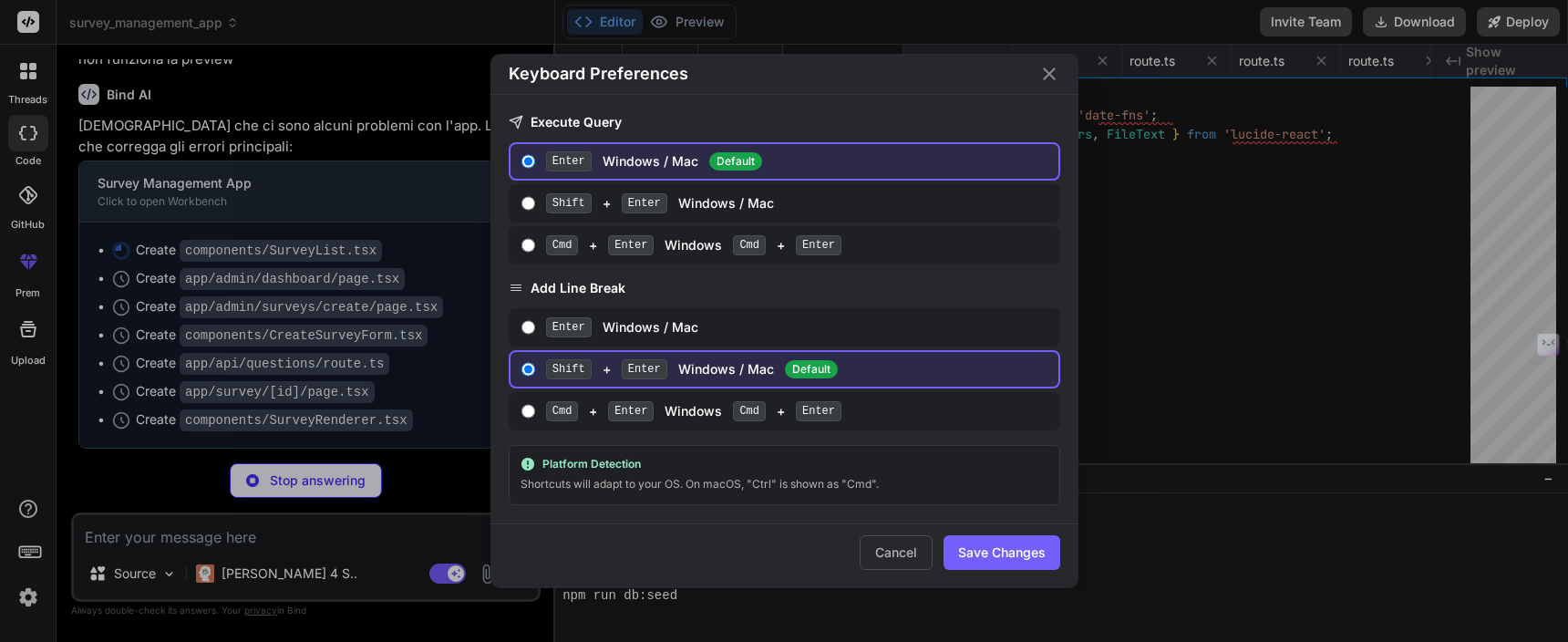
click at [30, 562] on div "Keyboard Preferences Execute Query Enter Windows / Mac Default Shift + Enter Wi…" at bounding box center [784, 321] width 1568 height 642
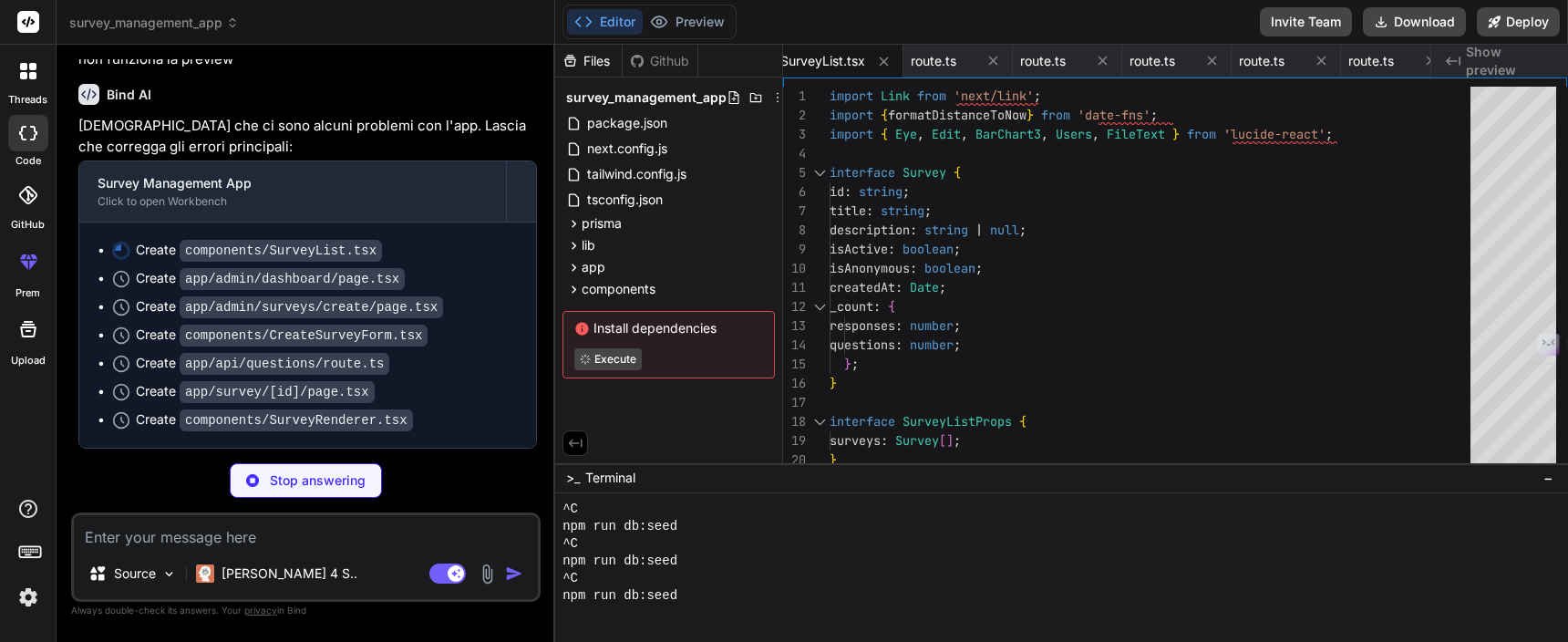
click at [29, 68] on icon at bounding box center [32, 66] width 7 height 7
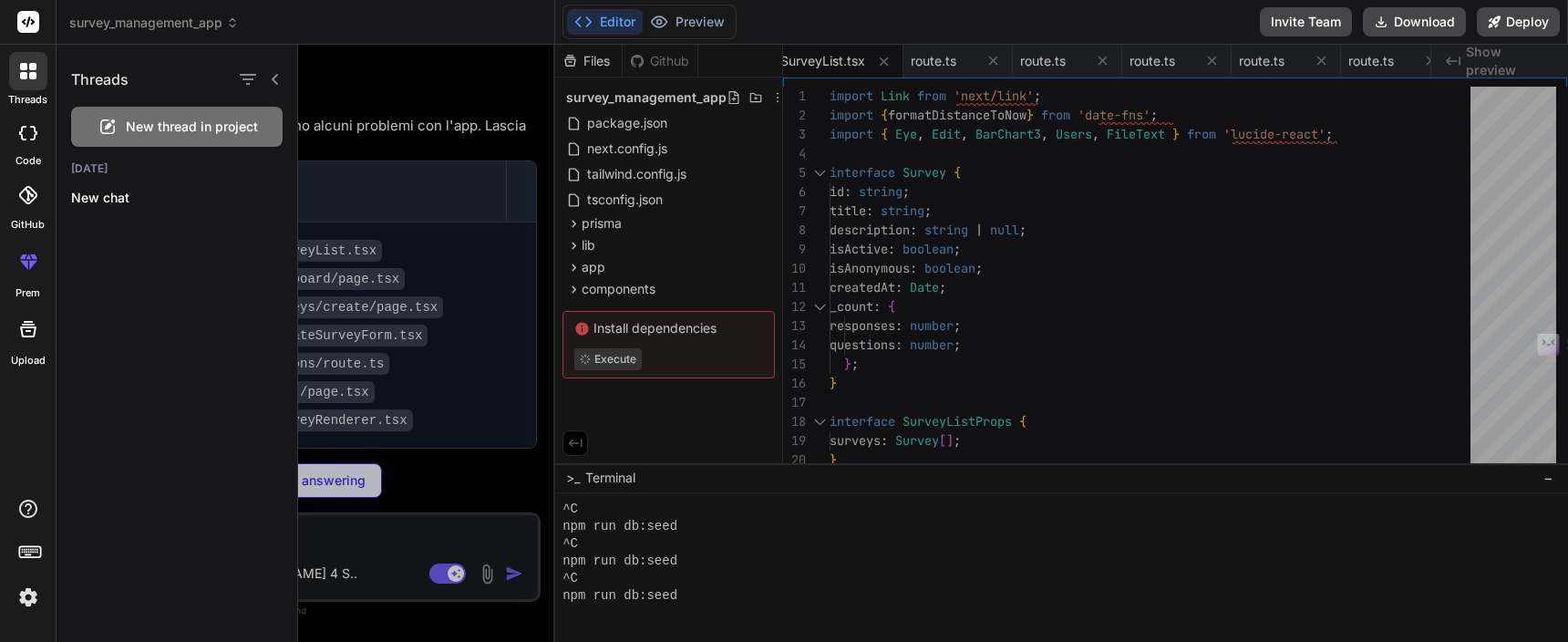
click at [29, 68] on icon at bounding box center [32, 66] width 7 height 7
click at [303, 21] on div "survey_management_app" at bounding box center [305, 23] width 472 height 19
click at [28, 36] on div at bounding box center [27, 23] width 56 height 45
click at [27, 55] on div at bounding box center [27, 71] width 38 height 38
click at [27, 25] on icon at bounding box center [28, 22] width 14 height 11
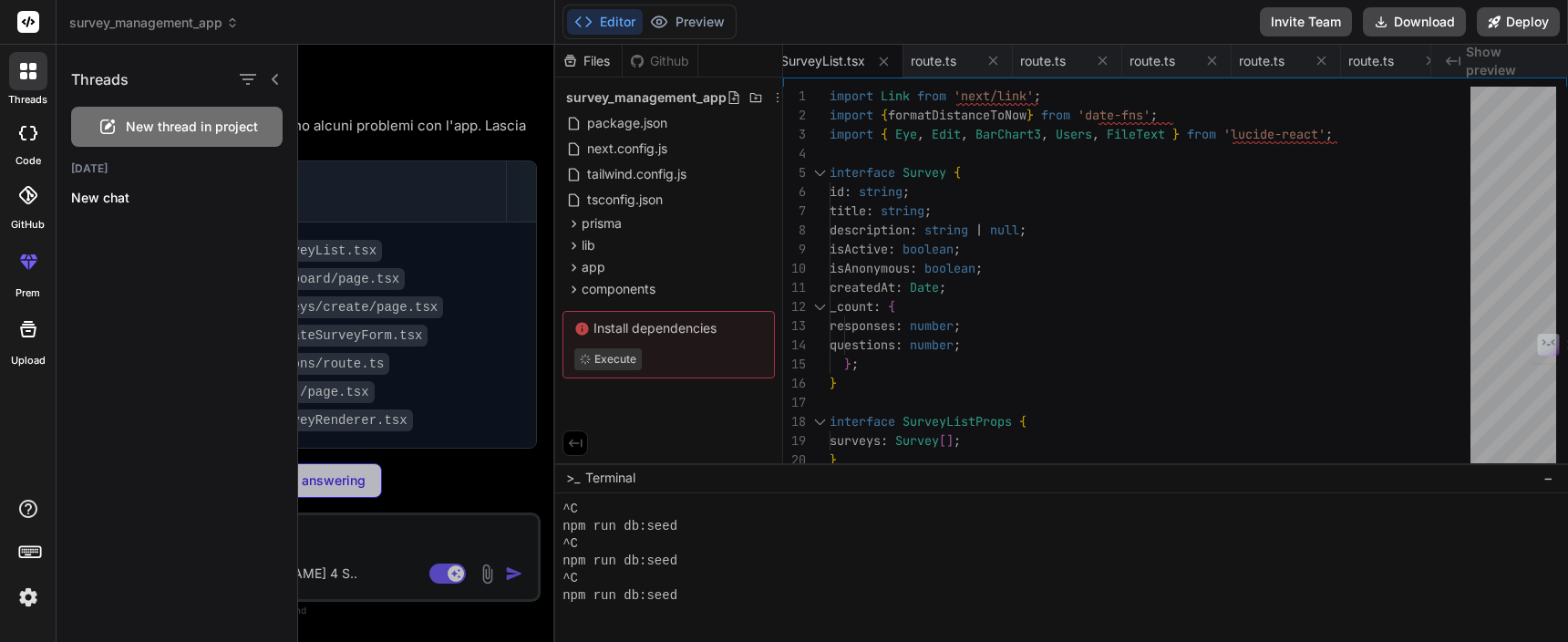
click at [276, 75] on icon at bounding box center [275, 79] width 7 height 11
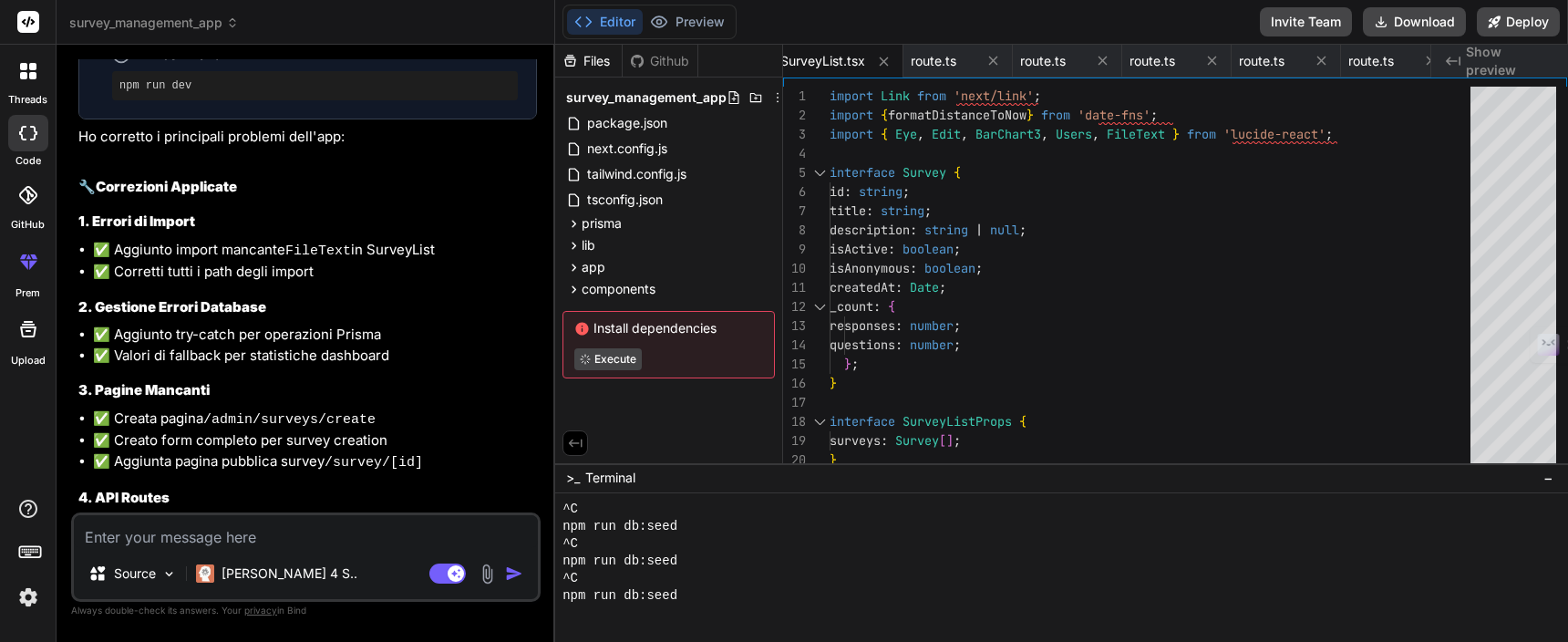
type textarea "x"
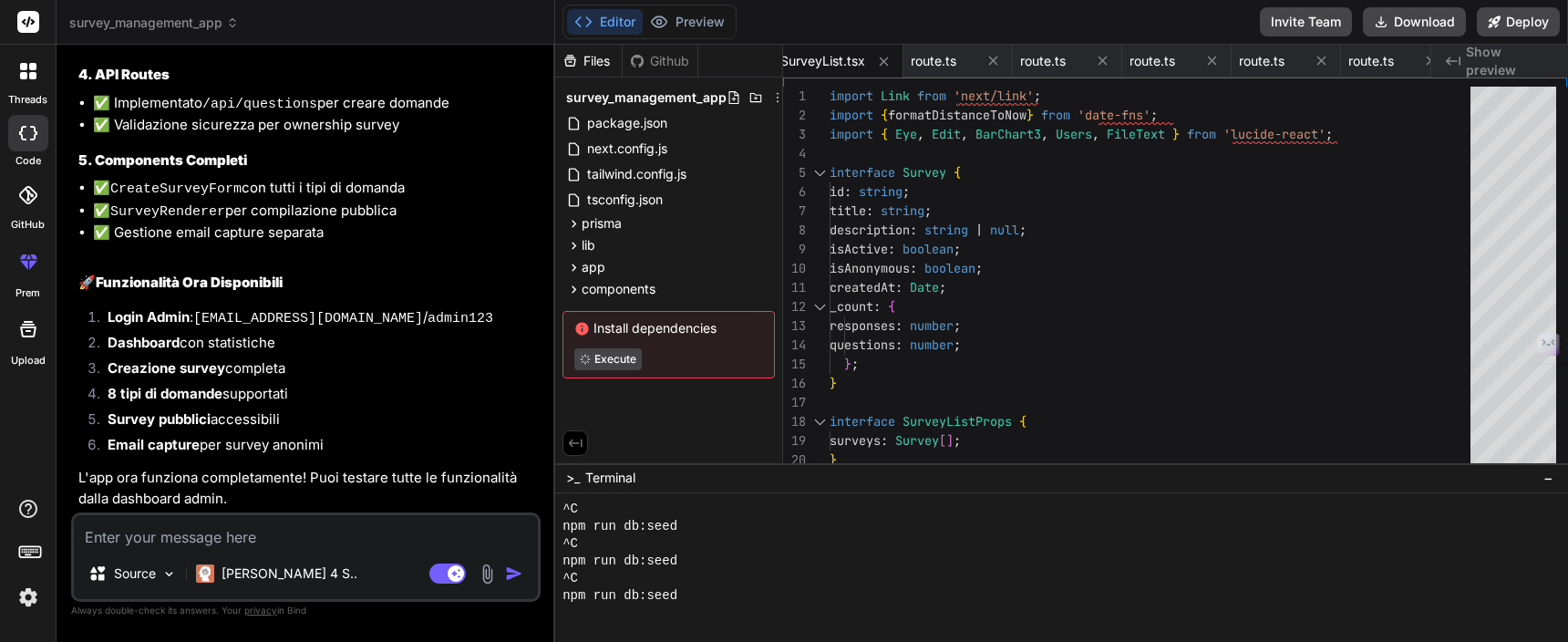
scroll to position [3681, 0]
click at [578, 440] on icon at bounding box center [575, 443] width 14 height 8
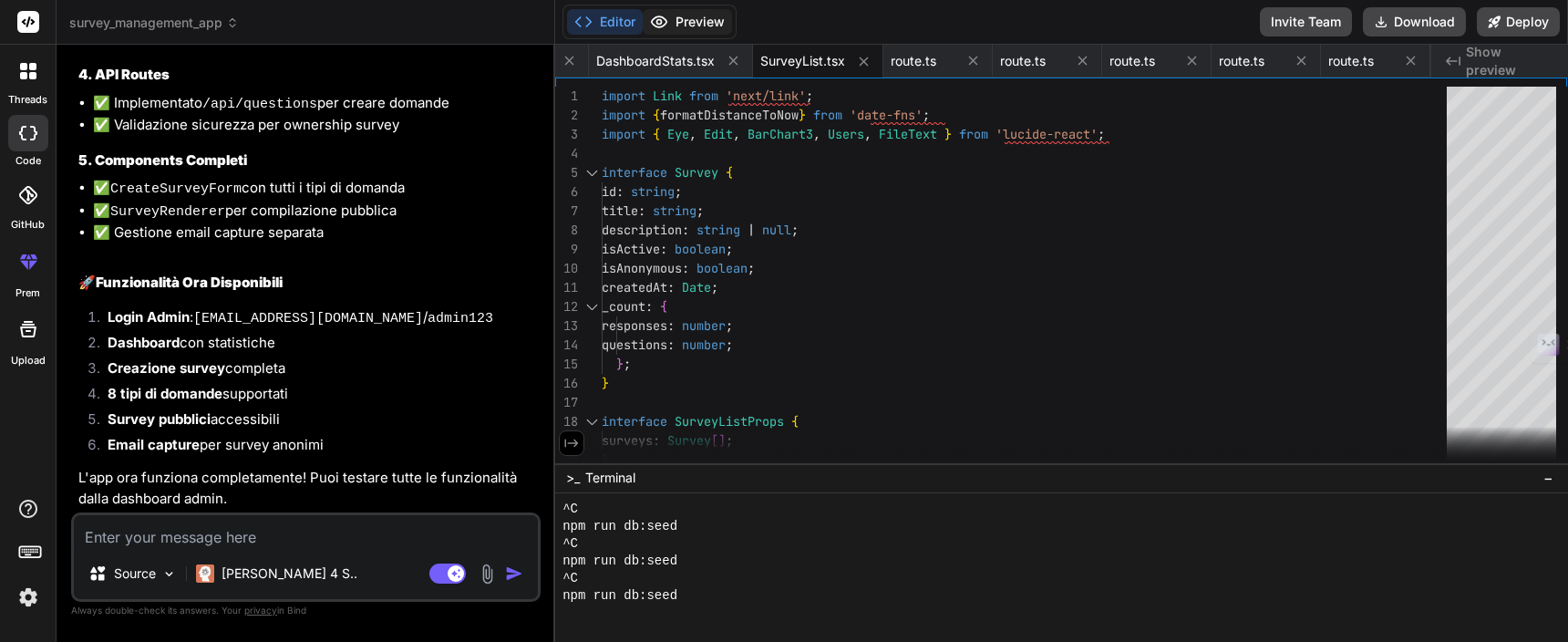
click at [698, 20] on button "Preview" at bounding box center [687, 22] width 89 height 26
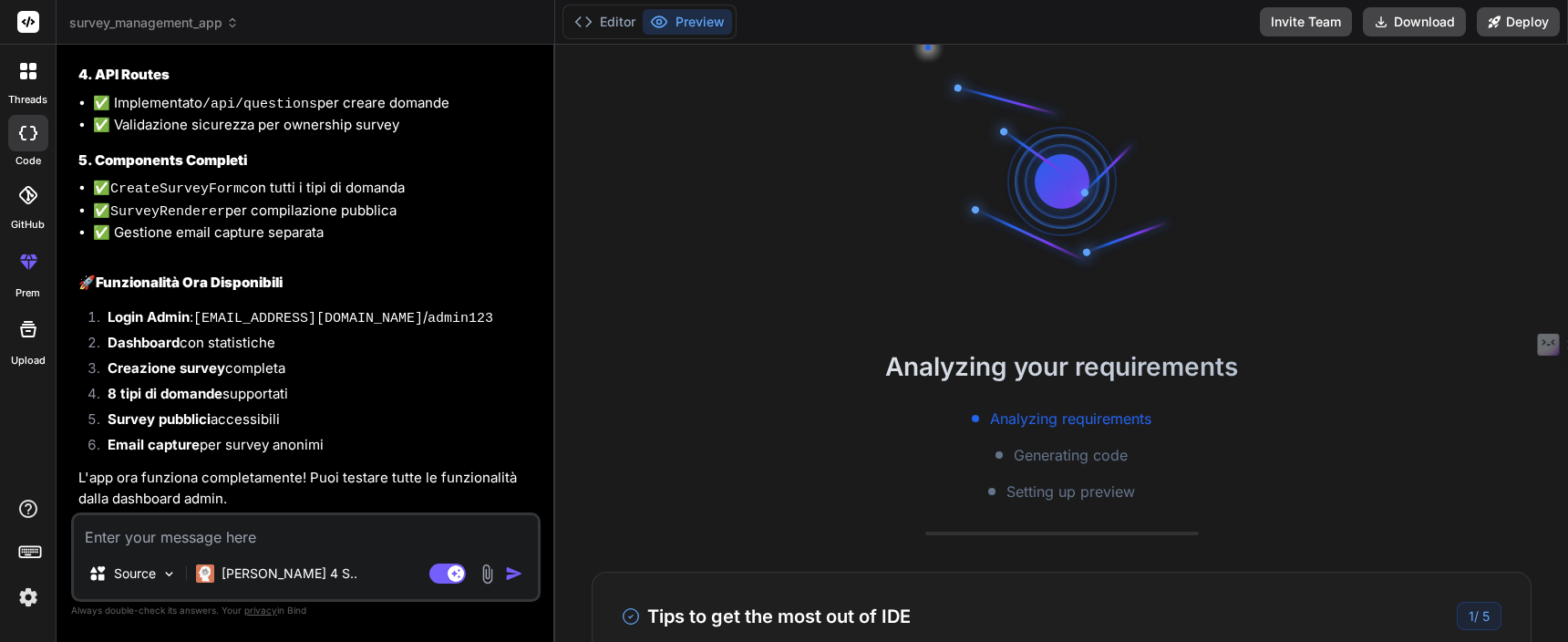
click at [1118, 511] on div "Analyzing your requirements Analyzing requirements Generating code Setting up p…" at bounding box center [1062, 344] width 1013 height 597
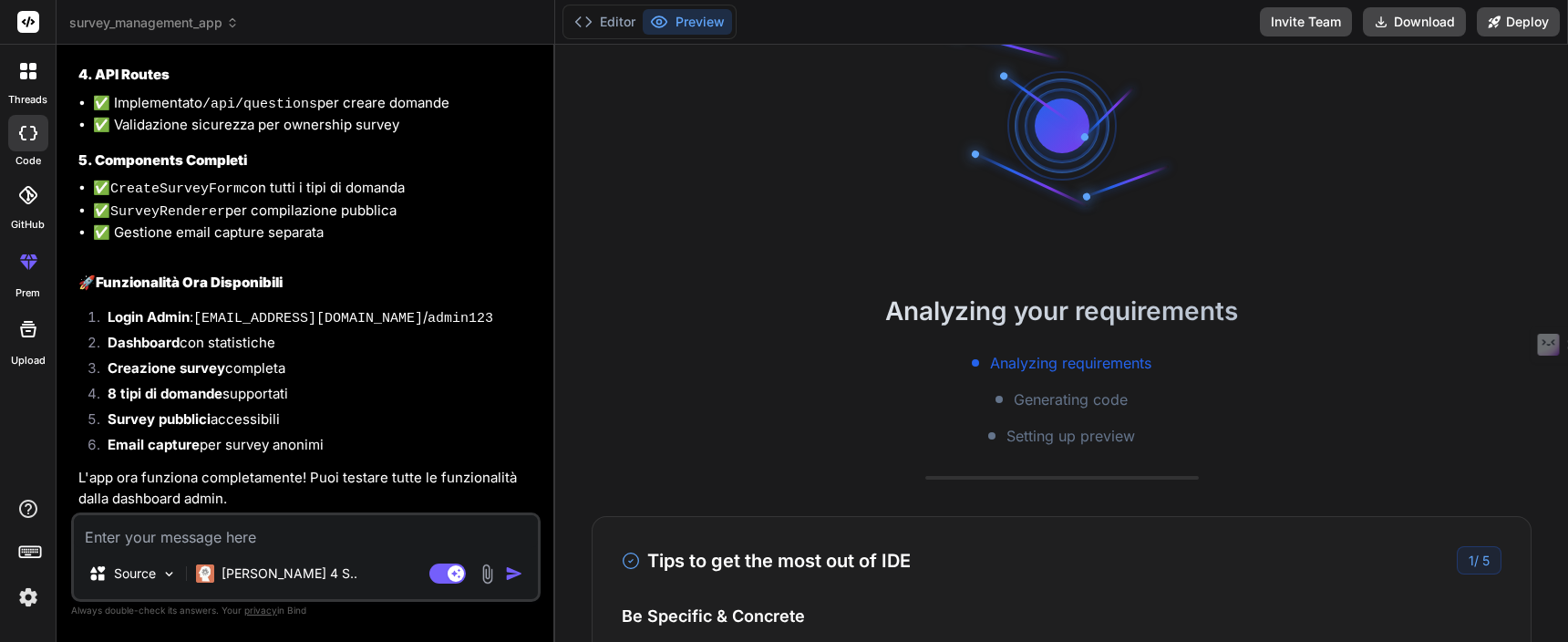
scroll to position [0, 0]
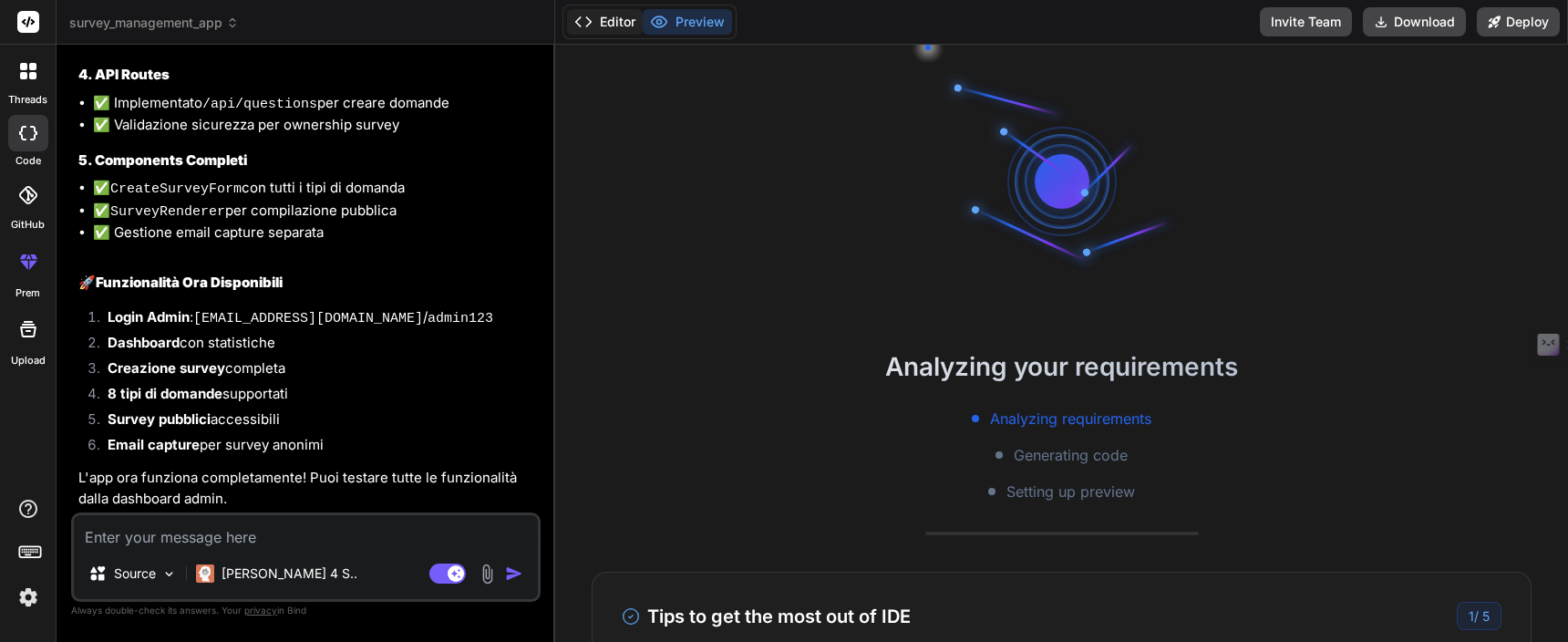
click at [621, 32] on button "Editor" at bounding box center [605, 22] width 76 height 26
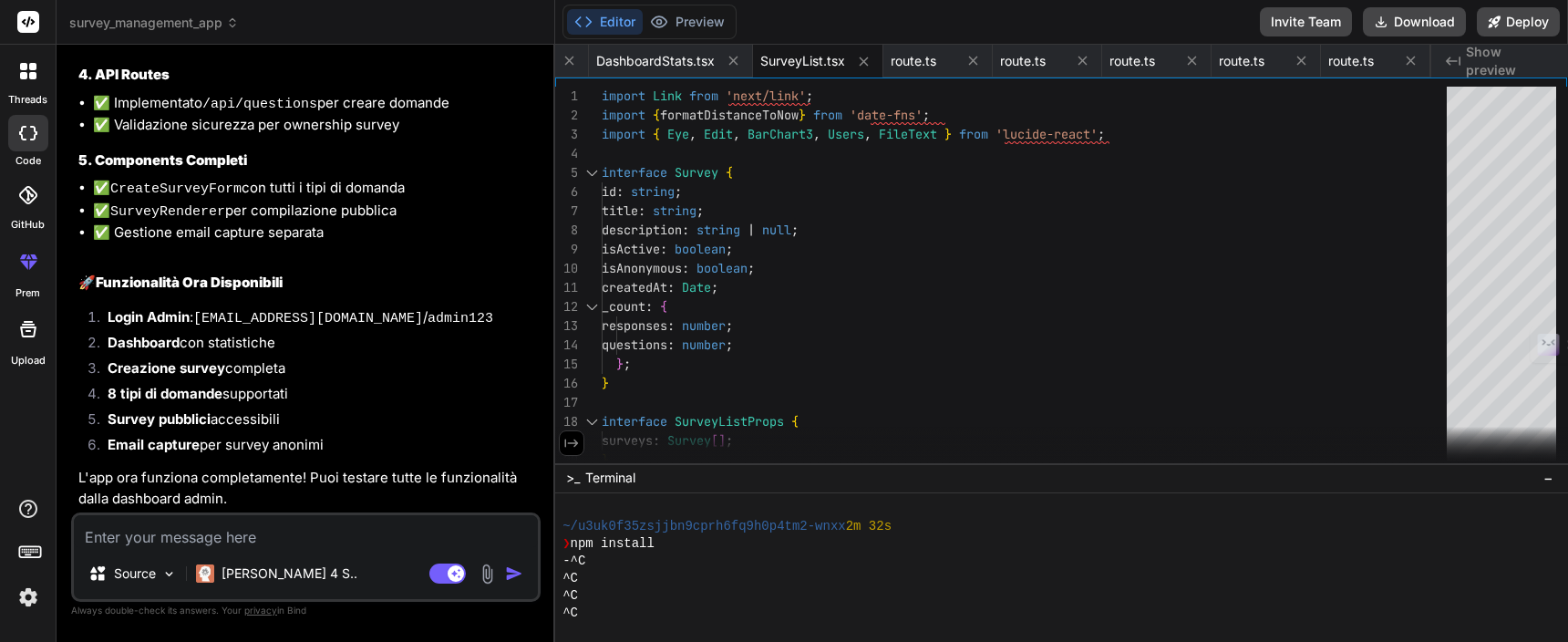
scroll to position [329, 0]
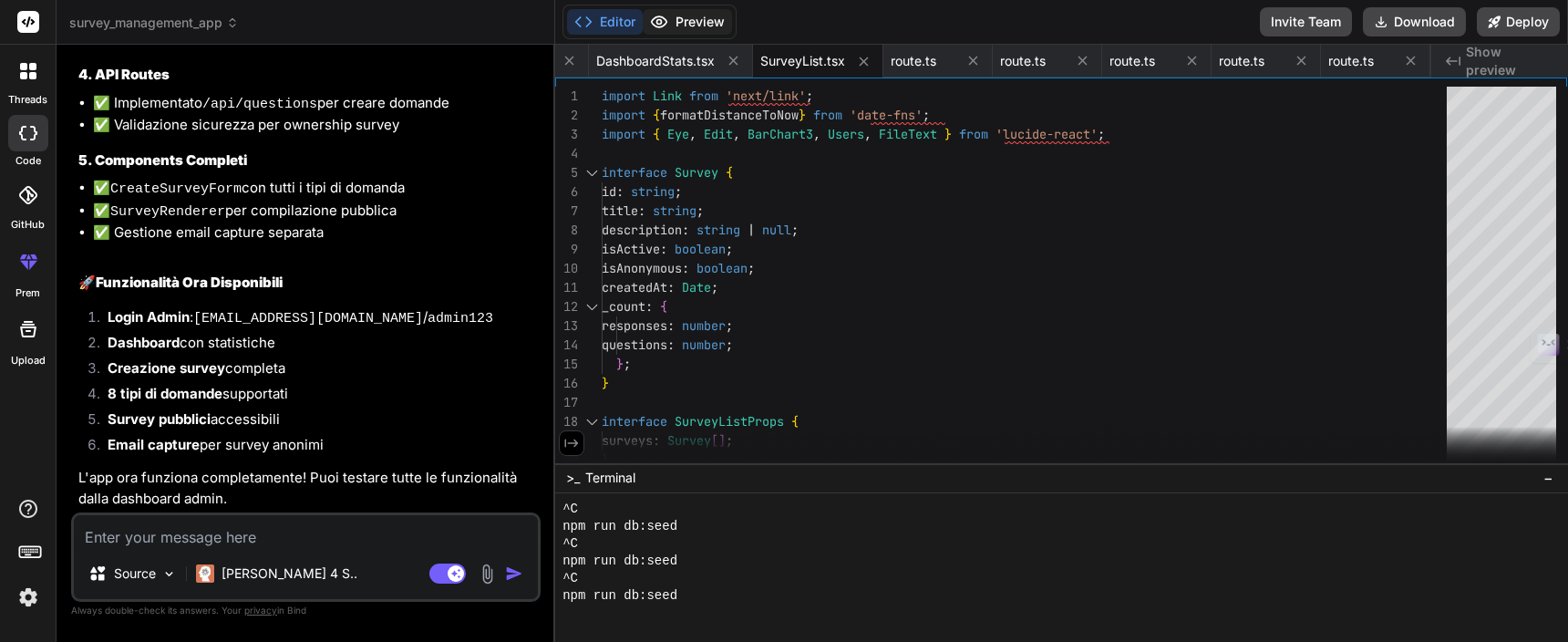
click at [675, 31] on button "Preview" at bounding box center [687, 22] width 89 height 26
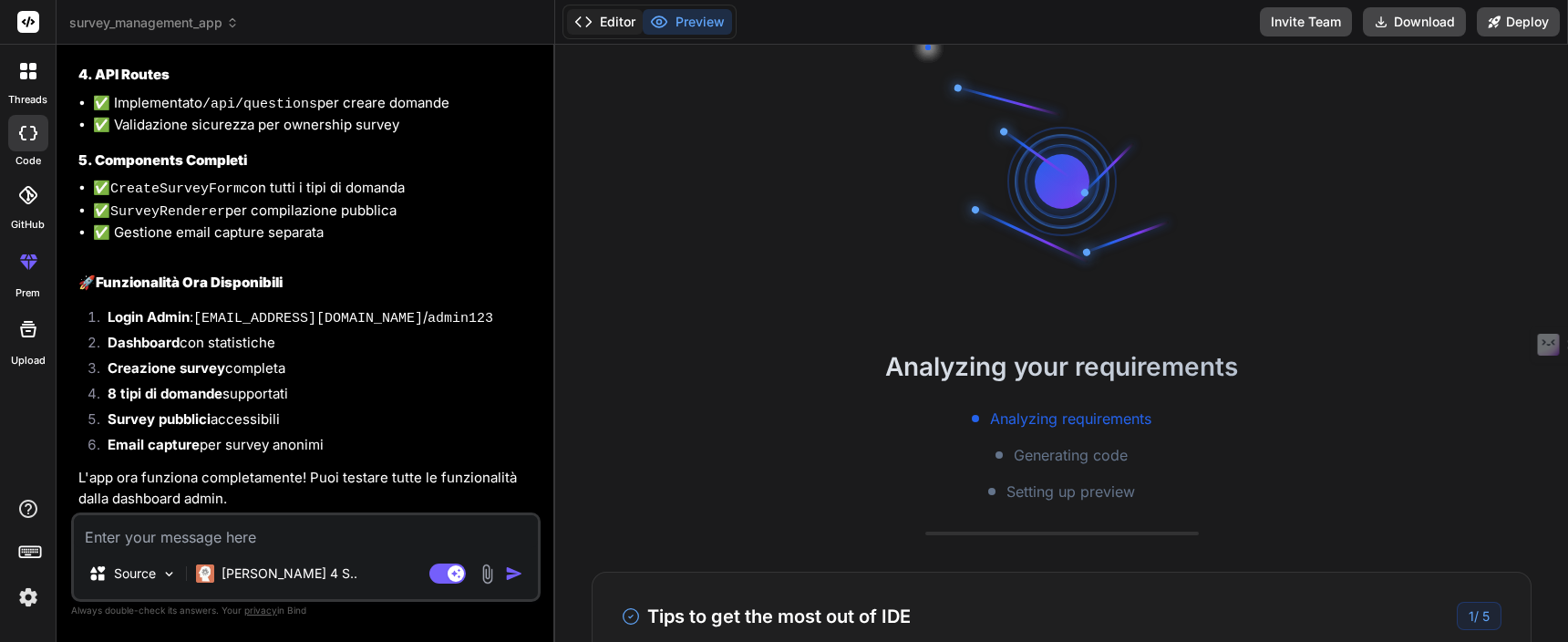
click at [618, 32] on button "Editor" at bounding box center [605, 22] width 76 height 26
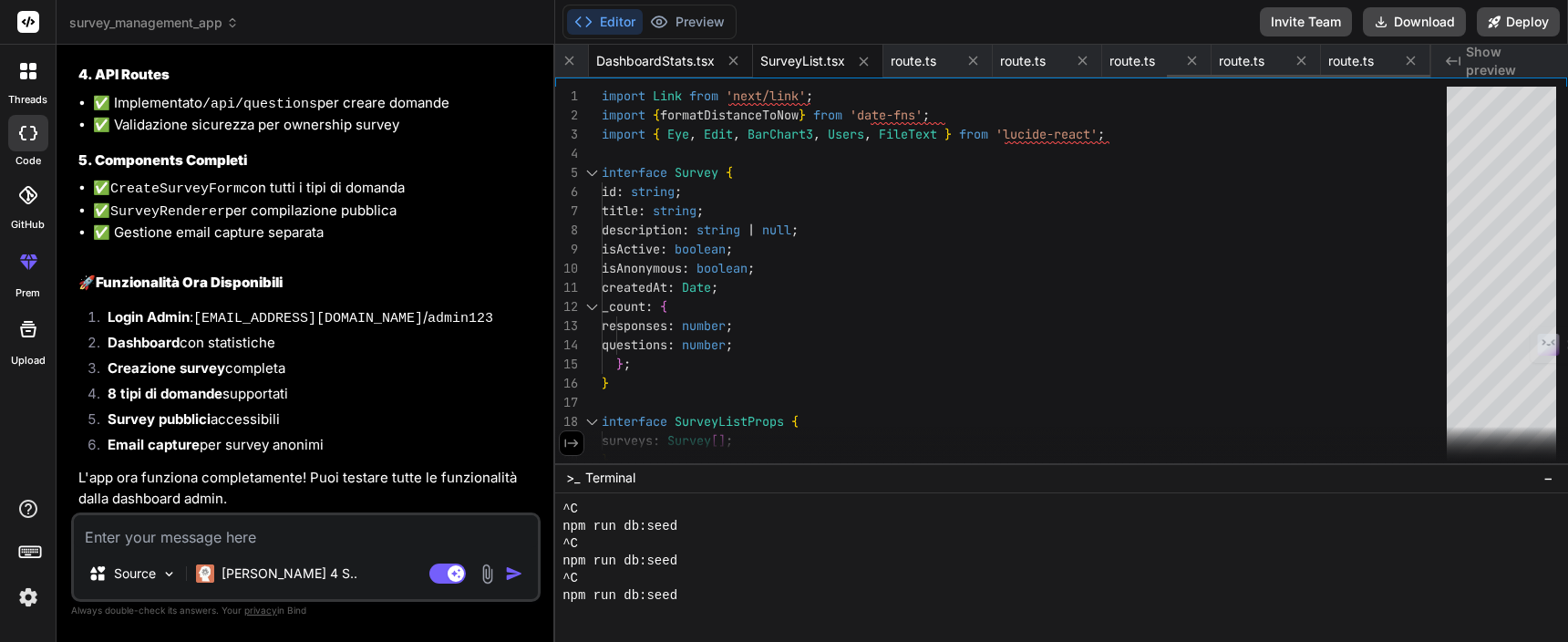
click at [684, 58] on span "DashboardStats.tsx" at bounding box center [655, 61] width 119 height 19
type textarea "</div> </div> </div> ))} </div> ); }"
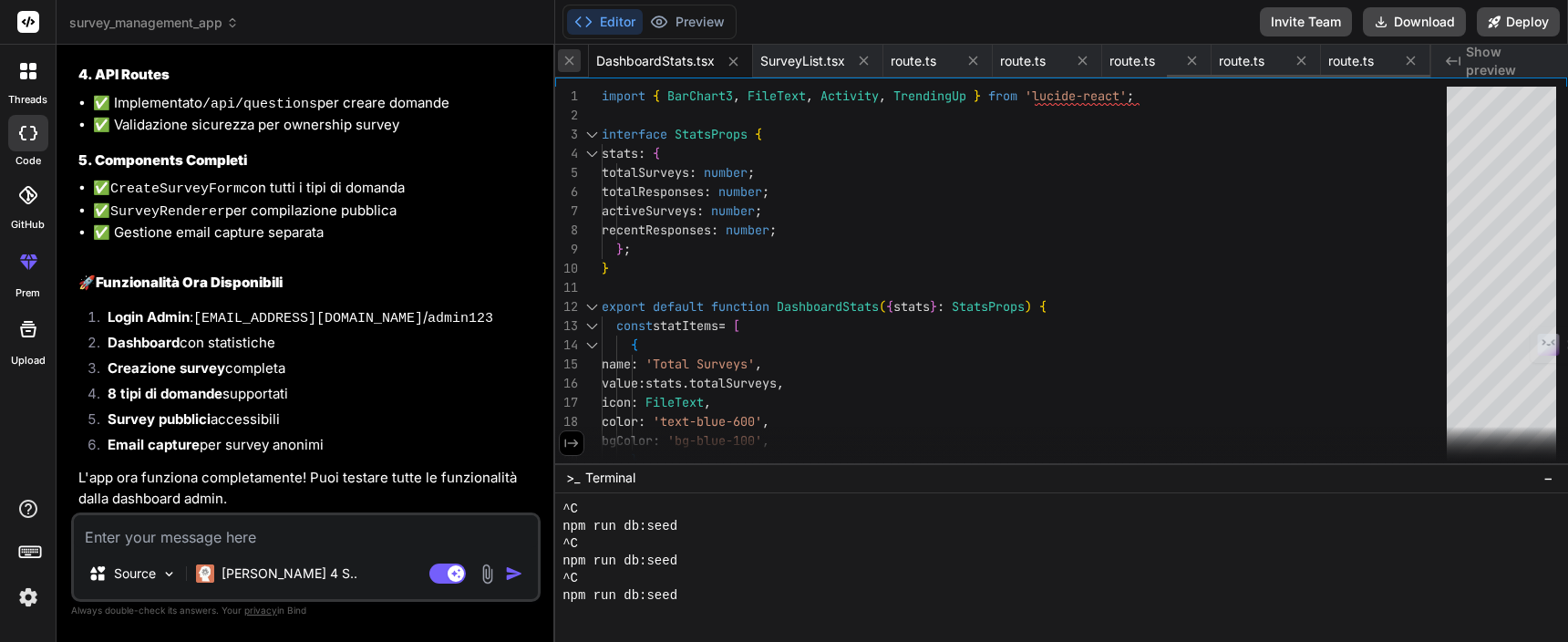
click at [571, 60] on icon at bounding box center [569, 61] width 16 height 16
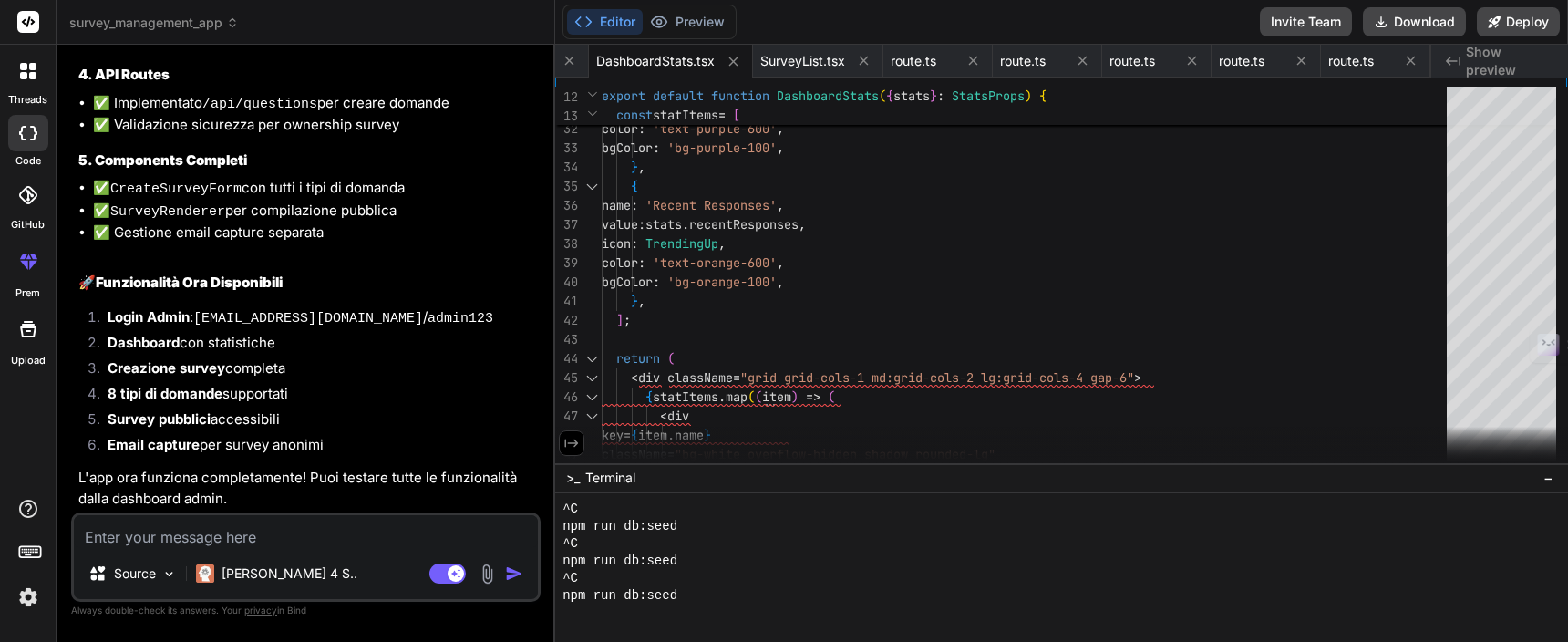
click at [622, 482] on span "Terminal" at bounding box center [610, 477] width 50 height 19
click at [685, 14] on button "Preview" at bounding box center [687, 22] width 89 height 26
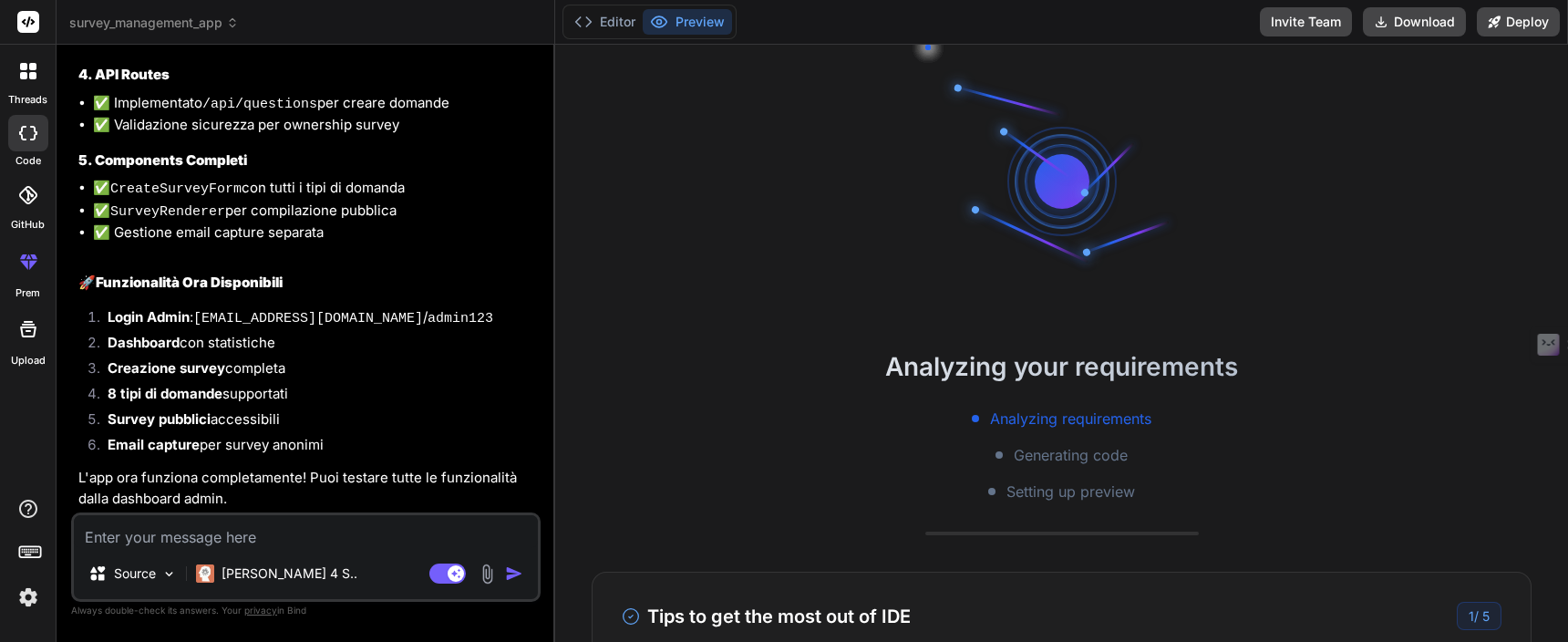
click at [293, 543] on textarea at bounding box center [305, 531] width 464 height 32
click at [35, 84] on div at bounding box center [27, 71] width 38 height 38
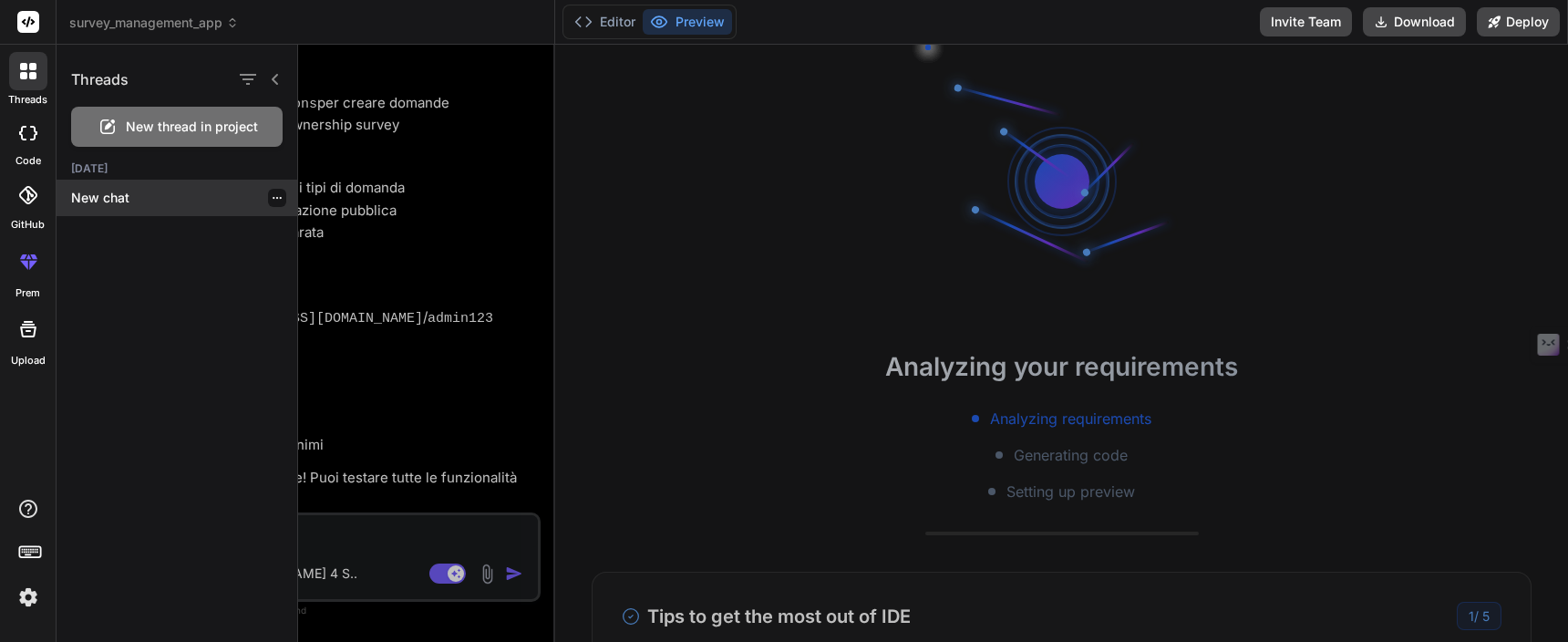
click at [104, 202] on p "New chat" at bounding box center [184, 197] width 226 height 19
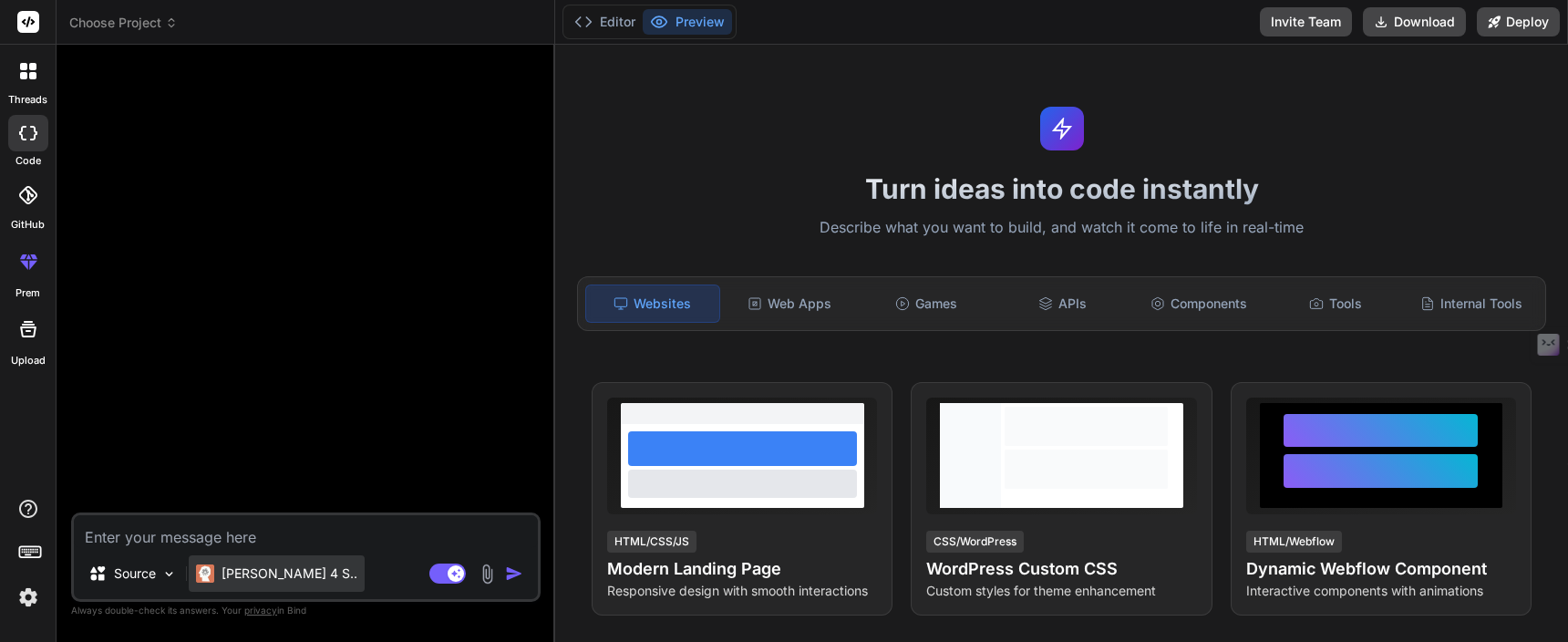
scroll to position [0, 0]
click at [755, 287] on div "Web Apps" at bounding box center [790, 303] width 134 height 38
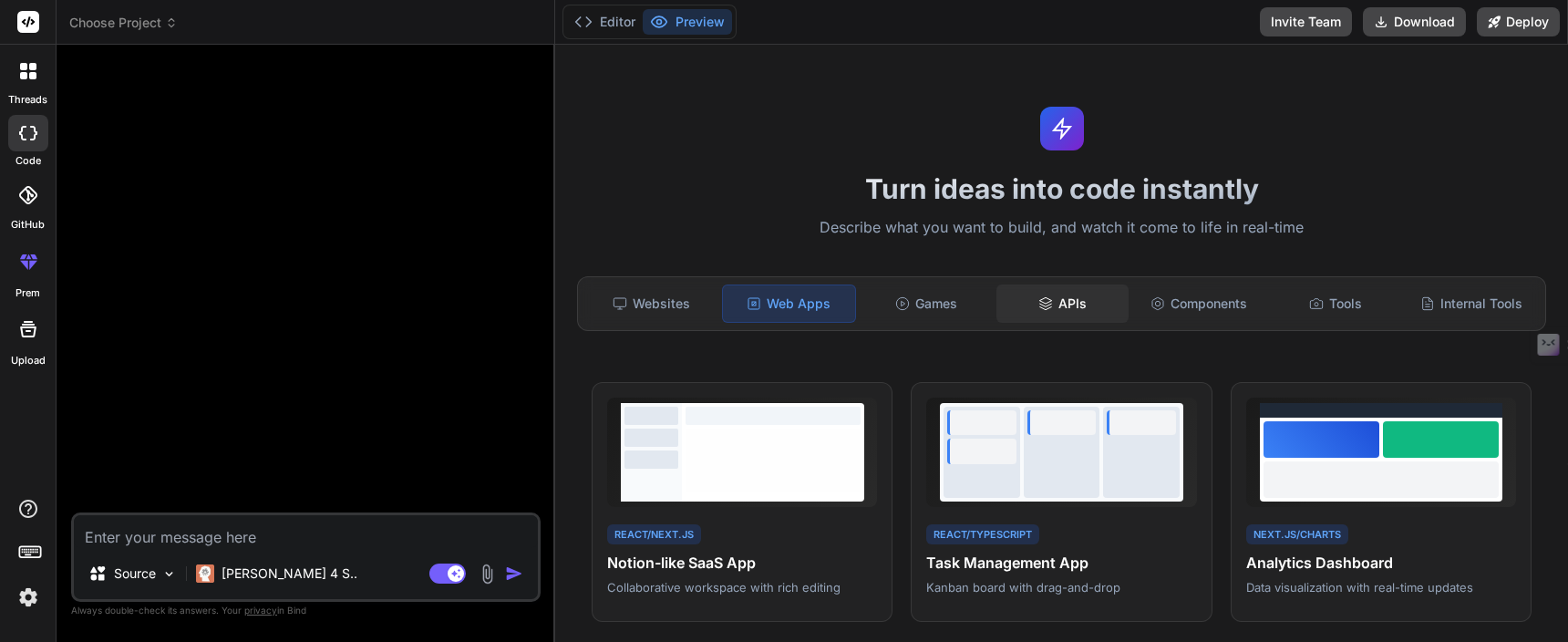
click at [1046, 297] on icon at bounding box center [1046, 303] width 15 height 15
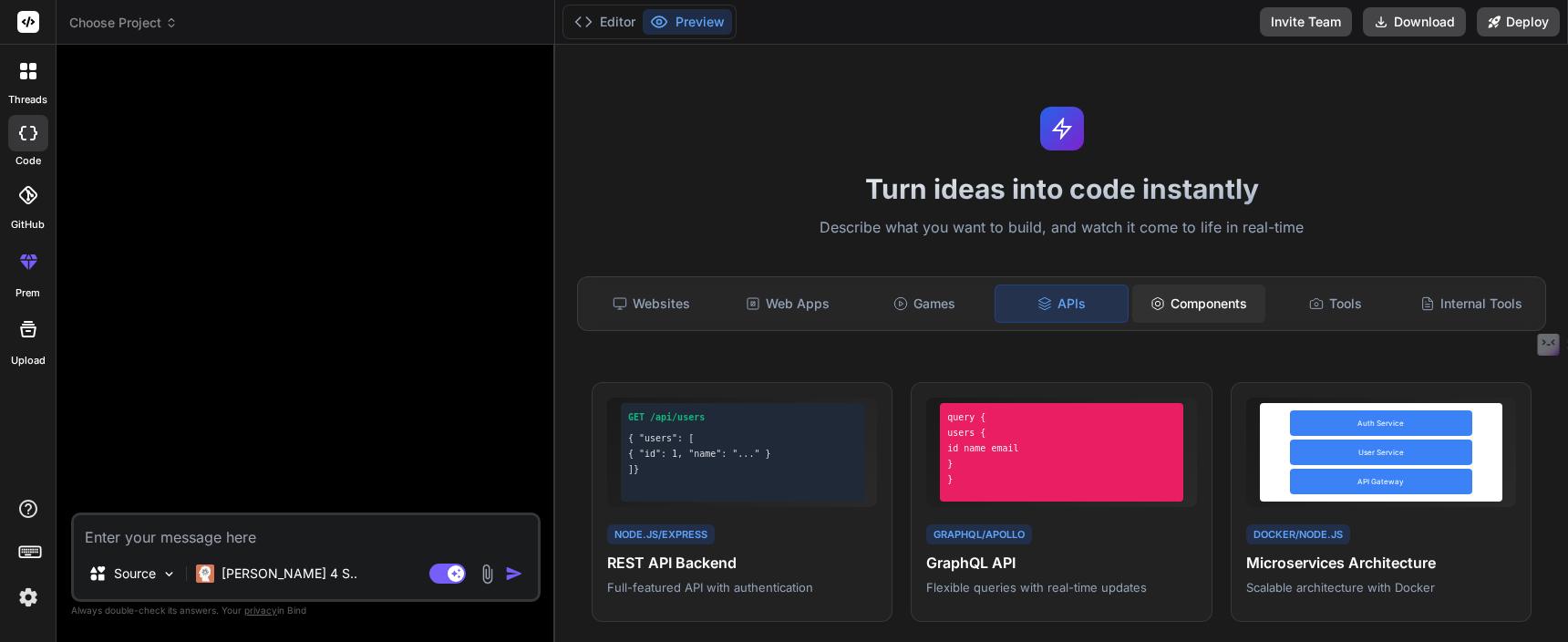
click at [1200, 316] on div "Components" at bounding box center [1199, 303] width 134 height 38
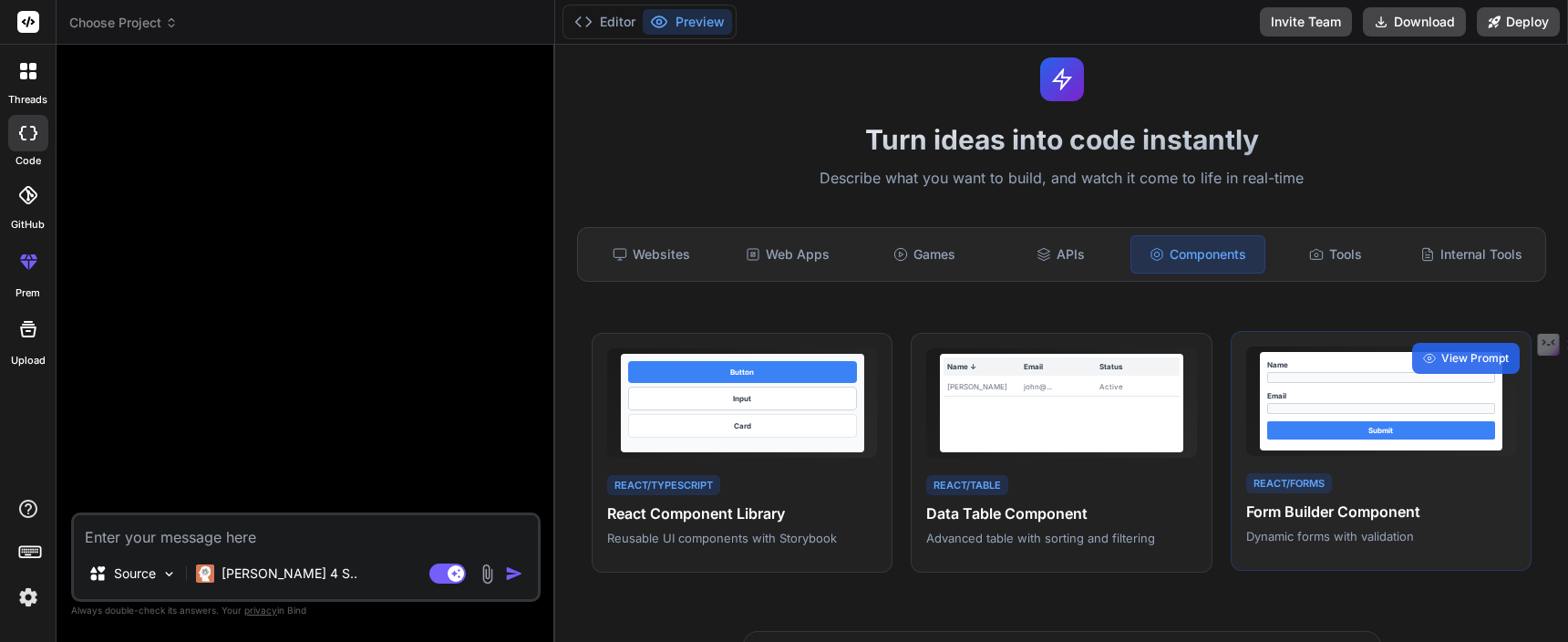
scroll to position [44, 0]
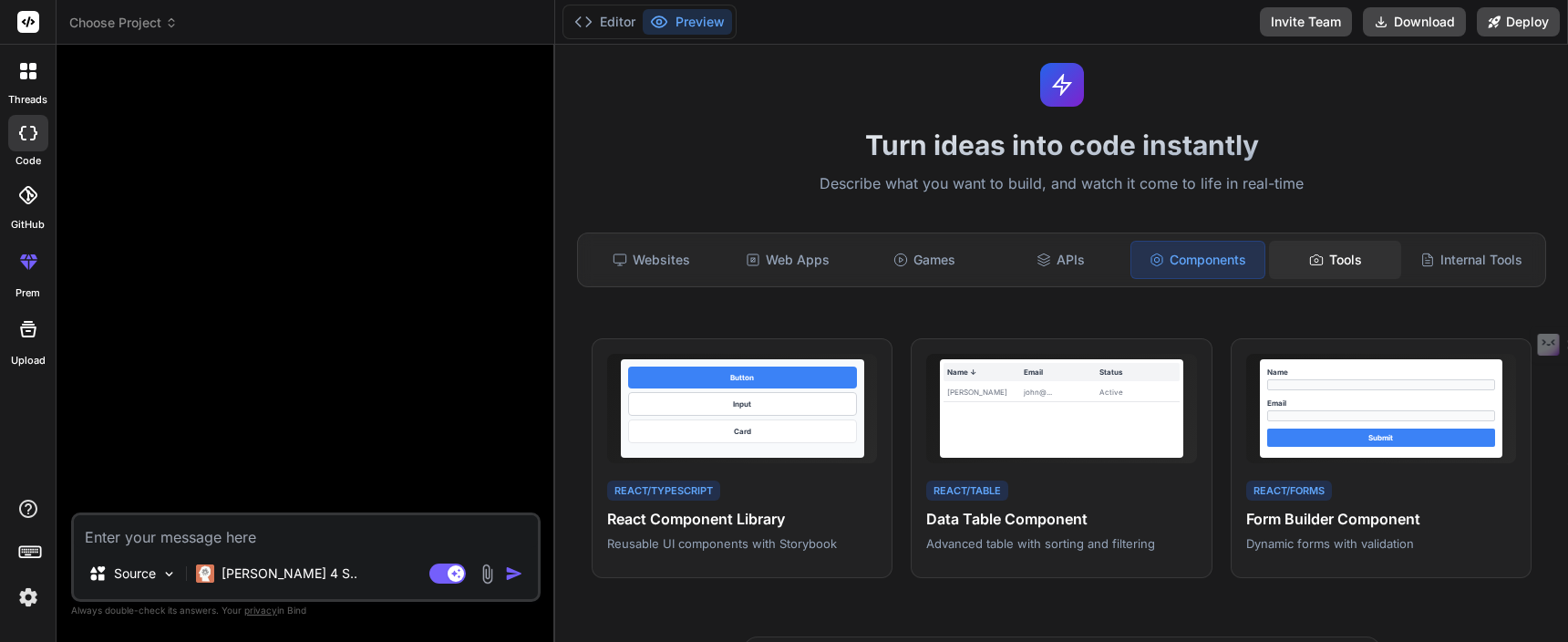
click at [1329, 259] on div "Tools" at bounding box center [1336, 259] width 134 height 38
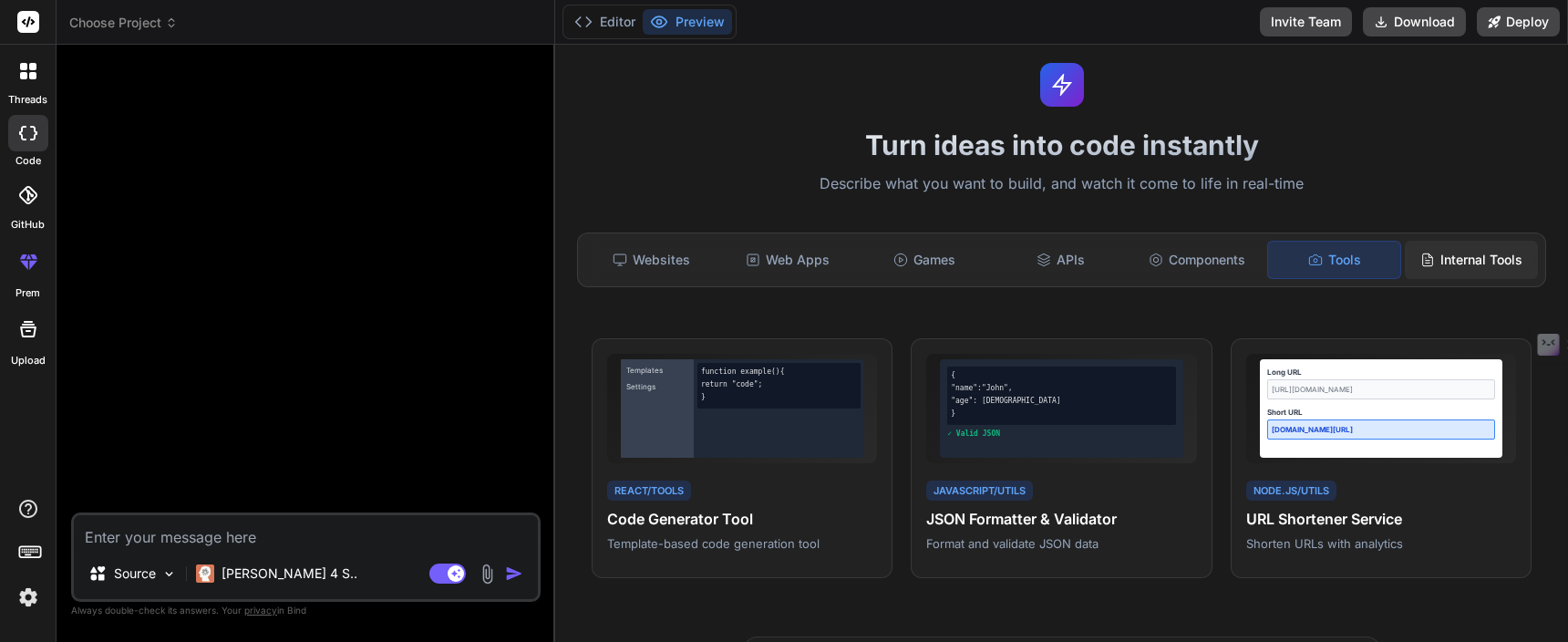
click at [1469, 261] on div "Internal Tools" at bounding box center [1472, 259] width 134 height 38
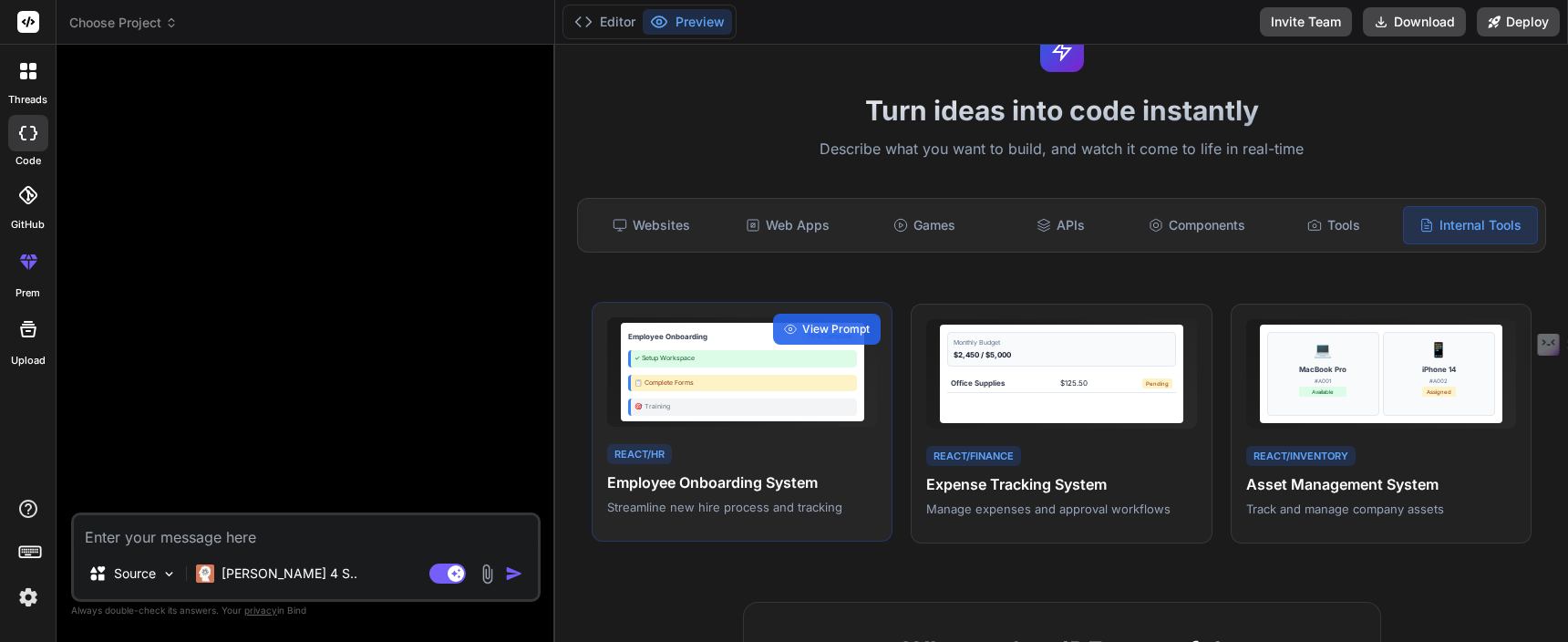
scroll to position [83, 0]
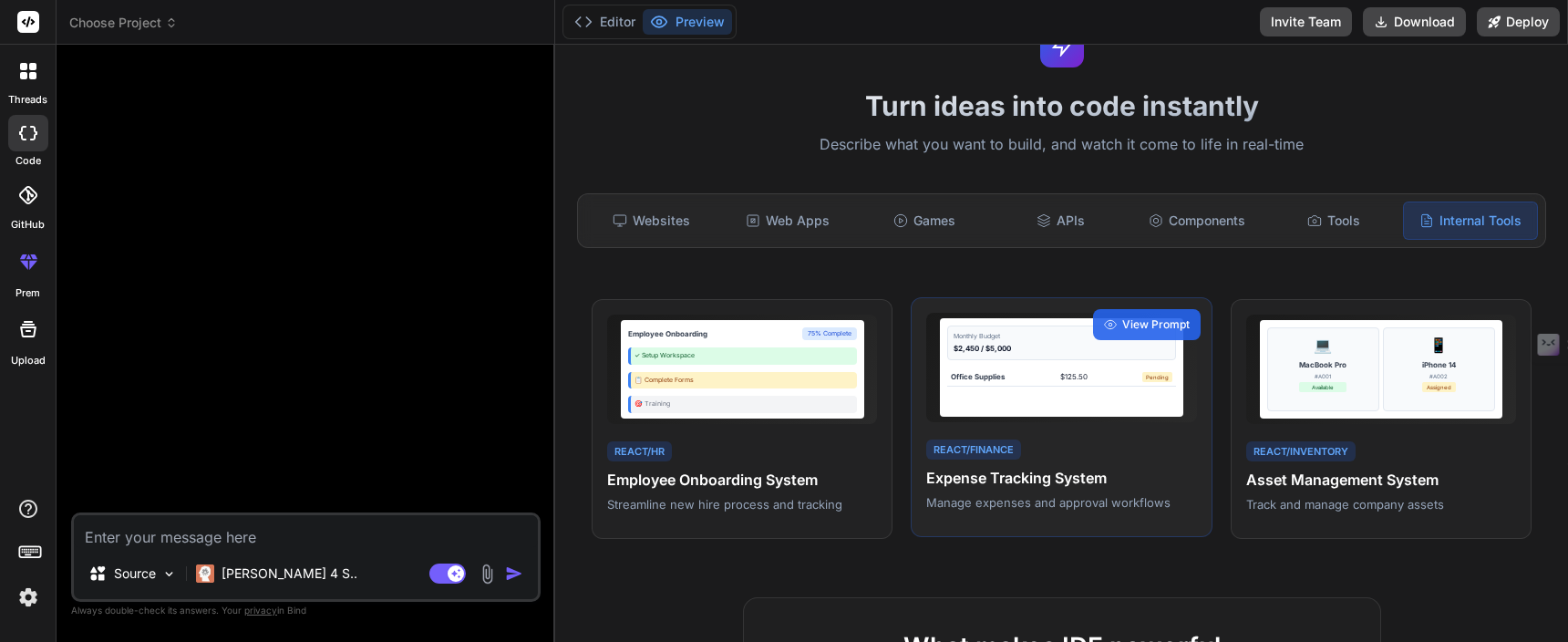
click at [1037, 402] on div "Monthly Budget $2,450 / $5,000 Office Supplies $125.50 Pending" at bounding box center [1061, 367] width 243 height 98
click at [1149, 318] on span "View Prompt" at bounding box center [1156, 324] width 68 height 17
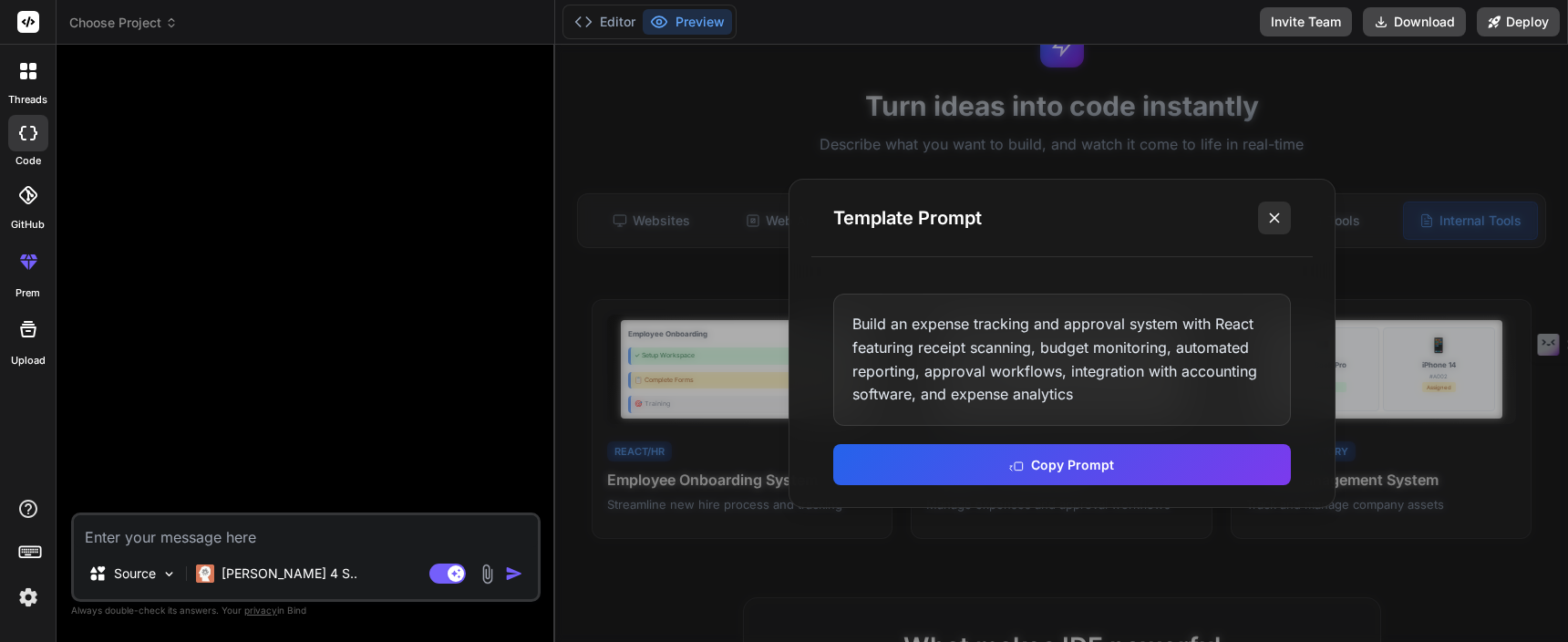
click at [1279, 219] on icon at bounding box center [1274, 218] width 19 height 19
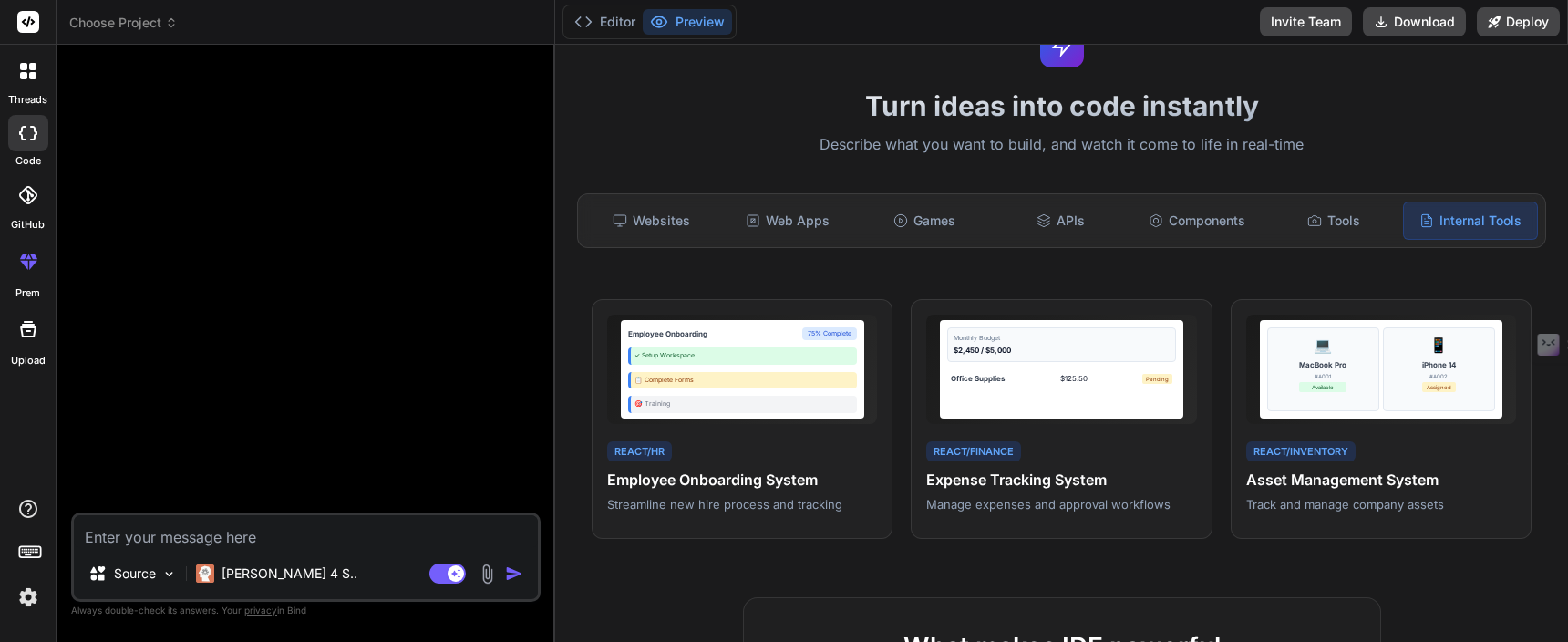
click at [241, 543] on textarea at bounding box center [305, 531] width 464 height 32
click at [263, 572] on p "Claude 4 S.." at bounding box center [290, 573] width 135 height 19
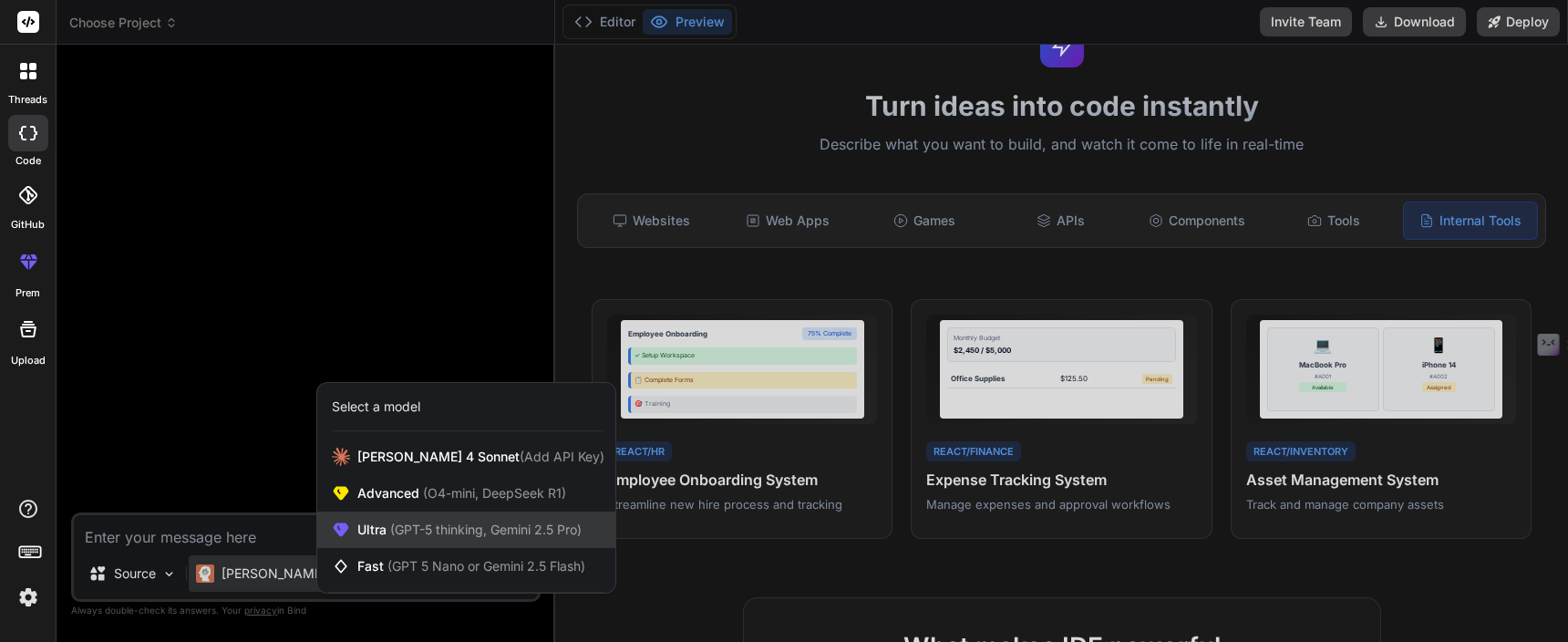
click at [402, 531] on span "(GPT-5 thinking, Gemini 2.5 Pro)" at bounding box center [484, 529] width 195 height 16
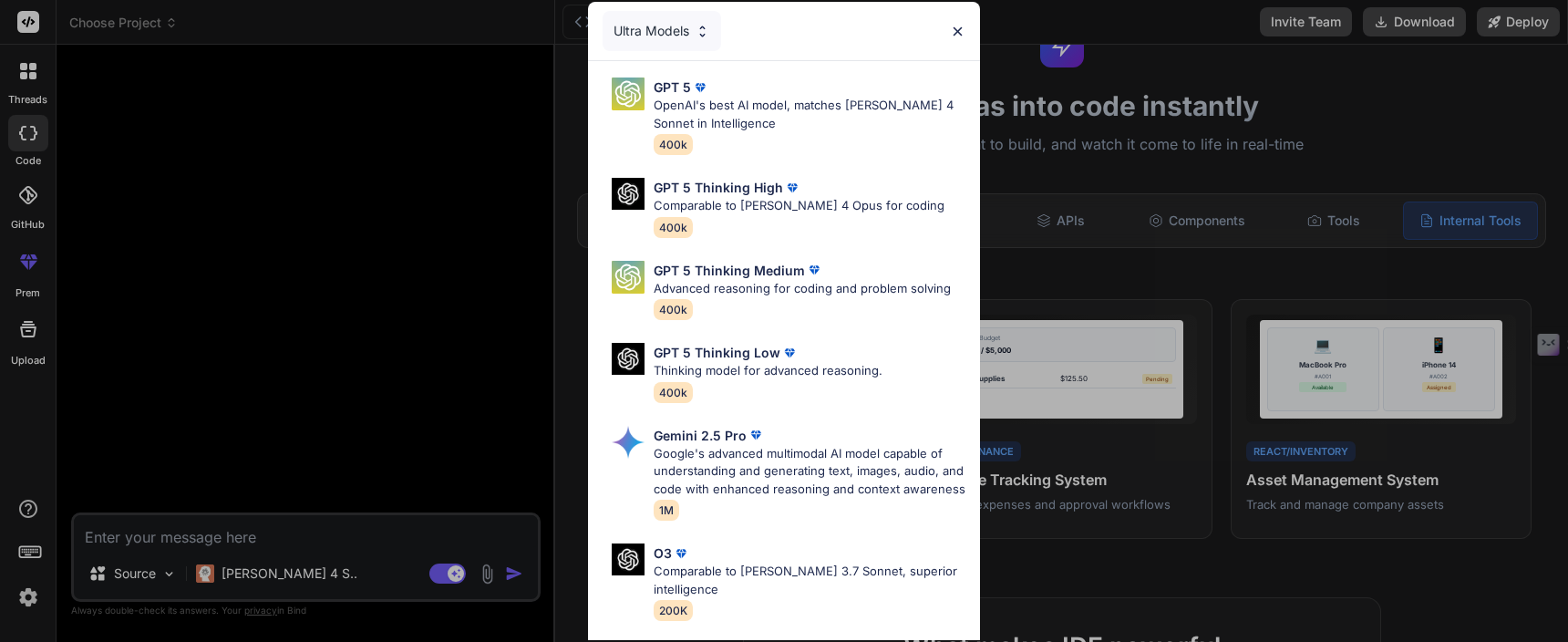
click at [683, 35] on div "Ultra Models" at bounding box center [662, 30] width 119 height 40
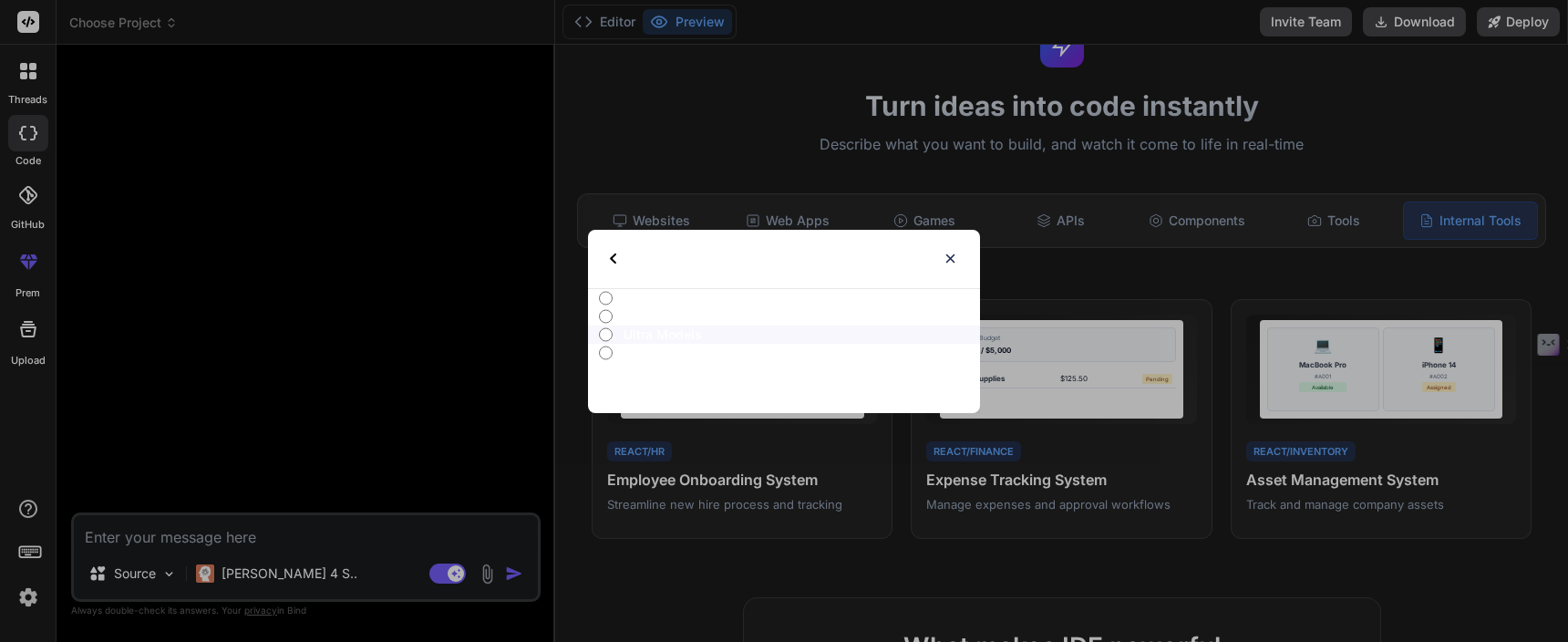
click at [631, 261] on p "Select type" at bounding box center [669, 258] width 76 height 58
click at [615, 261] on img at bounding box center [613, 258] width 7 height 11
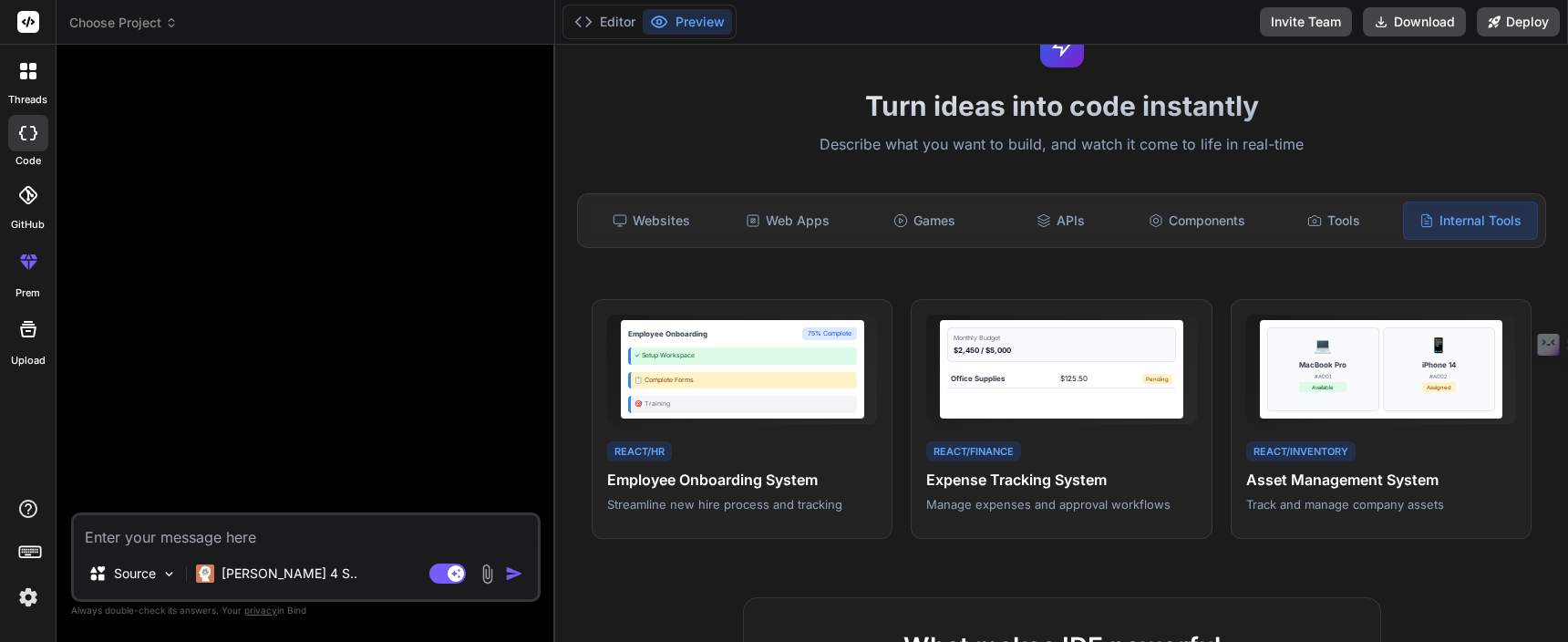
click at [304, 577] on div "Source Claude 4 S.." at bounding box center [305, 577] width 464 height 44
click at [287, 571] on p "Claude 4 S.." at bounding box center [290, 573] width 135 height 19
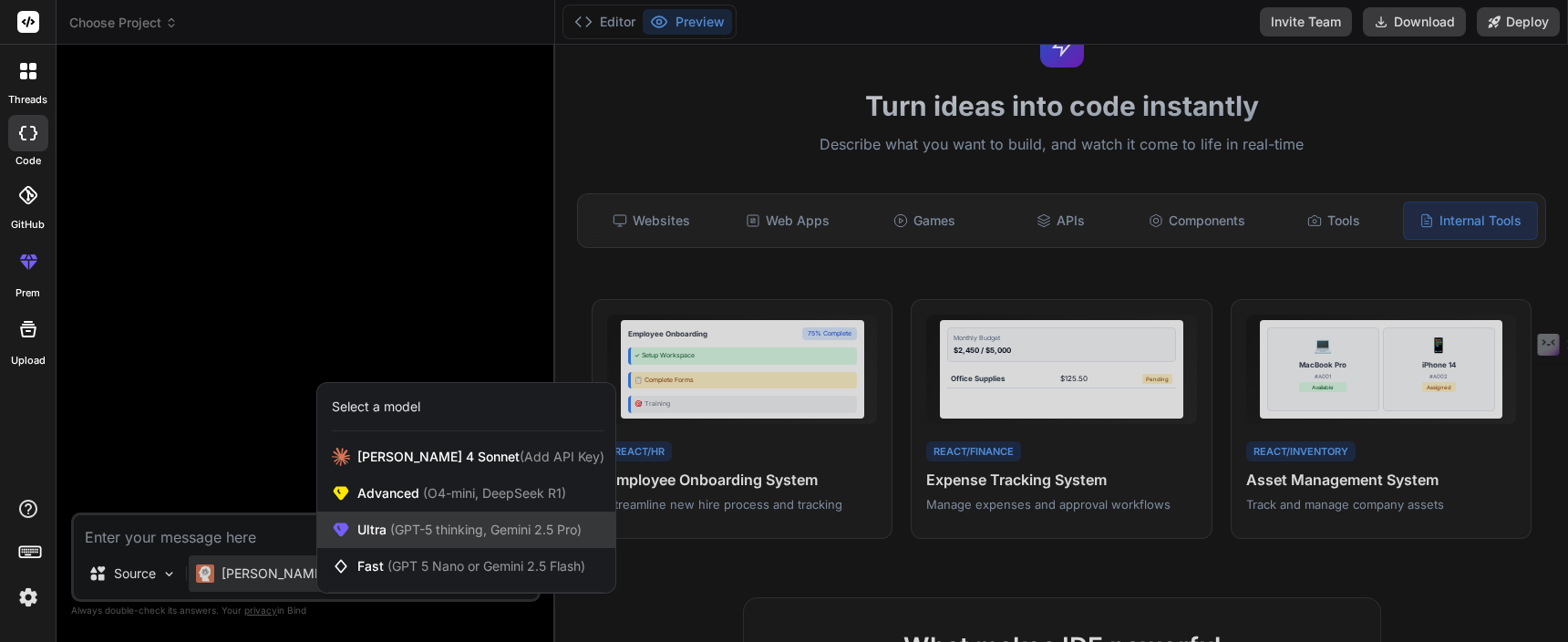
click at [454, 520] on span "Ultra (GPT-5 thinking, Gemini 2.5 Pro)" at bounding box center [469, 529] width 224 height 19
type textarea "x"
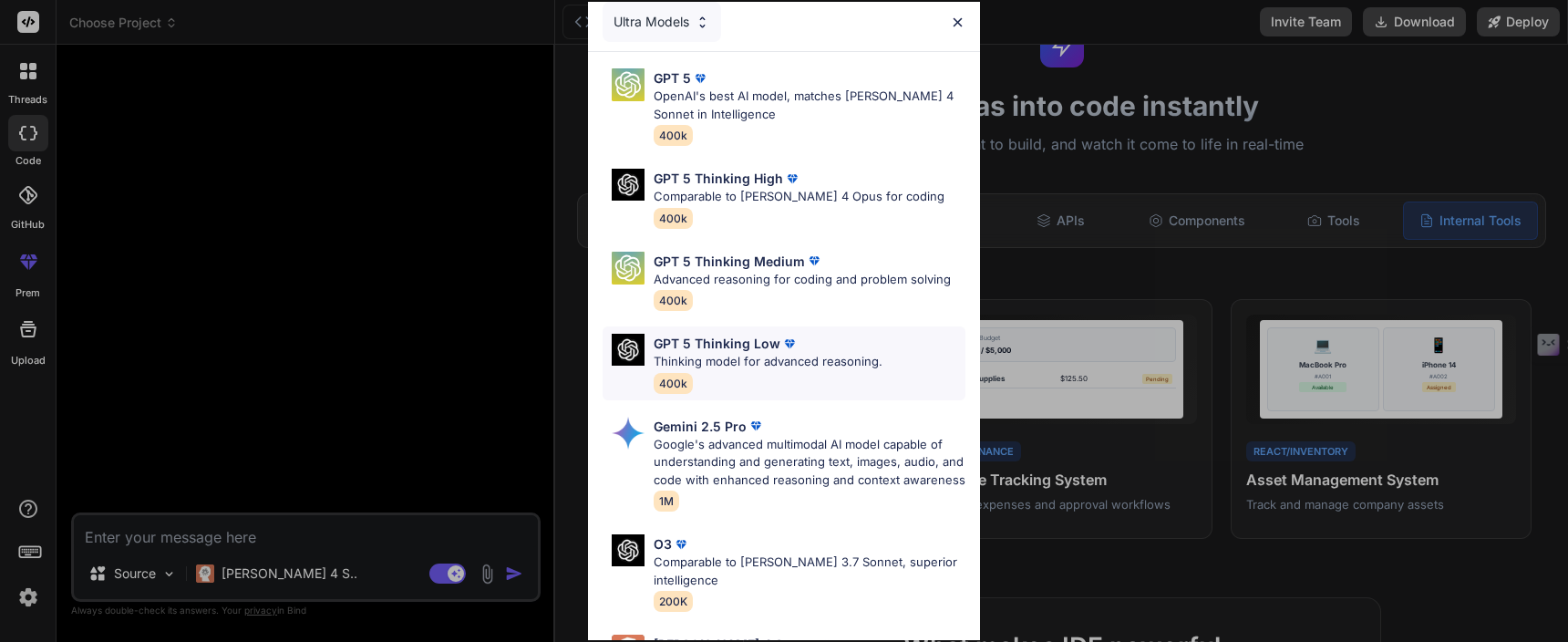
scroll to position [0, 0]
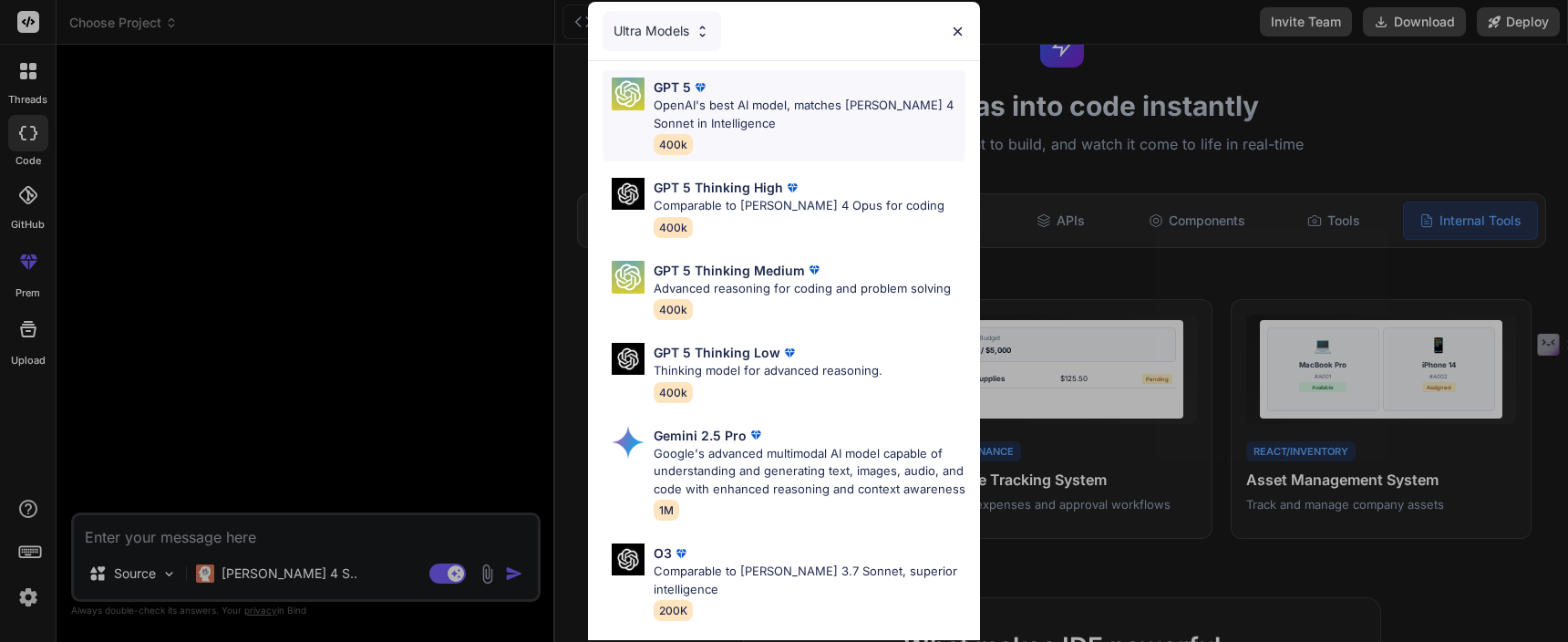
click at [767, 131] on p "OpenAI's best AI model, matches Claude 4 Sonnet in Intelligence" at bounding box center [810, 114] width 312 height 35
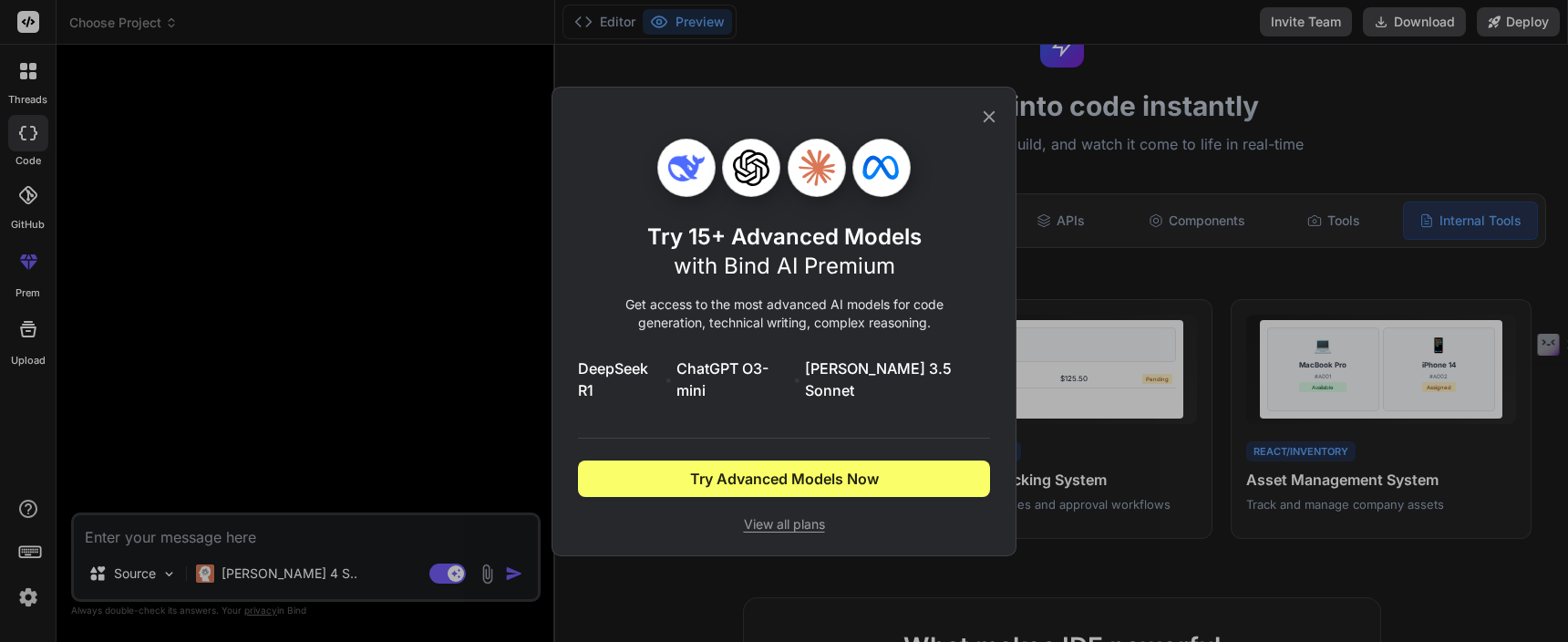
click at [788, 532] on div "Try 15+ Advanced Models with Bind AI Premium Get access to the most advanced AI…" at bounding box center [784, 321] width 412 height 467
click at [788, 525] on div "Try 15+ Advanced Models with Bind AI Premium Get access to the most advanced AI…" at bounding box center [784, 321] width 412 height 467
click at [788, 517] on span "View all plans" at bounding box center [784, 524] width 412 height 19
click at [1004, 123] on div "Try 15+ Advanced Models with Bind AI Premium Get access to the most advanced AI…" at bounding box center [784, 321] width 465 height 469
click at [990, 124] on icon at bounding box center [989, 117] width 20 height 20
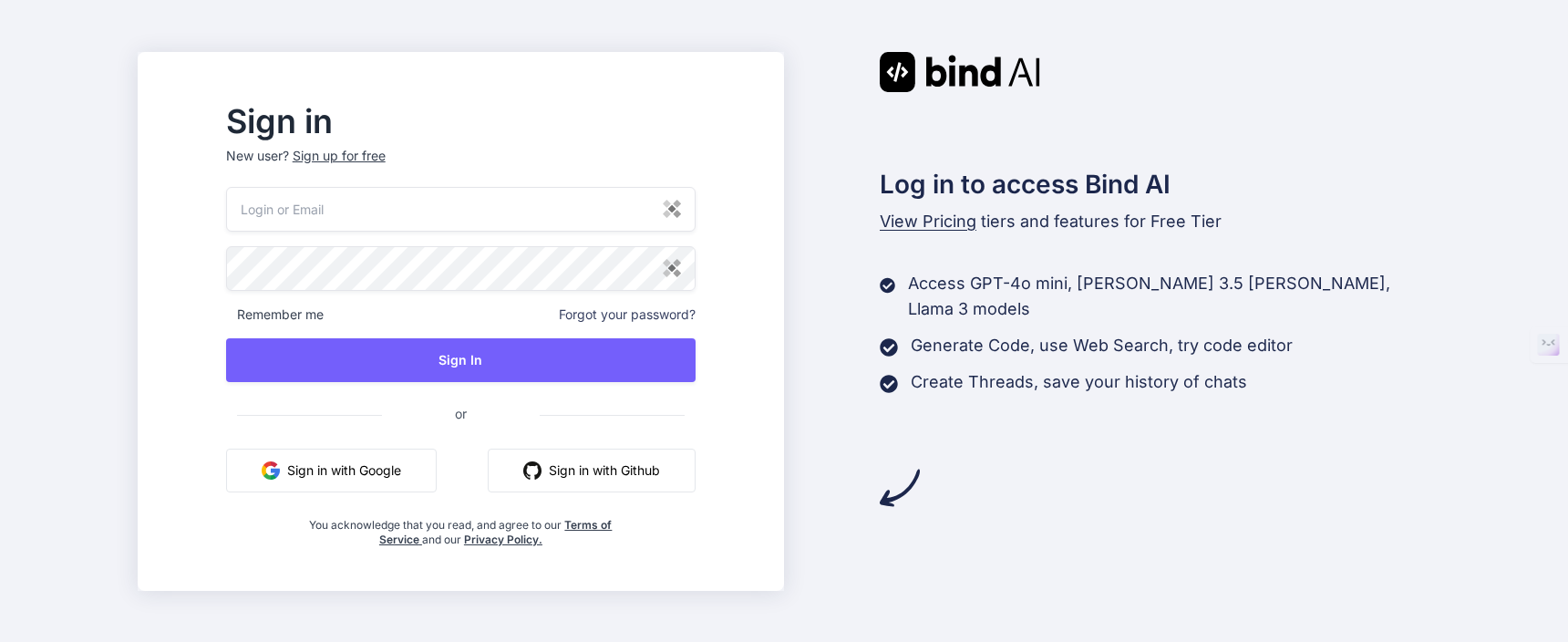
click at [433, 477] on button "Sign in with Google" at bounding box center [331, 470] width 211 height 44
